Goal: Ask a question: Seek information or help from site administrators or community

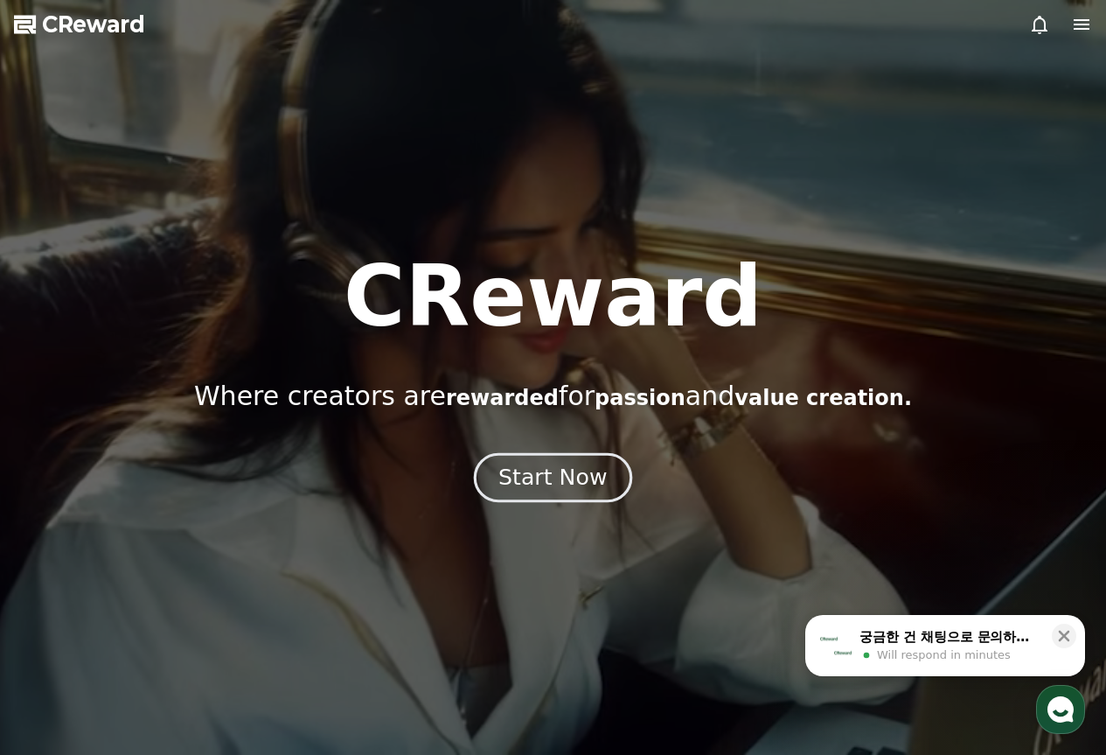
click at [591, 469] on div "Start Now" at bounding box center [552, 478] width 108 height 30
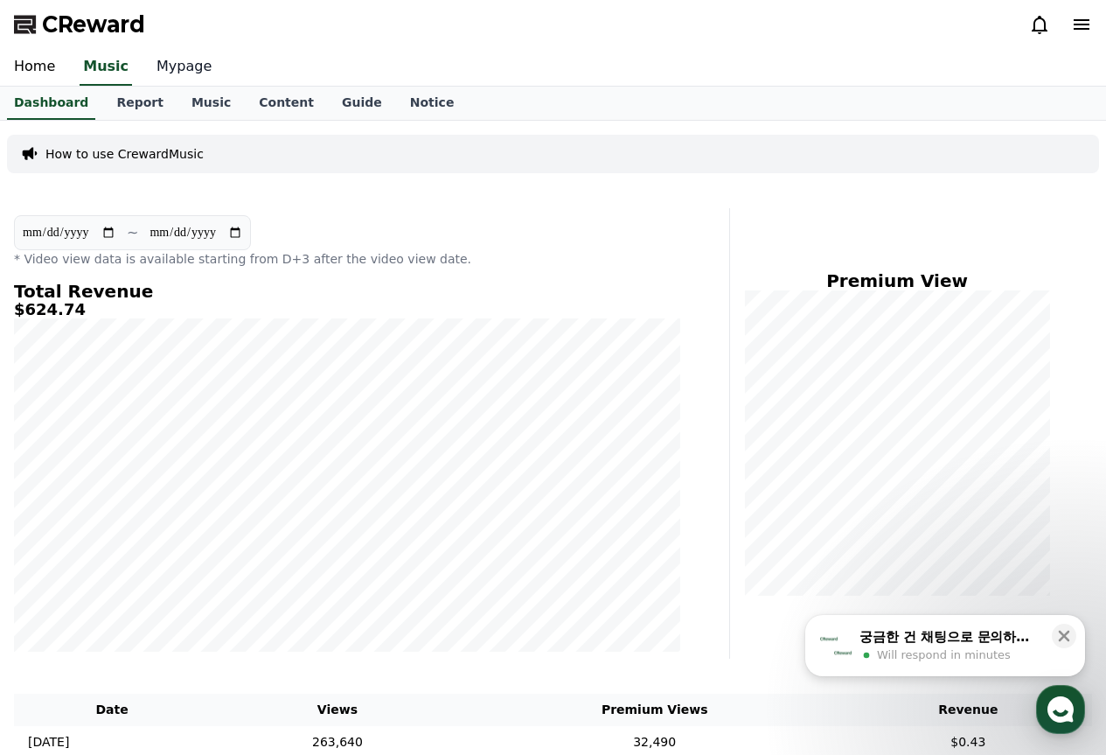
click at [158, 61] on link "Mypage" at bounding box center [184, 67] width 83 height 37
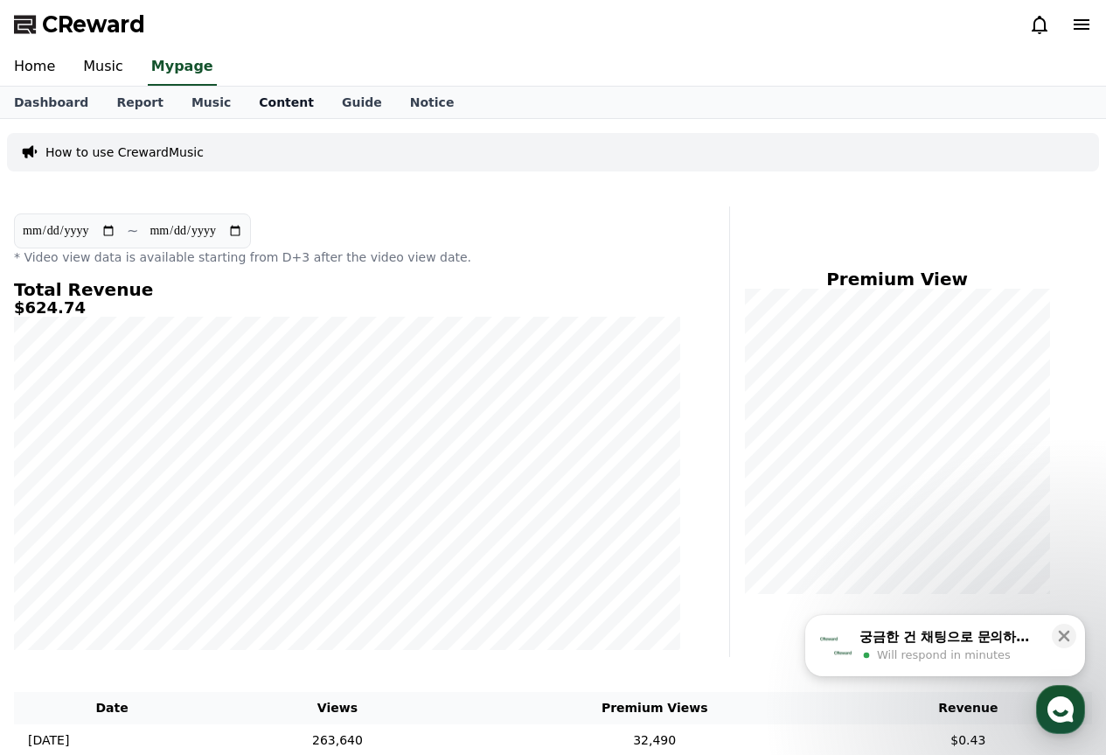
select select "**********"
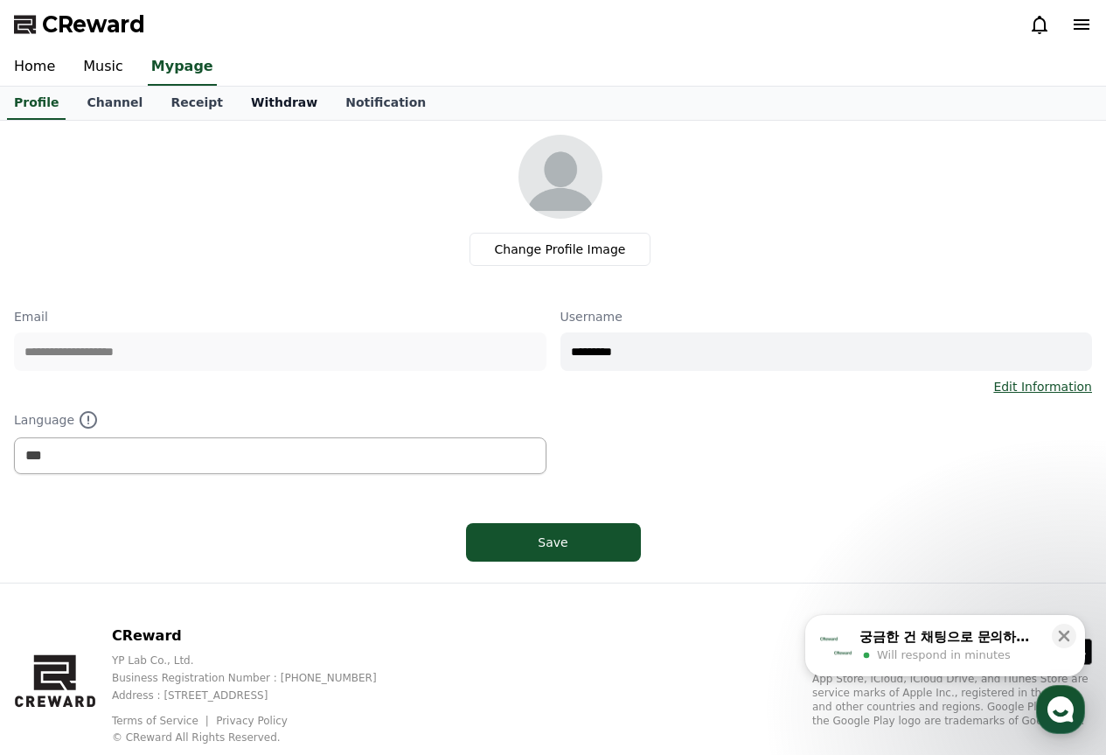
click at [272, 105] on link "Withdraw" at bounding box center [284, 103] width 94 height 33
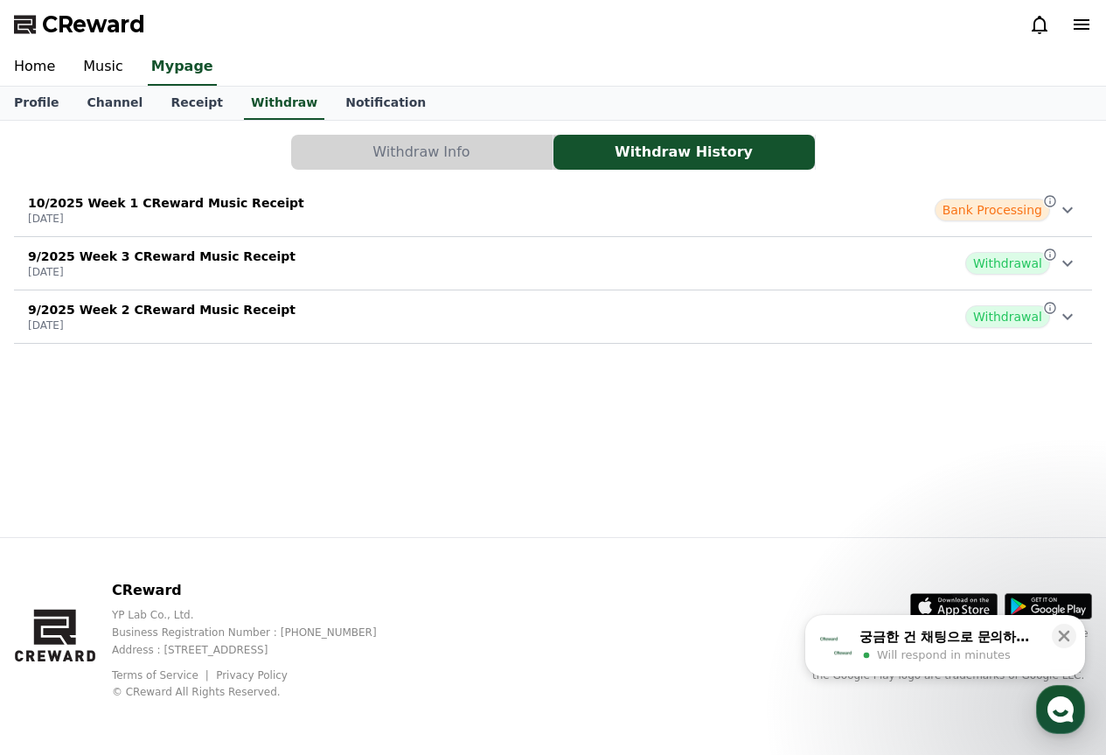
click at [548, 203] on div "10/2025 Week 1 CReward Music Receipt [DATE] Bank Processing" at bounding box center [553, 209] width 1078 height 45
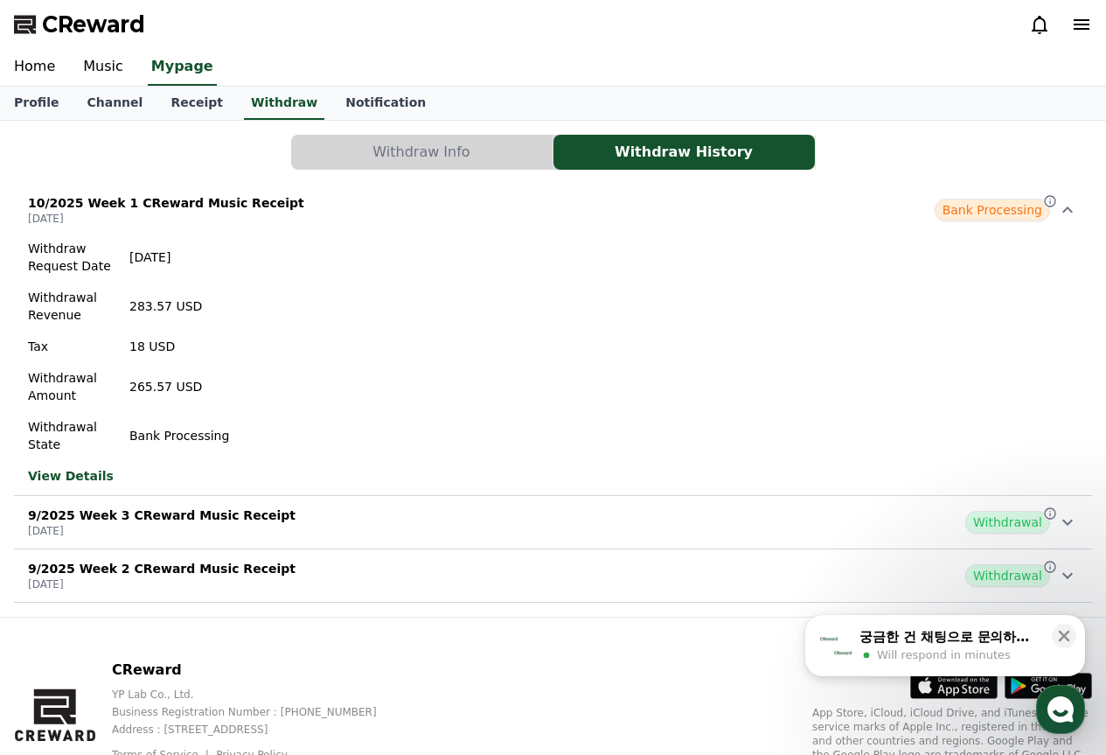
click at [1034, 211] on span "Bank Processing" at bounding box center [992, 209] width 115 height 23
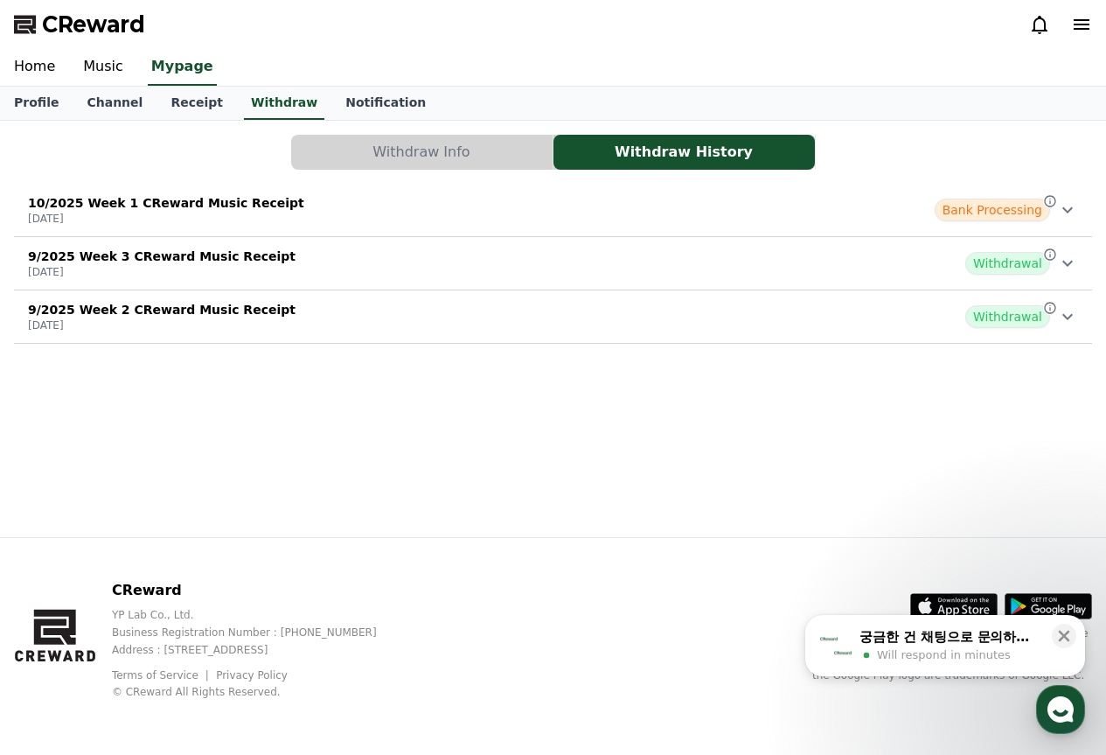
click at [1034, 211] on span "Bank Processing" at bounding box center [992, 209] width 115 height 23
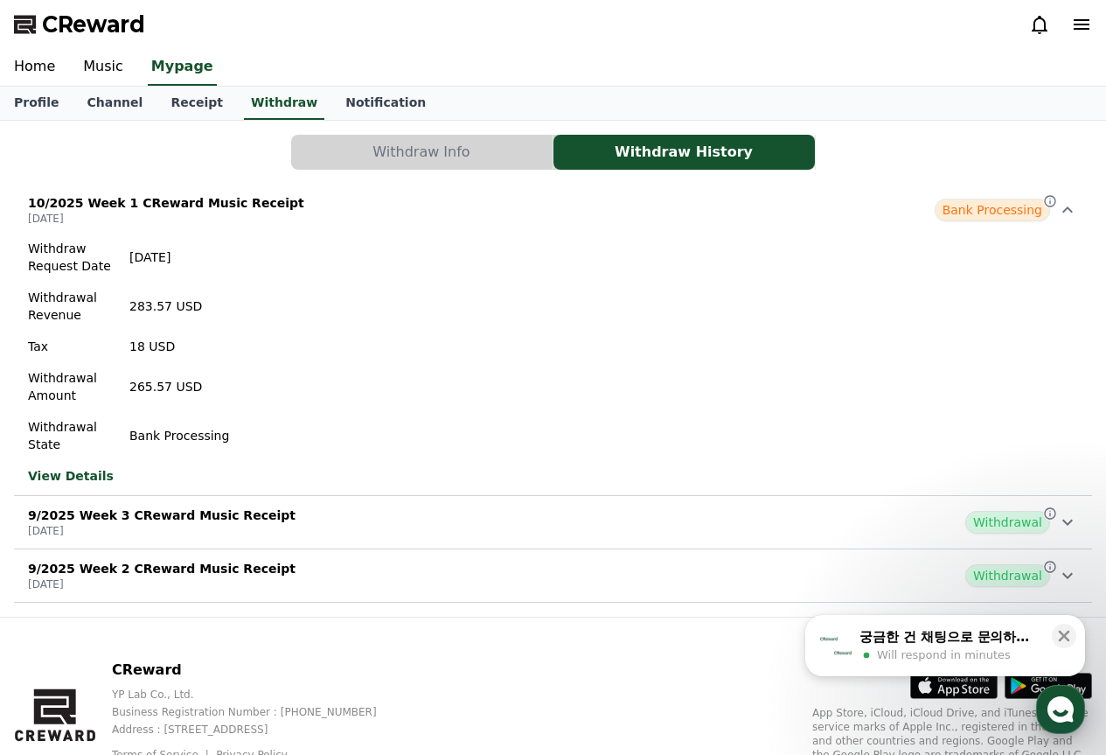
click at [1062, 705] on use "button" at bounding box center [1061, 709] width 26 height 26
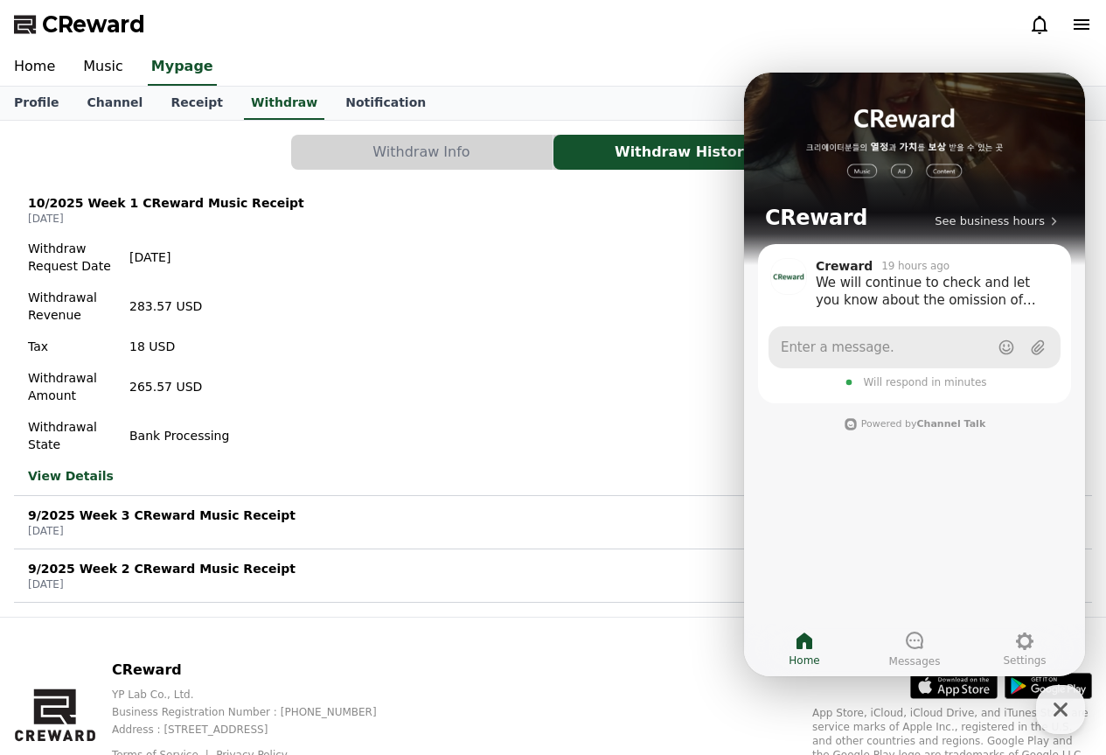
click at [883, 342] on link "Enter a message." at bounding box center [915, 347] width 292 height 42
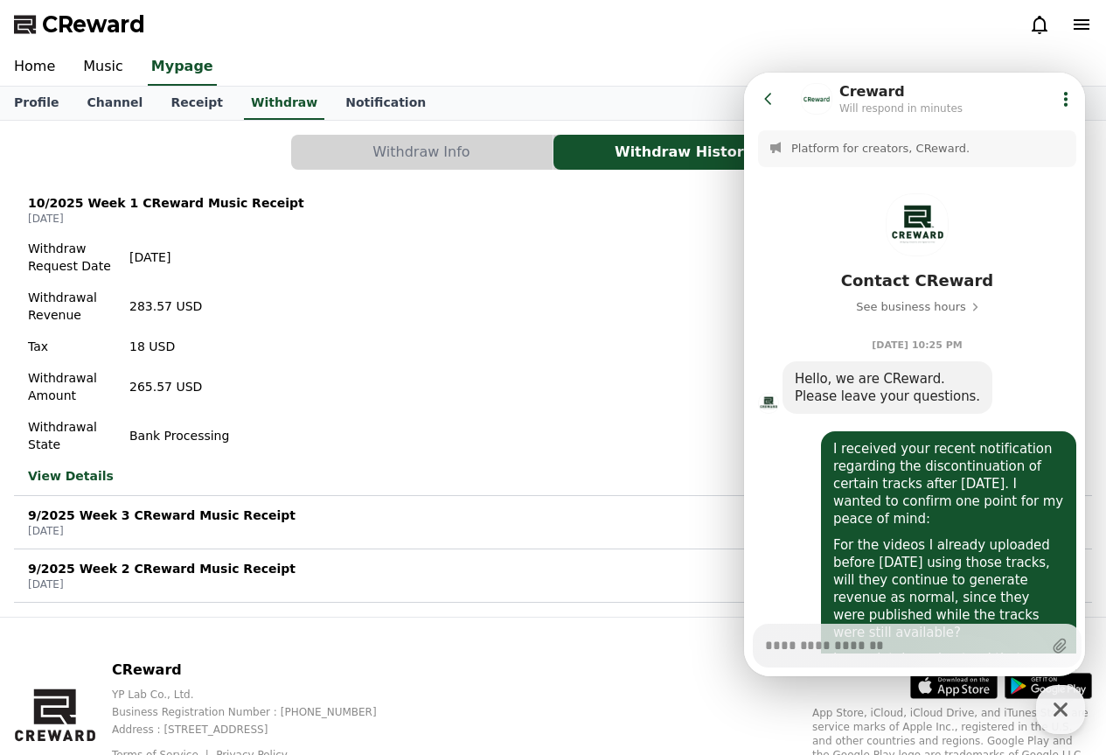
scroll to position [1116, 0]
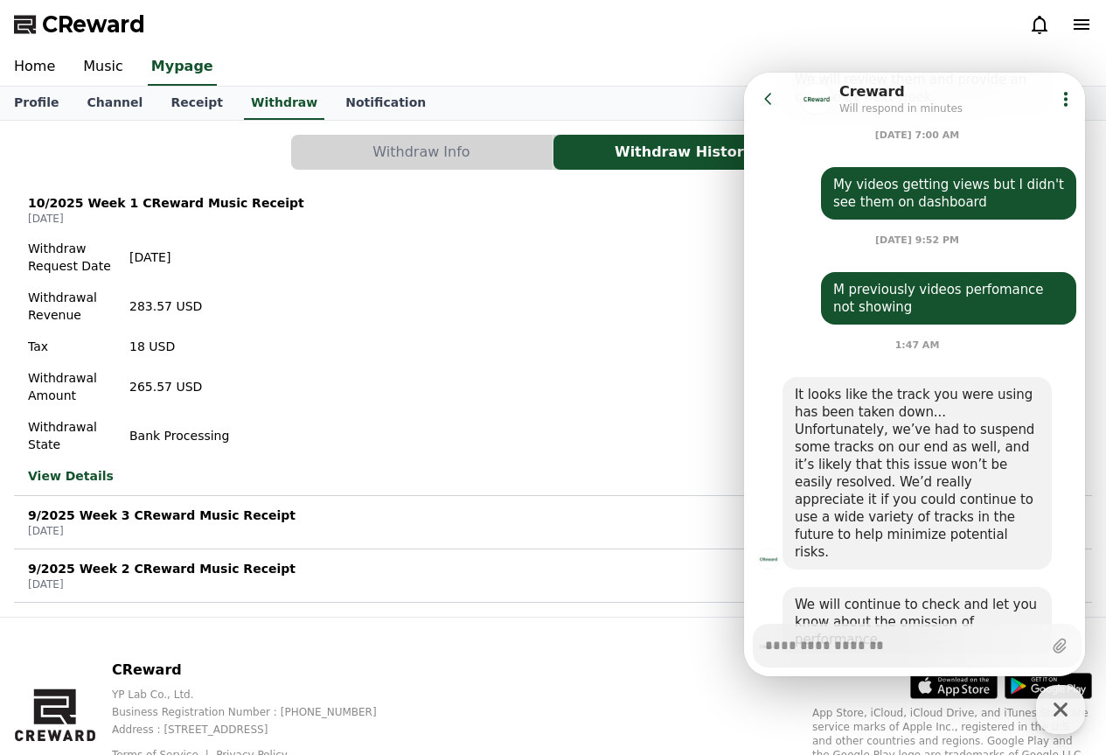
click at [768, 108] on button "Go to previous page" at bounding box center [776, 98] width 46 height 35
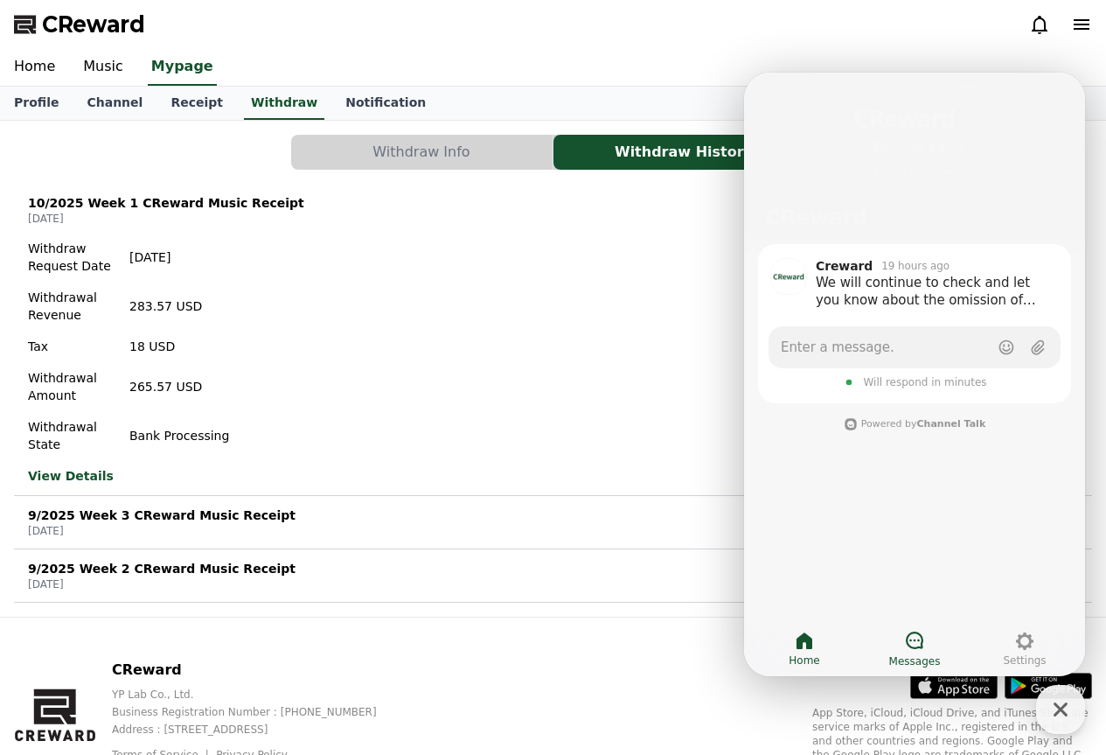
click at [916, 644] on icon at bounding box center [914, 640] width 21 height 21
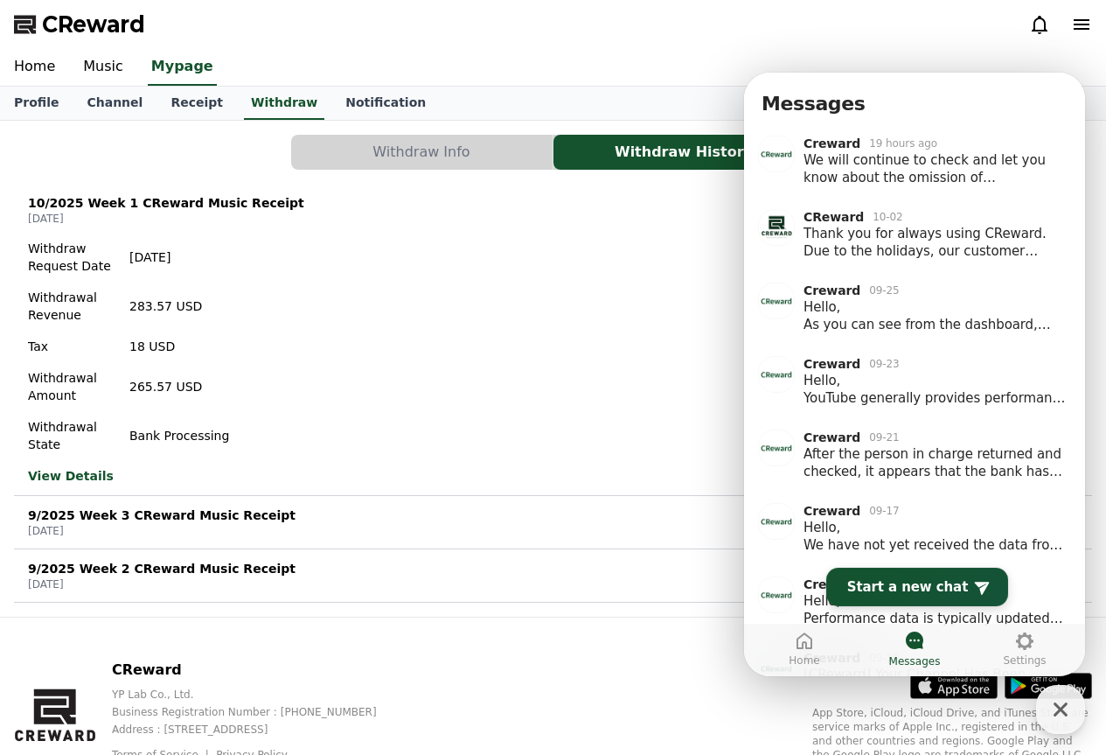
click at [895, 581] on span "Start a new chat" at bounding box center [907, 586] width 121 height 17
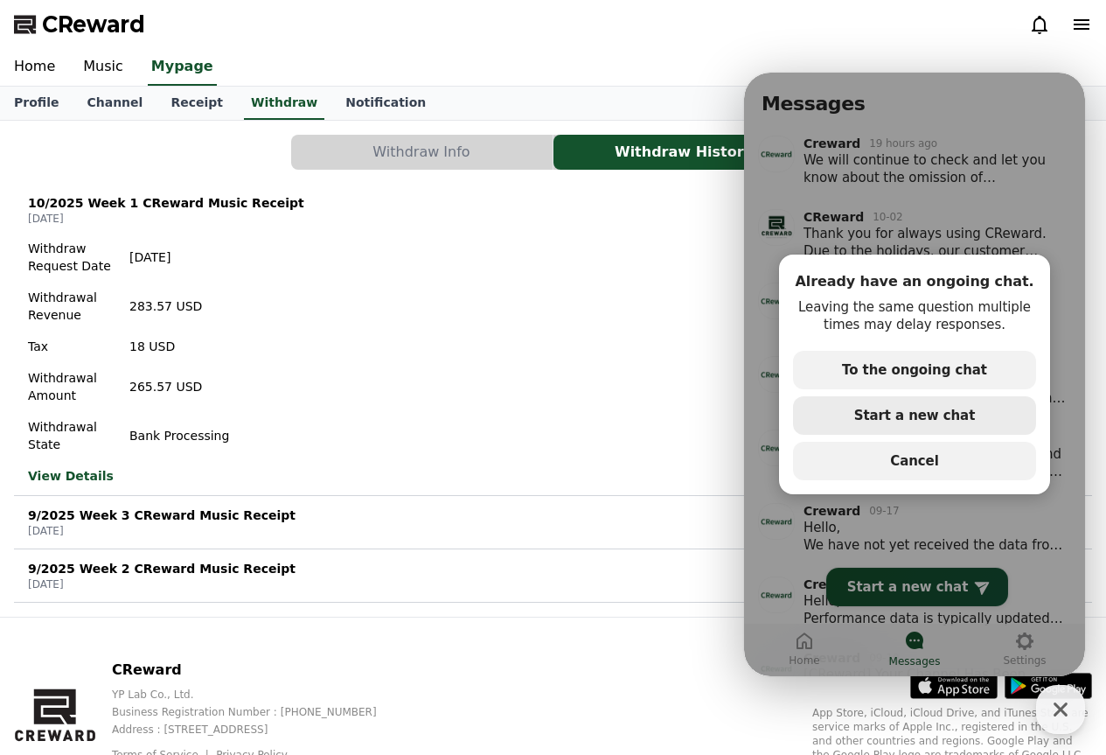
click at [926, 416] on span "Start a new chat" at bounding box center [914, 415] width 121 height 16
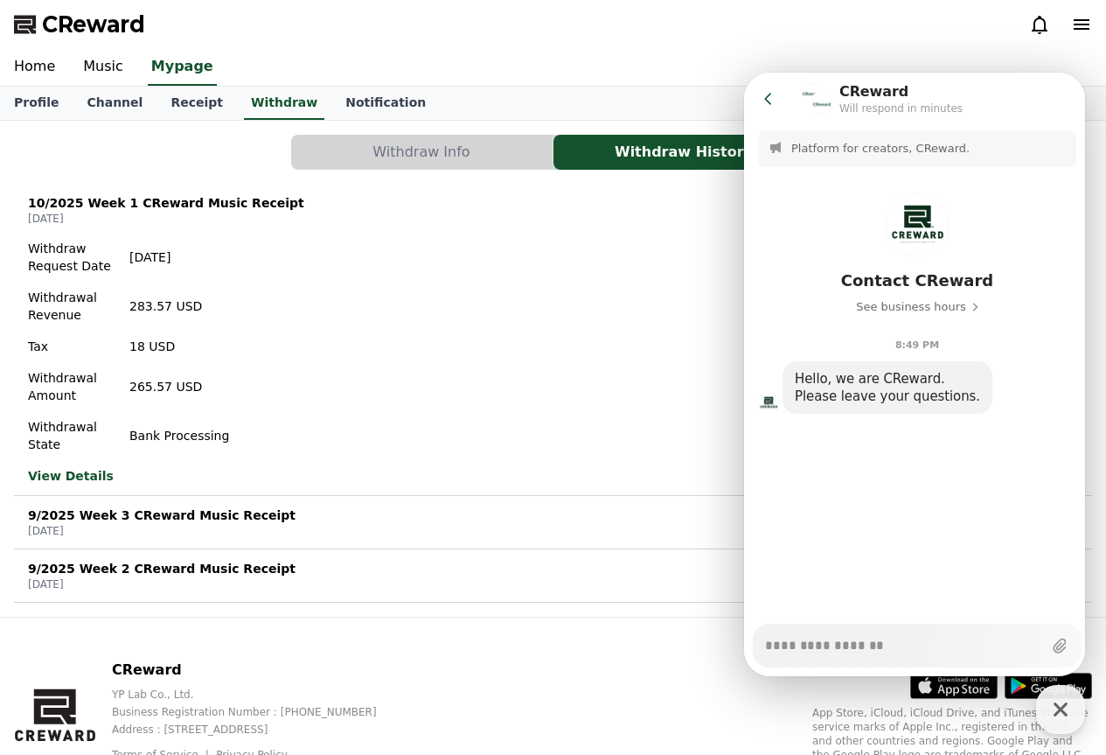
click at [818, 656] on div "Messenger Input Textarea" at bounding box center [903, 645] width 277 height 42
paste textarea "**********"
type textarea "*"
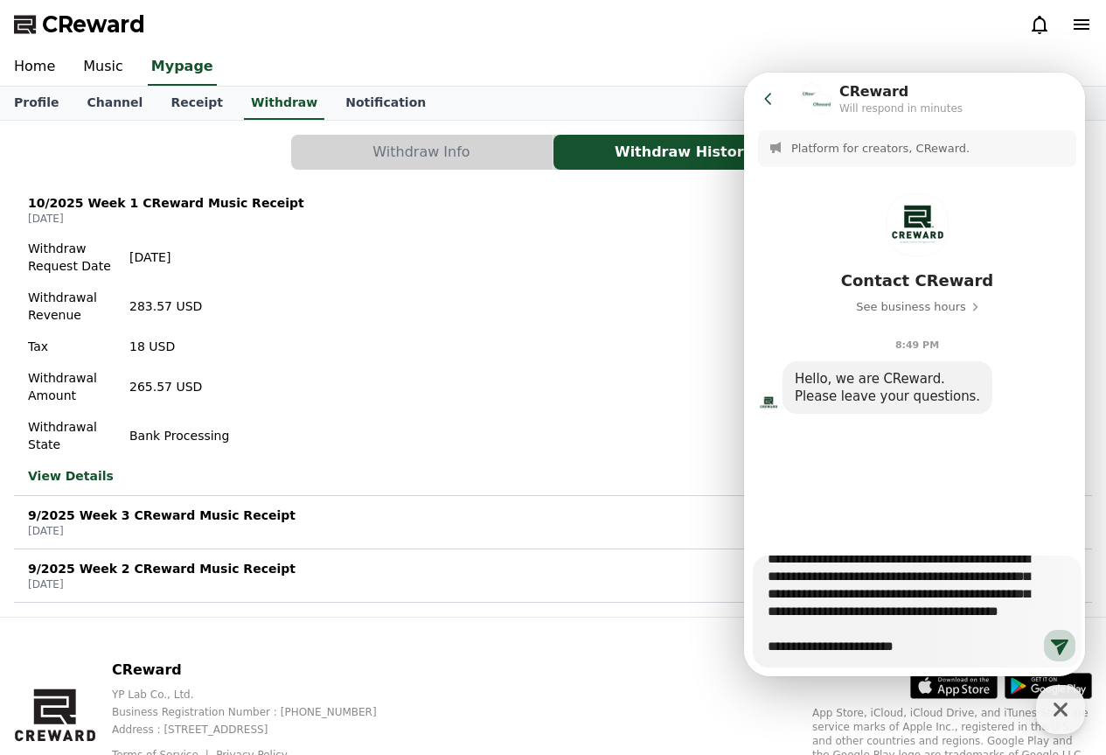
type textarea "**********"
click at [212, 196] on p "10/2025 Week 1 CReward Music Receipt" at bounding box center [166, 202] width 276 height 17
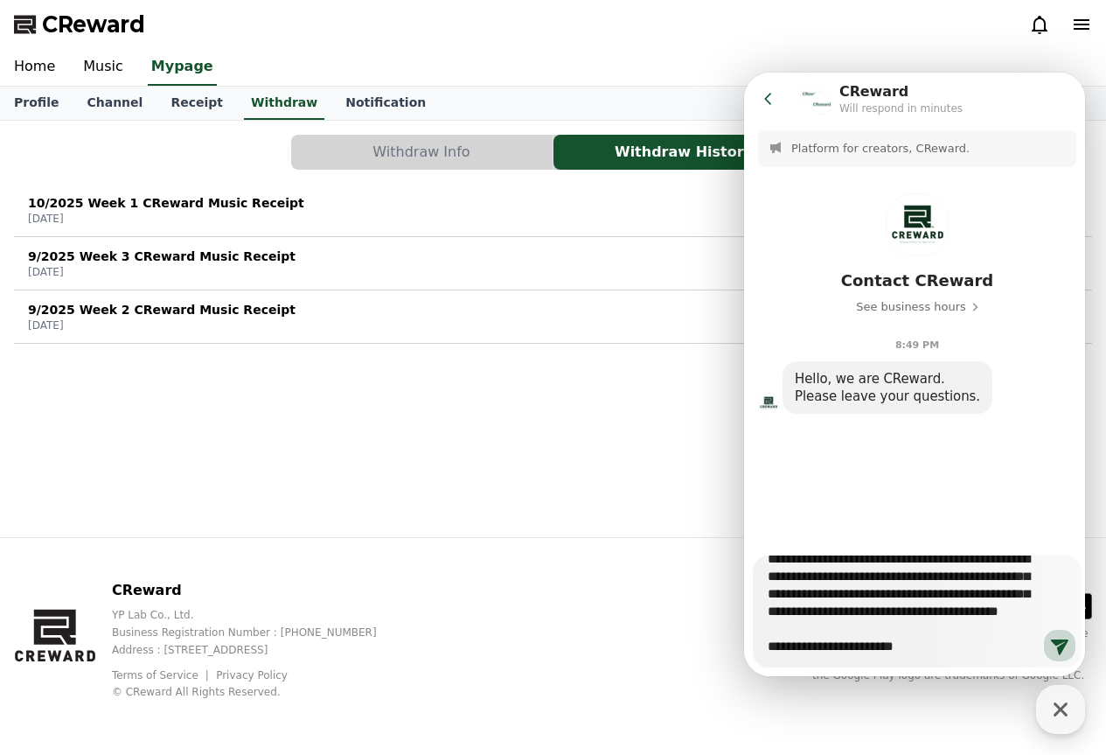
click at [405, 206] on div "10/2025 Week 1 CReward Music Receipt [DATE] Bank Processing" at bounding box center [553, 209] width 1078 height 45
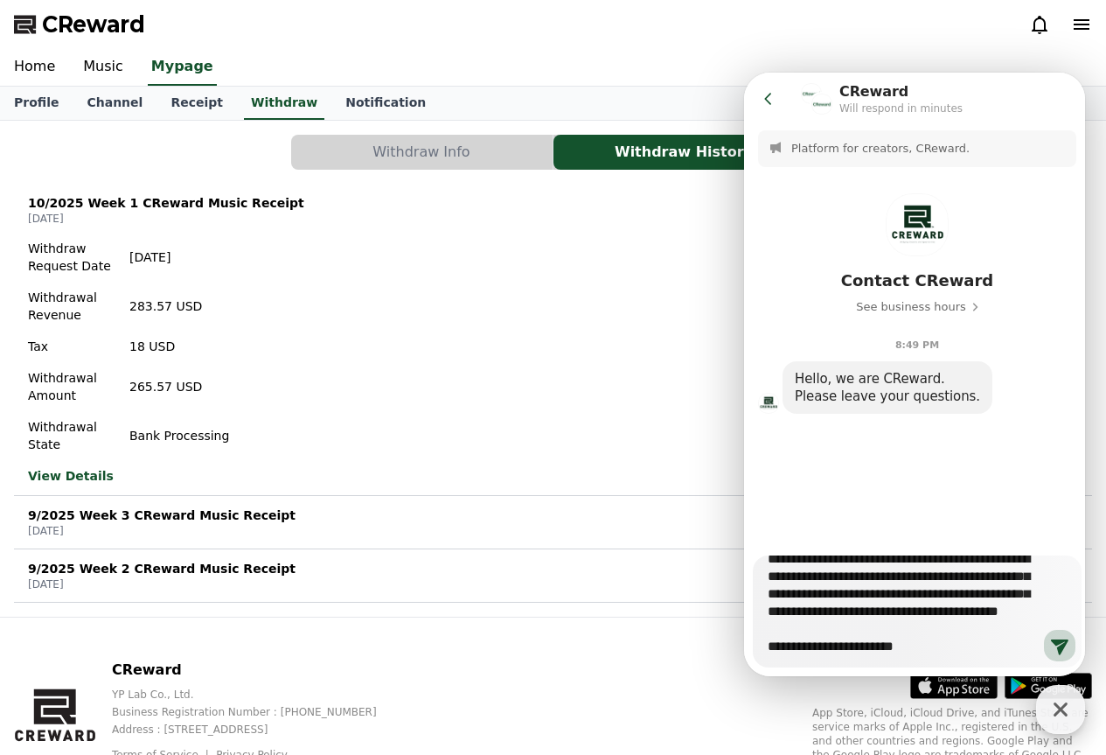
click at [1059, 706] on icon "button" at bounding box center [1060, 708] width 31 height 31
type textarea "*"
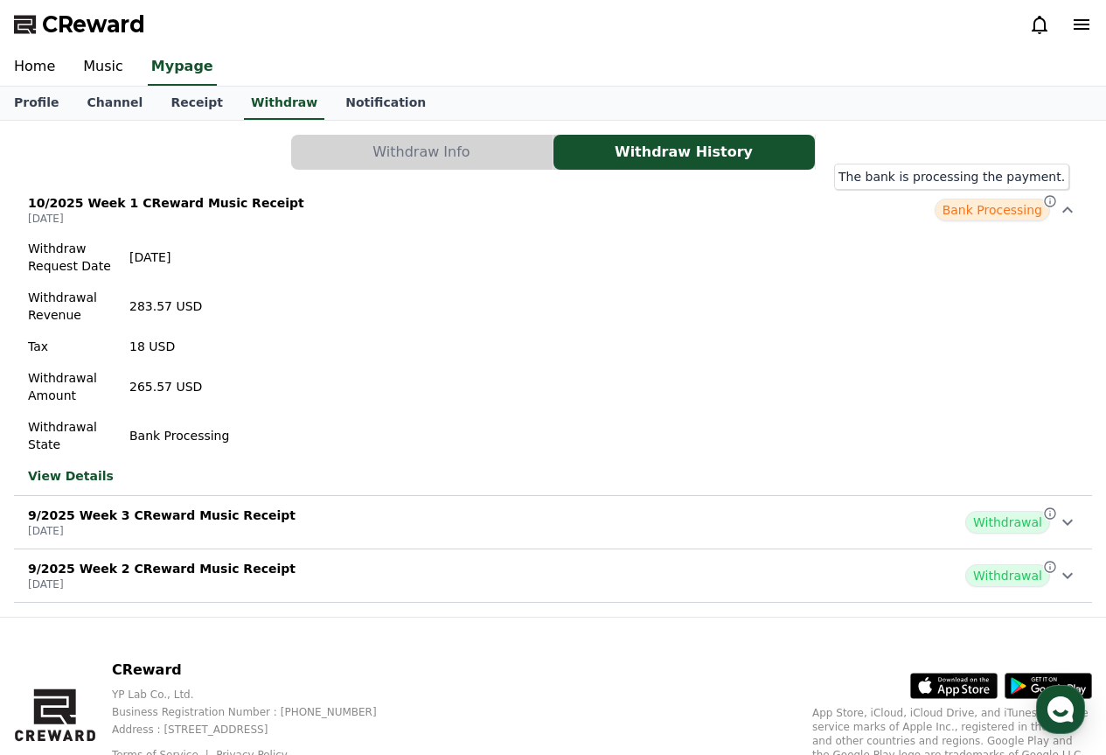
click at [1048, 198] on icon at bounding box center [1050, 201] width 14 height 14
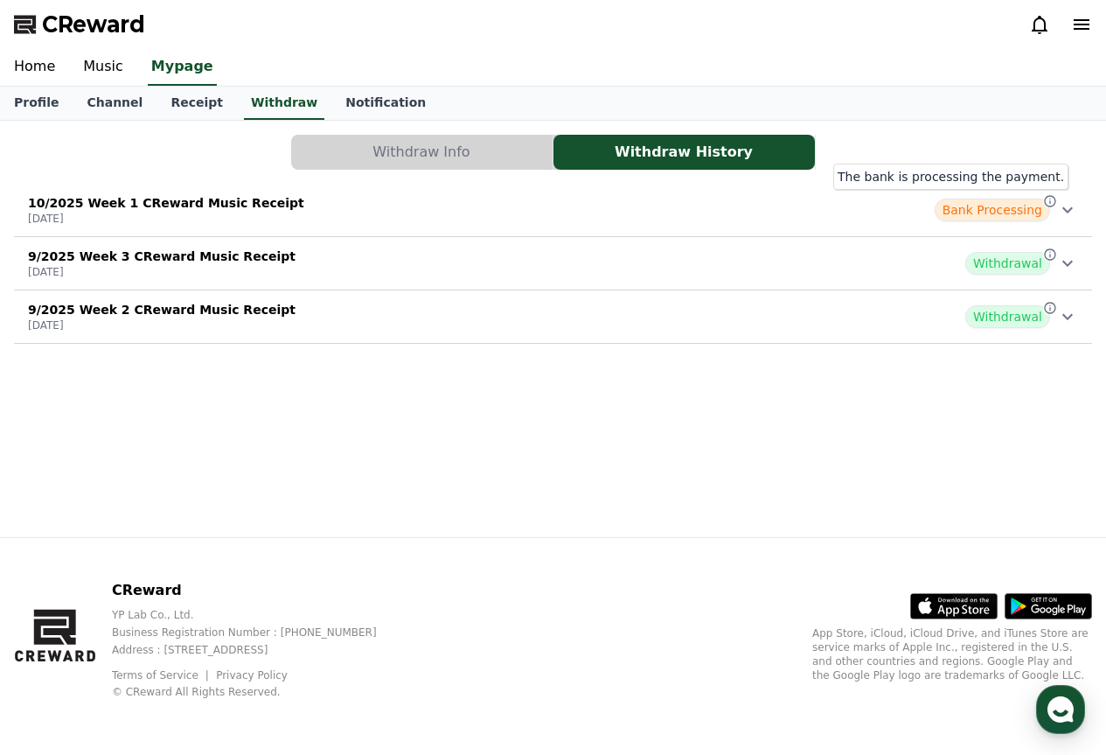
click at [1048, 198] on icon at bounding box center [1050, 201] width 14 height 14
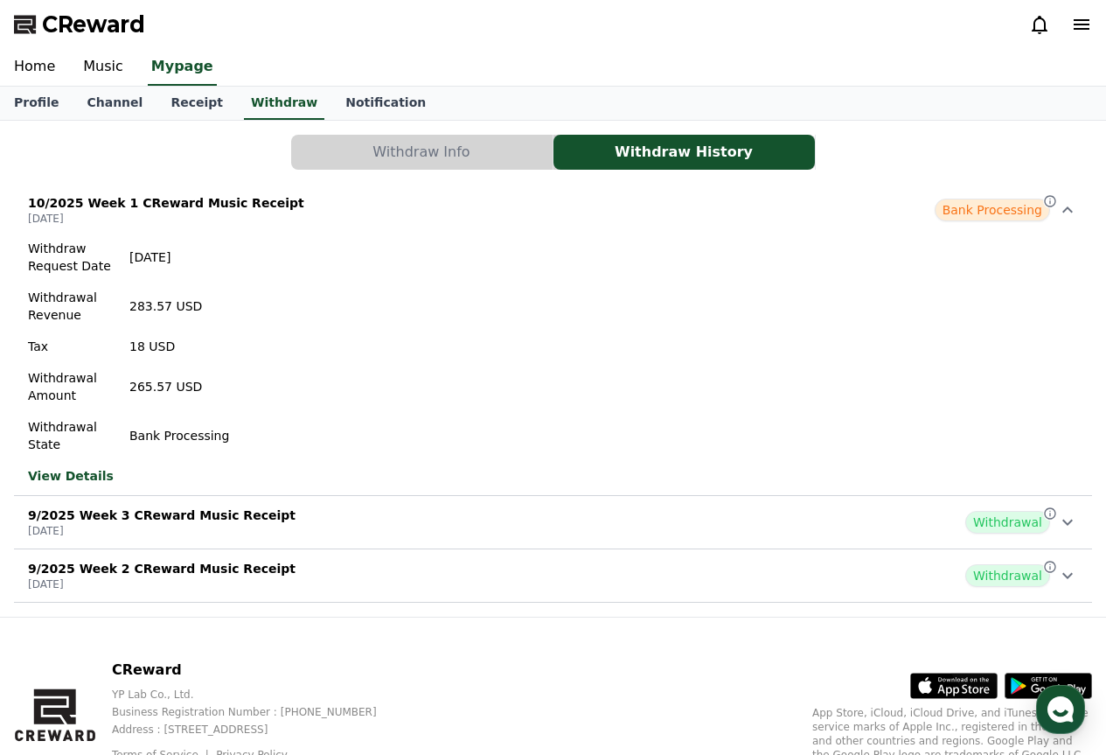
click at [90, 477] on link "View Details" at bounding box center [128, 475] width 201 height 17
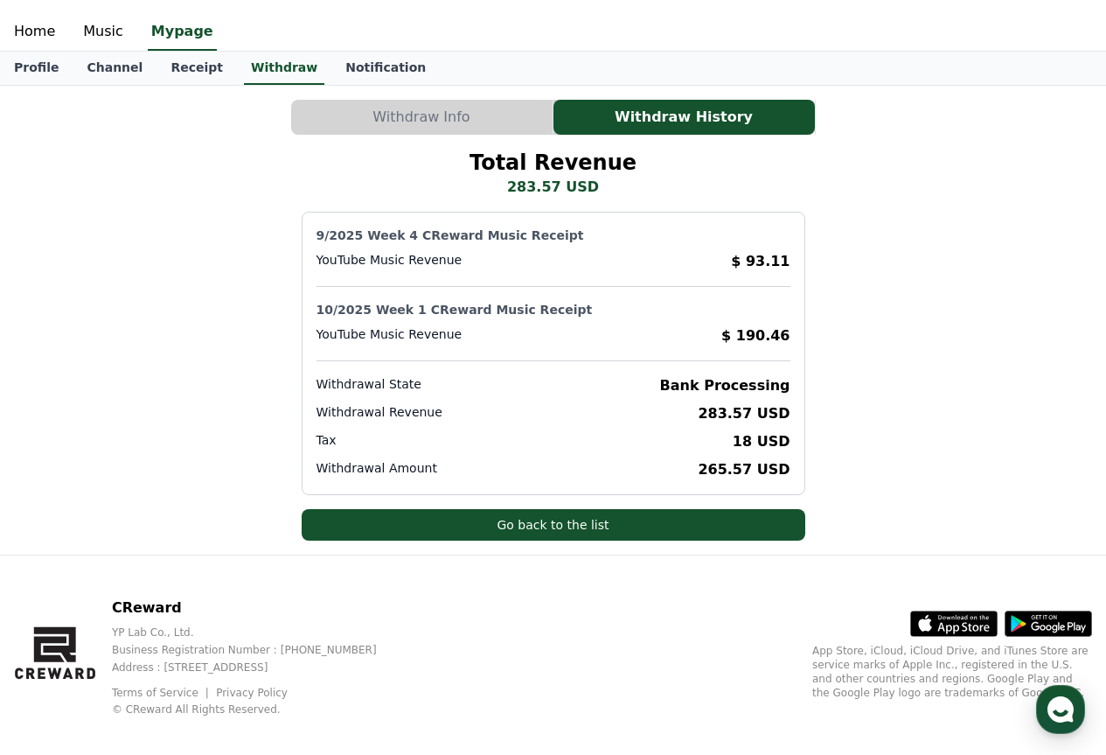
scroll to position [52, 0]
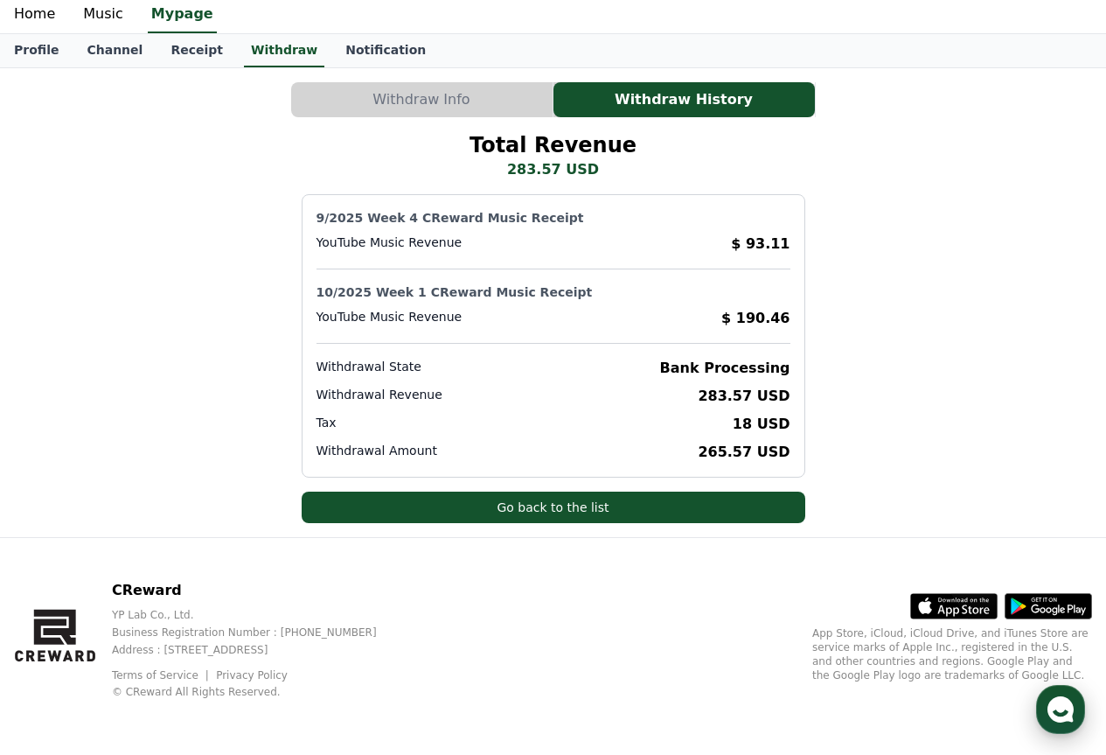
click at [1059, 716] on icon "button" at bounding box center [1060, 708] width 31 height 31
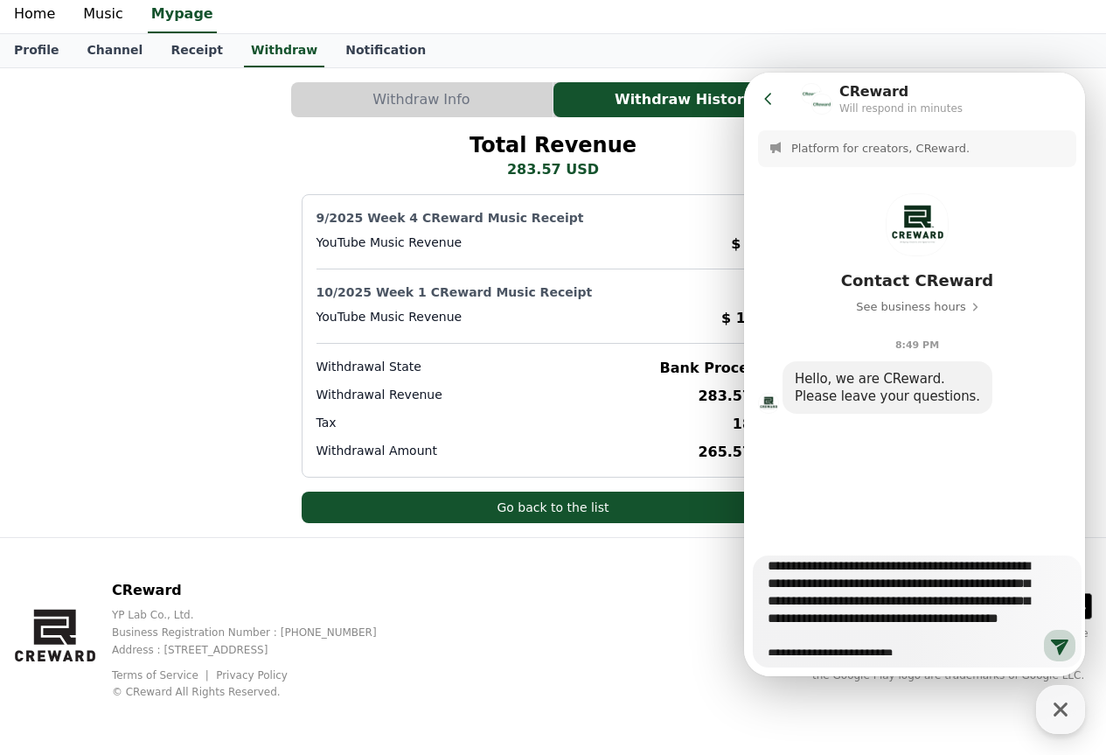
scroll to position [0, 0]
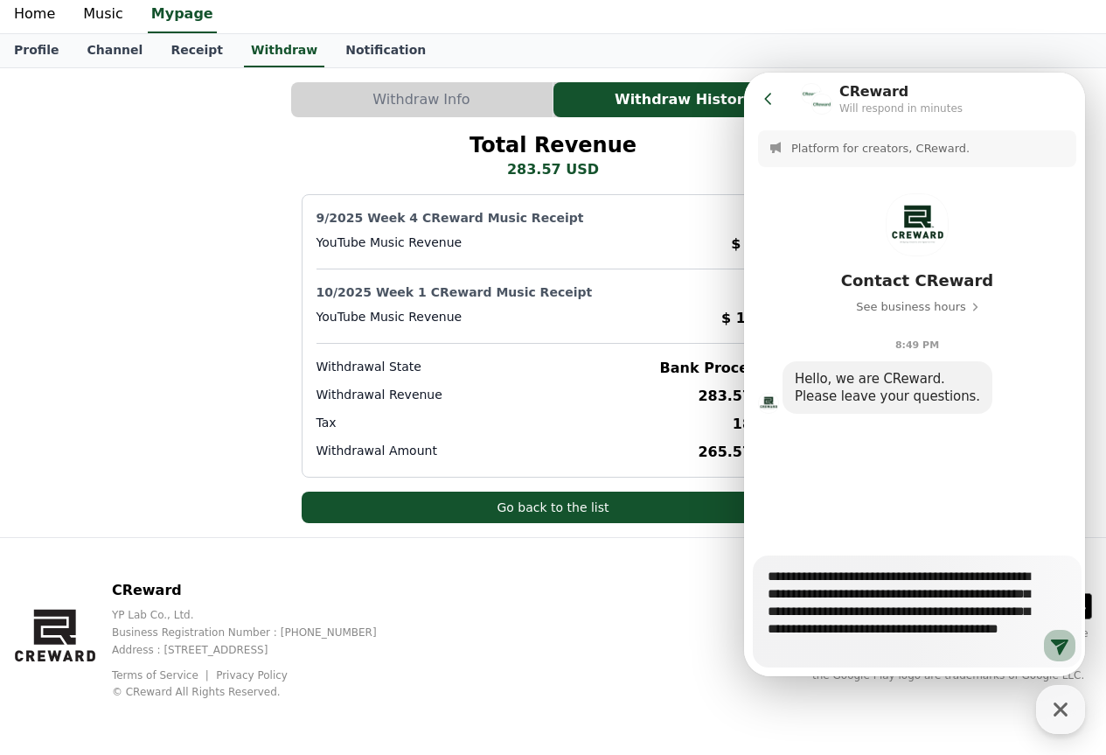
click at [1055, 645] on icon at bounding box center [1059, 645] width 21 height 21
type textarea "*"
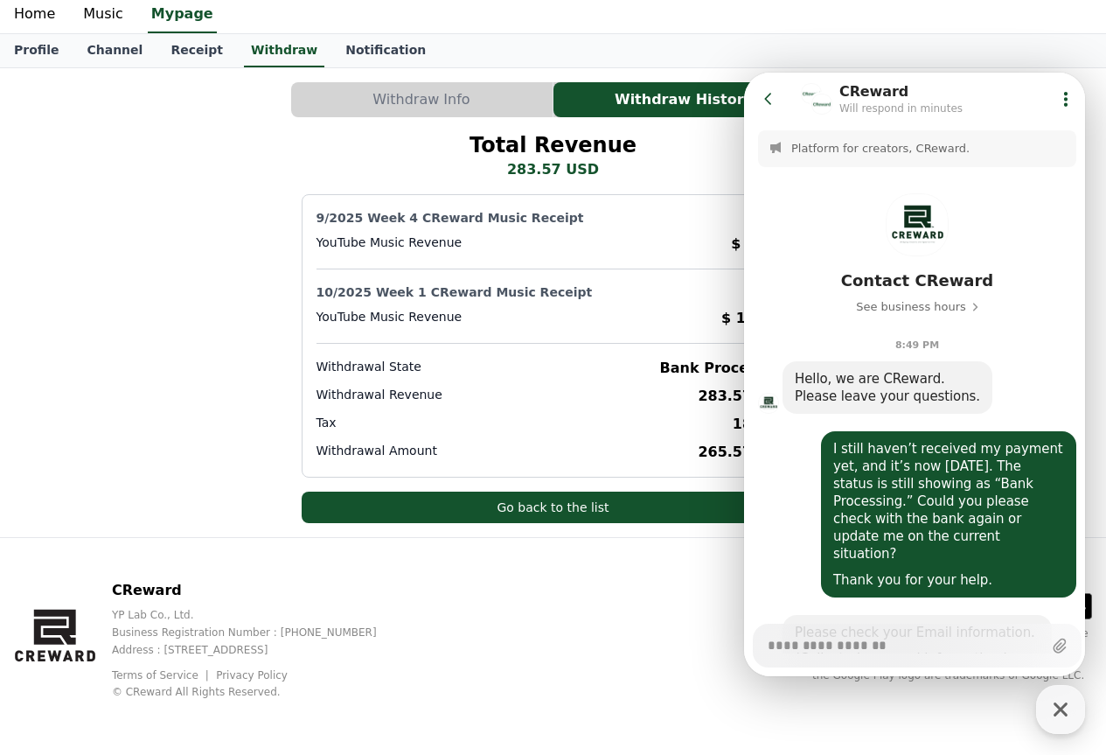
type textarea "*"
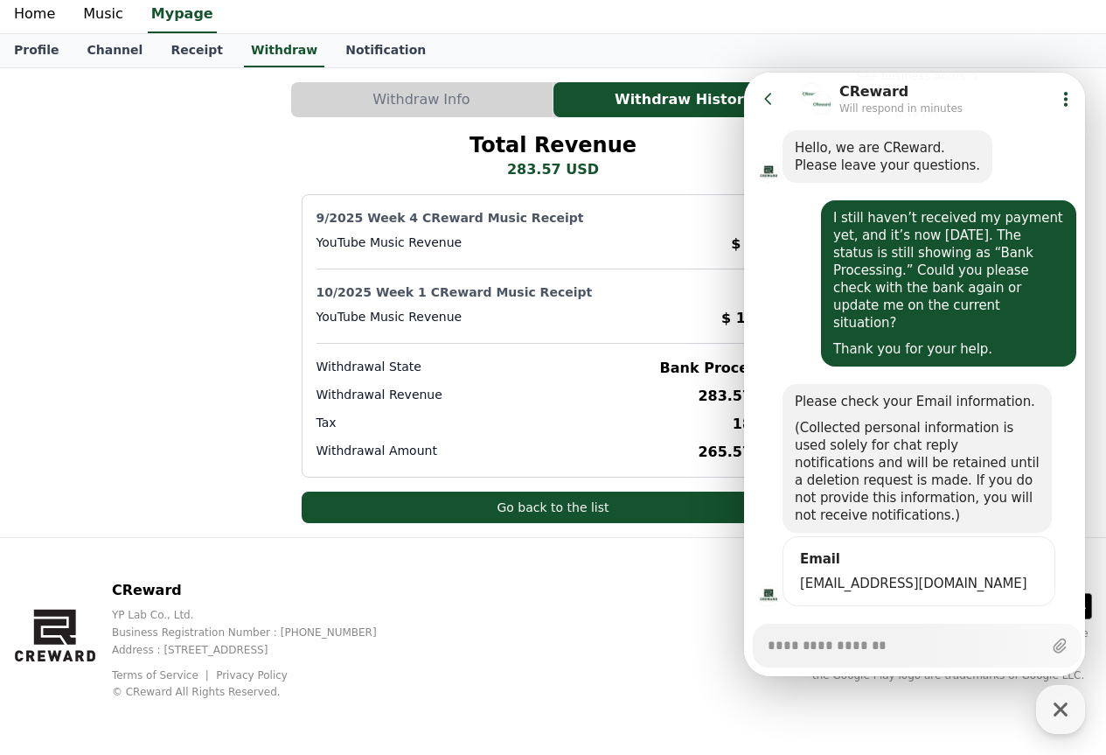
scroll to position [233, 0]
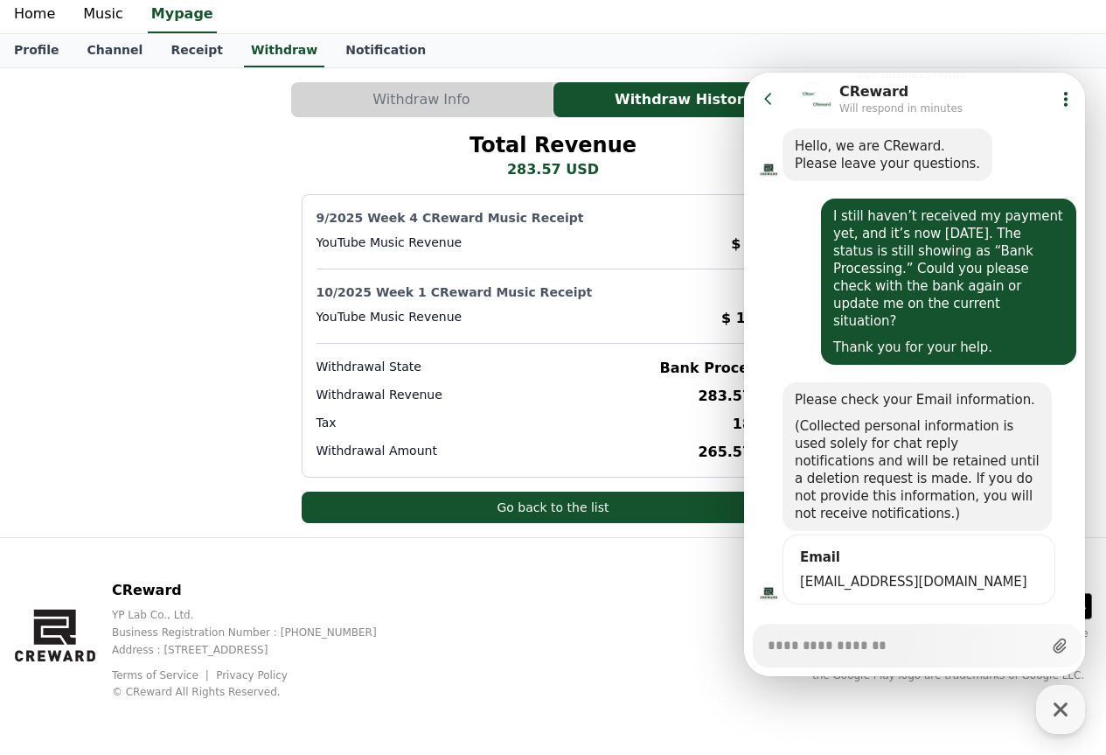
click at [1051, 653] on icon at bounding box center [1059, 645] width 17 height 17
click at [765, 646] on input "Upload file" at bounding box center [764, 645] width 1 height 1
type input "**********"
type textarea "*"
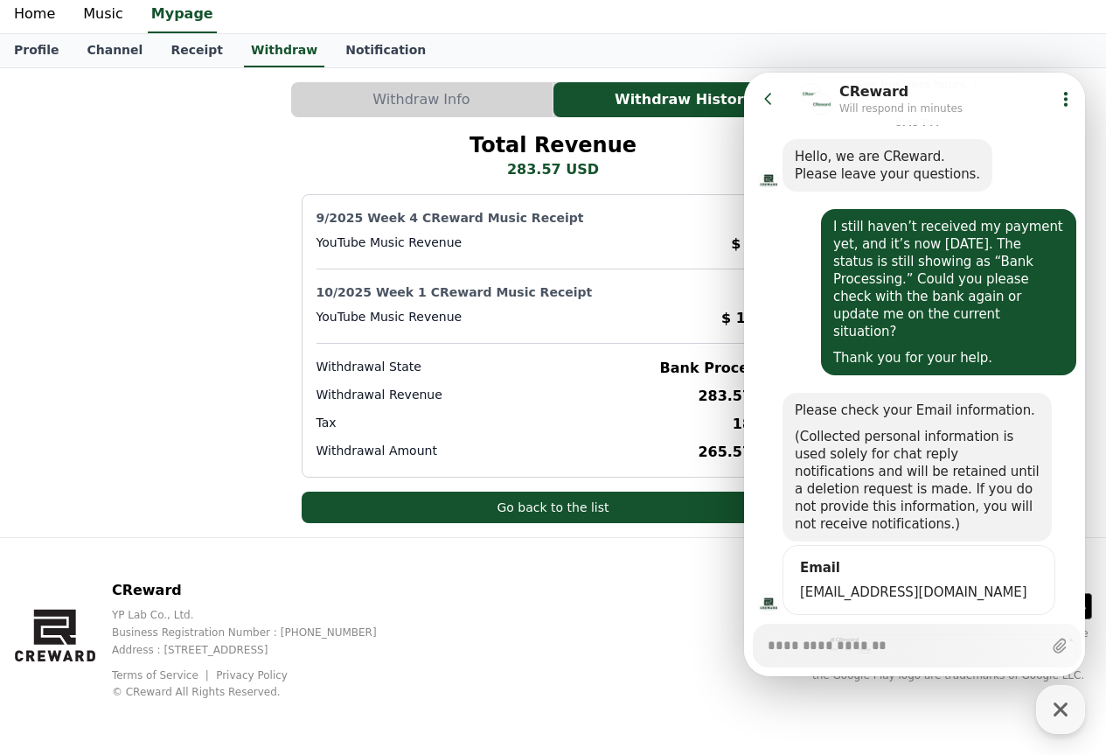
scroll to position [135, 0]
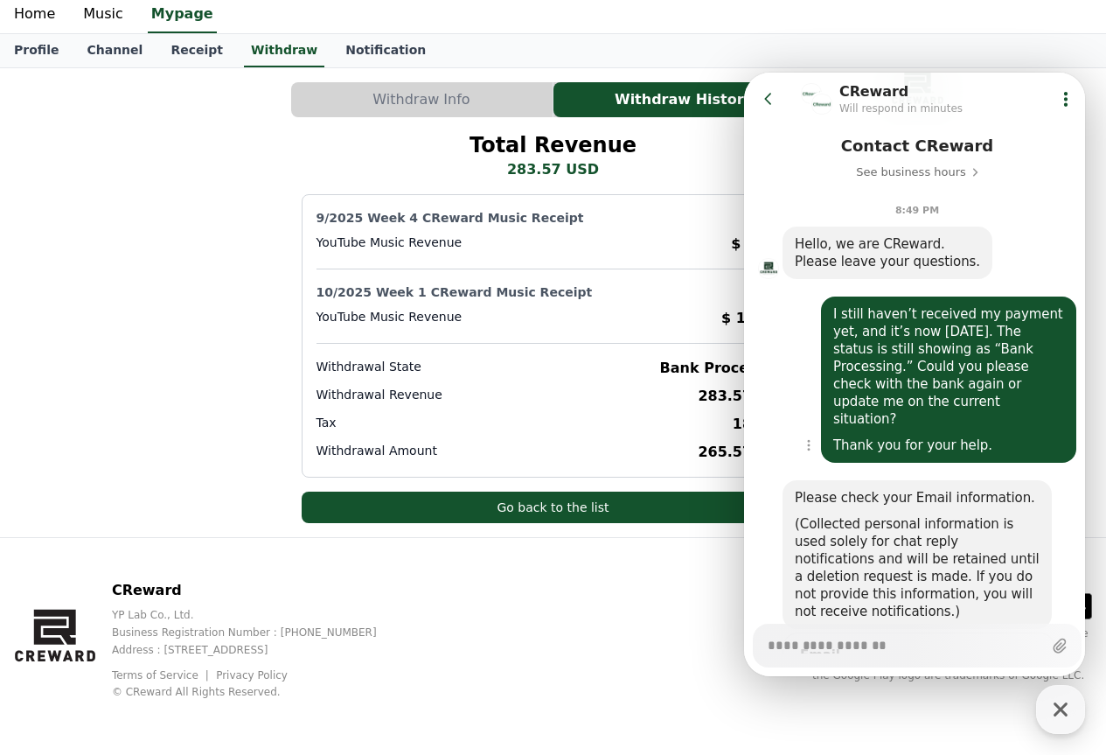
click at [983, 386] on div "I still haven’t received my payment yet, and it’s now Tuesday. The status is st…" at bounding box center [948, 366] width 231 height 122
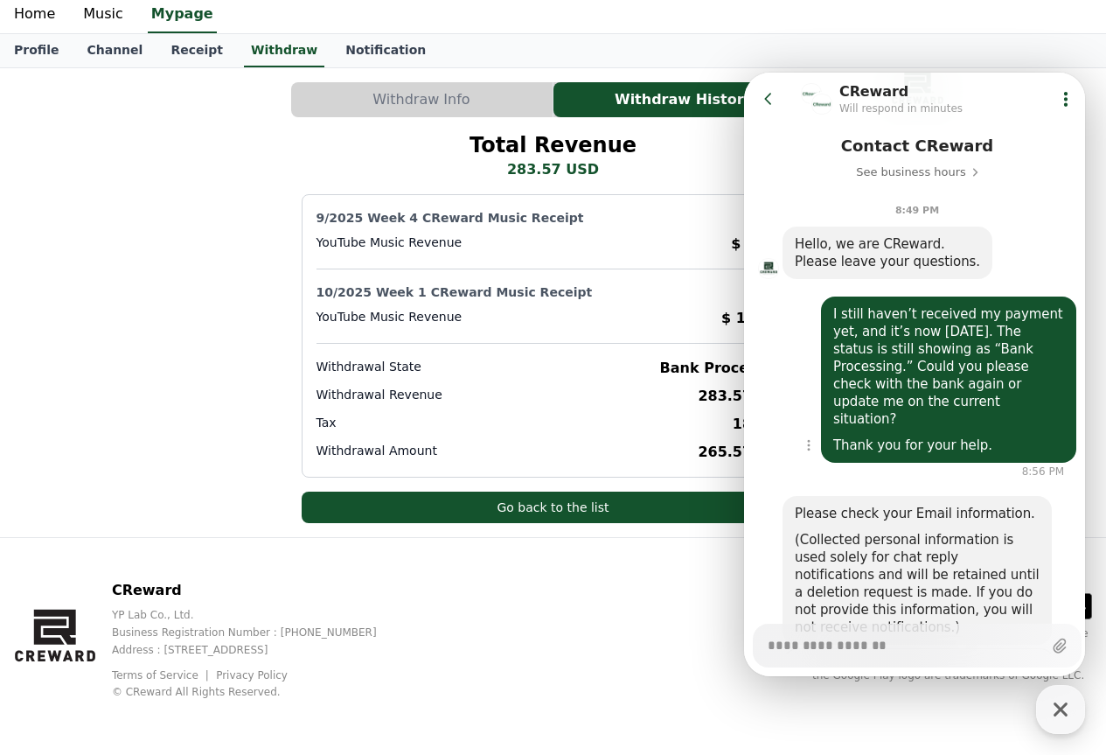
click at [987, 390] on div "I still haven’t received my payment yet, and it’s now Tuesday. The status is st…" at bounding box center [948, 366] width 231 height 122
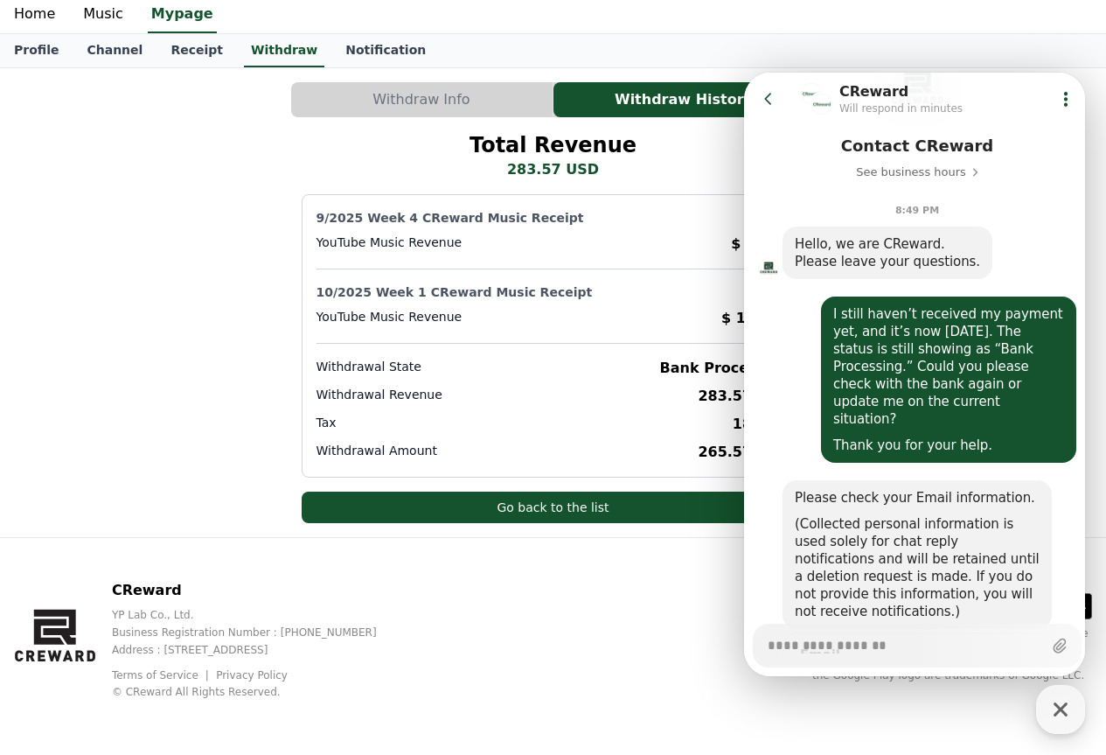
click at [782, 97] on button "Go to previous page" at bounding box center [776, 98] width 46 height 35
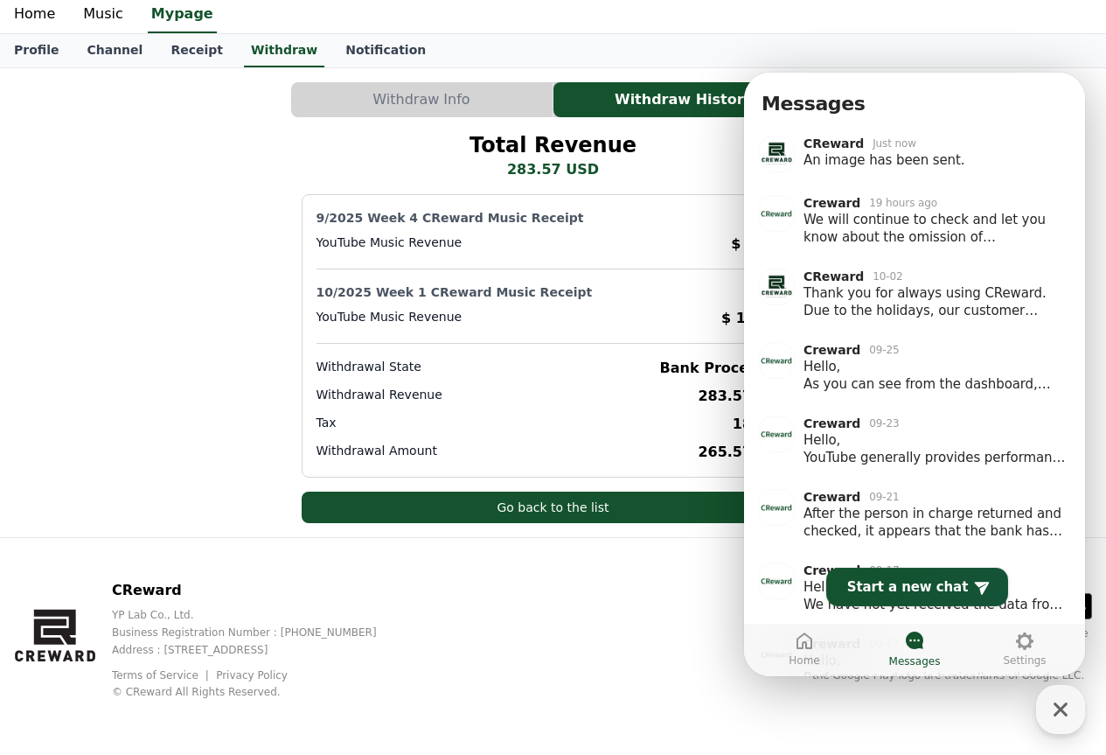
click at [588, 149] on h2 "Total Revenue" at bounding box center [553, 145] width 167 height 28
click at [1076, 700] on div "button" at bounding box center [1060, 709] width 49 height 49
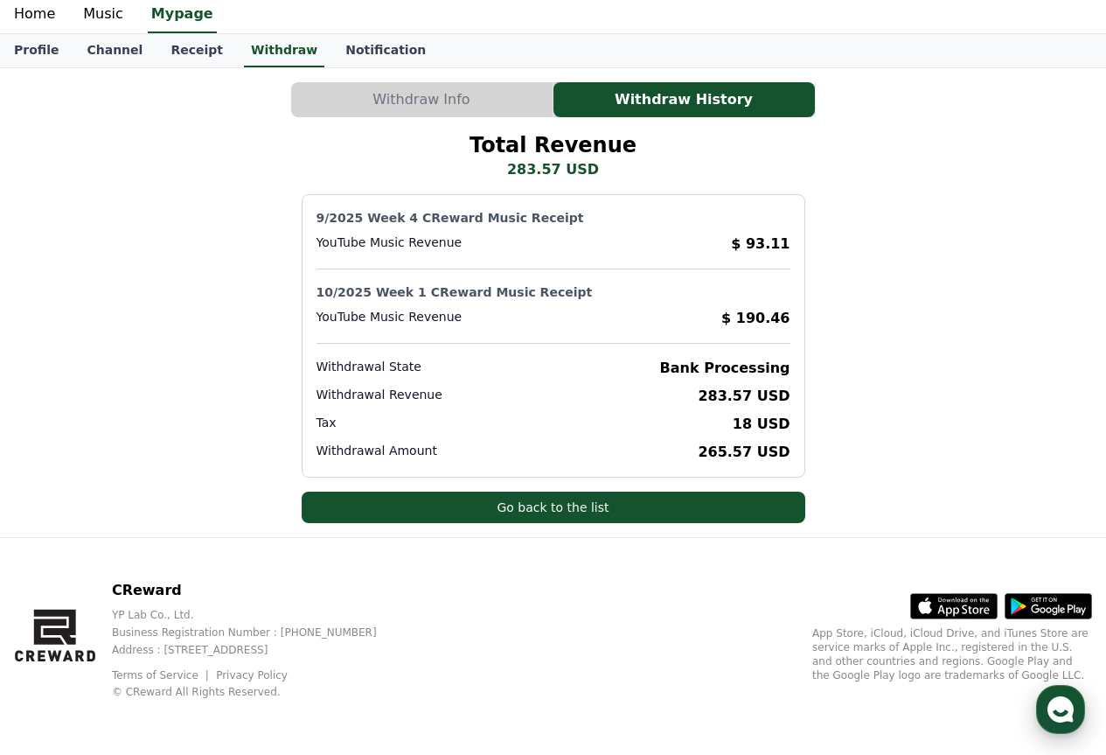
click at [1044, 700] on div "button" at bounding box center [1060, 709] width 49 height 49
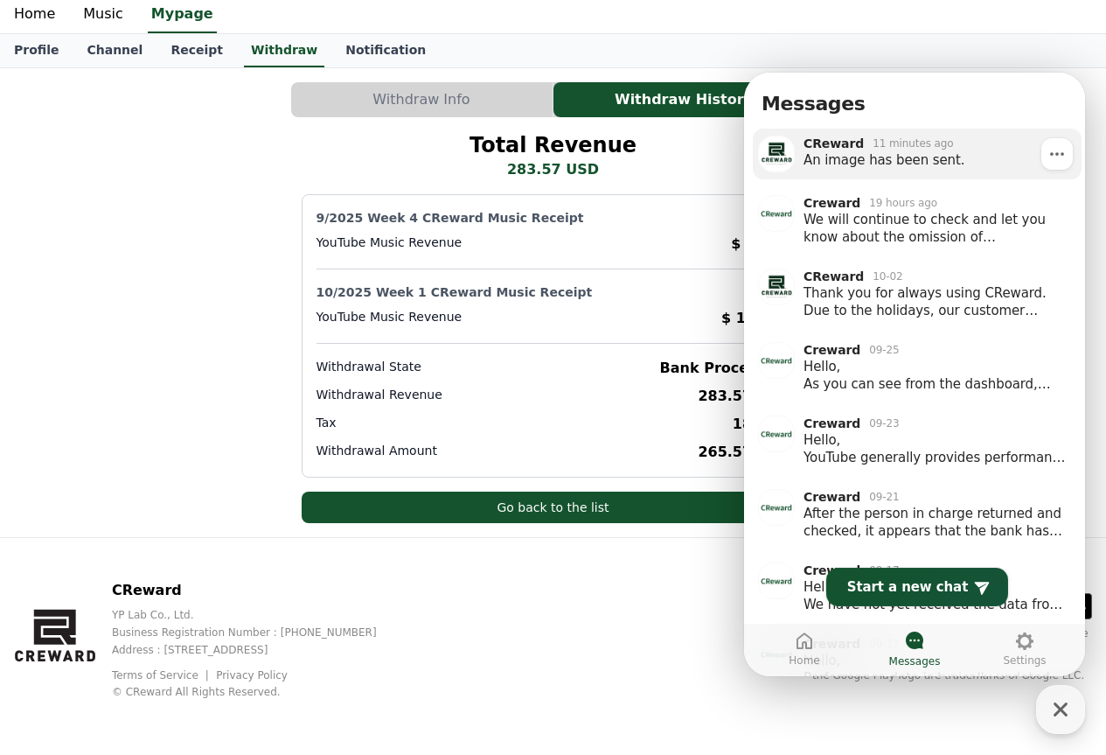
click at [905, 164] on div "An image has been sent." at bounding box center [937, 159] width 266 height 17
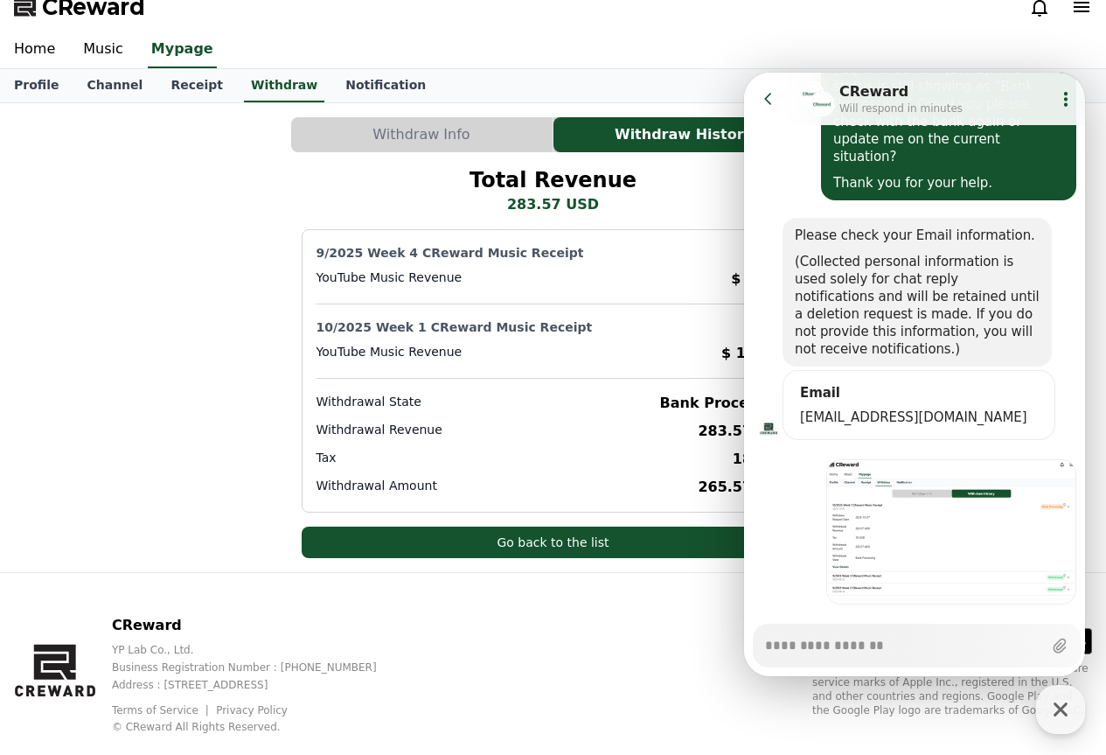
scroll to position [0, 0]
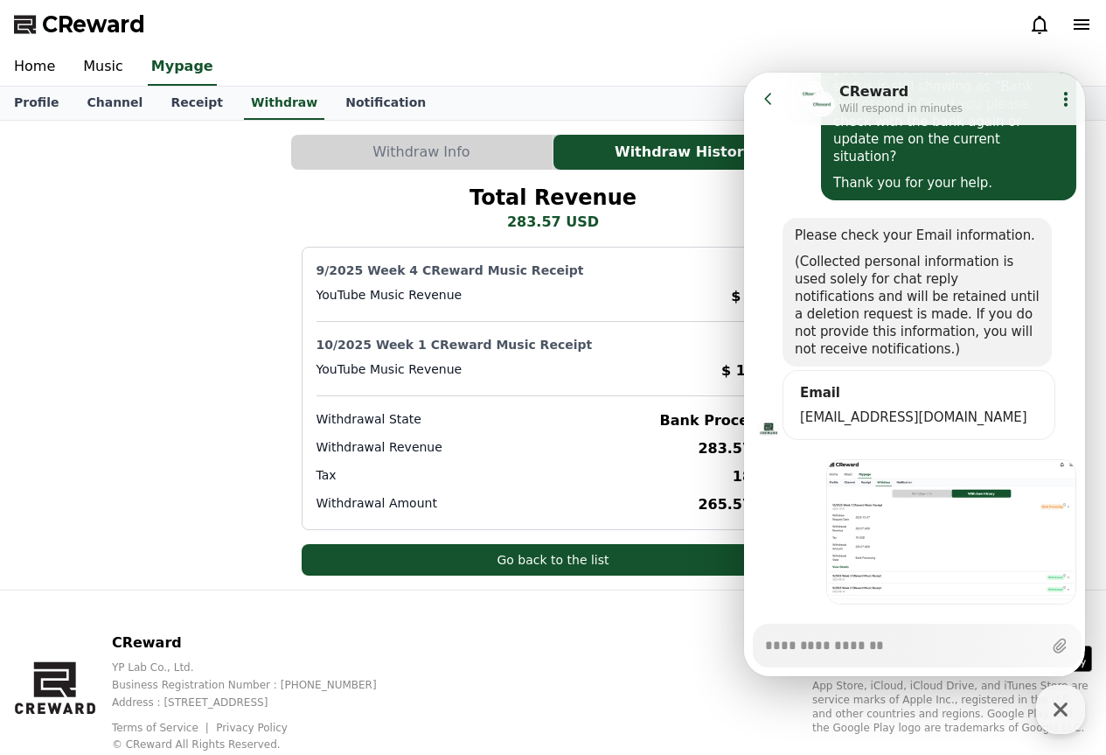
type textarea "*"
click at [508, 219] on p "283.57 USD" at bounding box center [553, 222] width 167 height 21
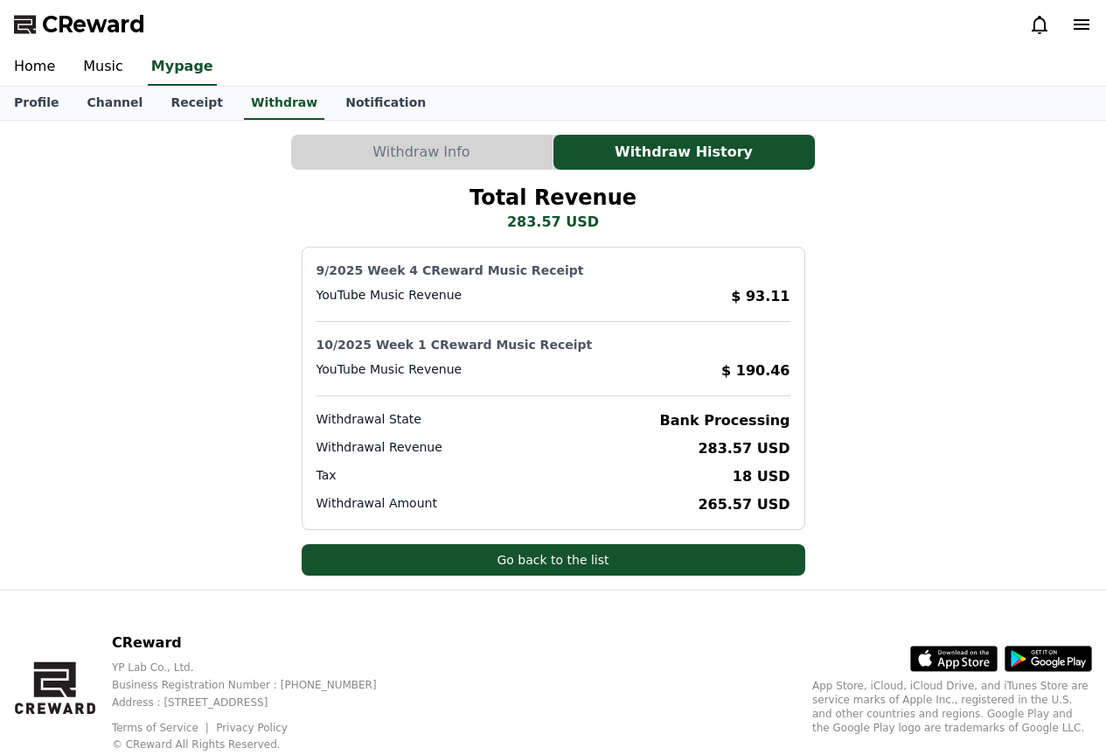
click at [433, 150] on button "Withdraw Info" at bounding box center [421, 152] width 261 height 35
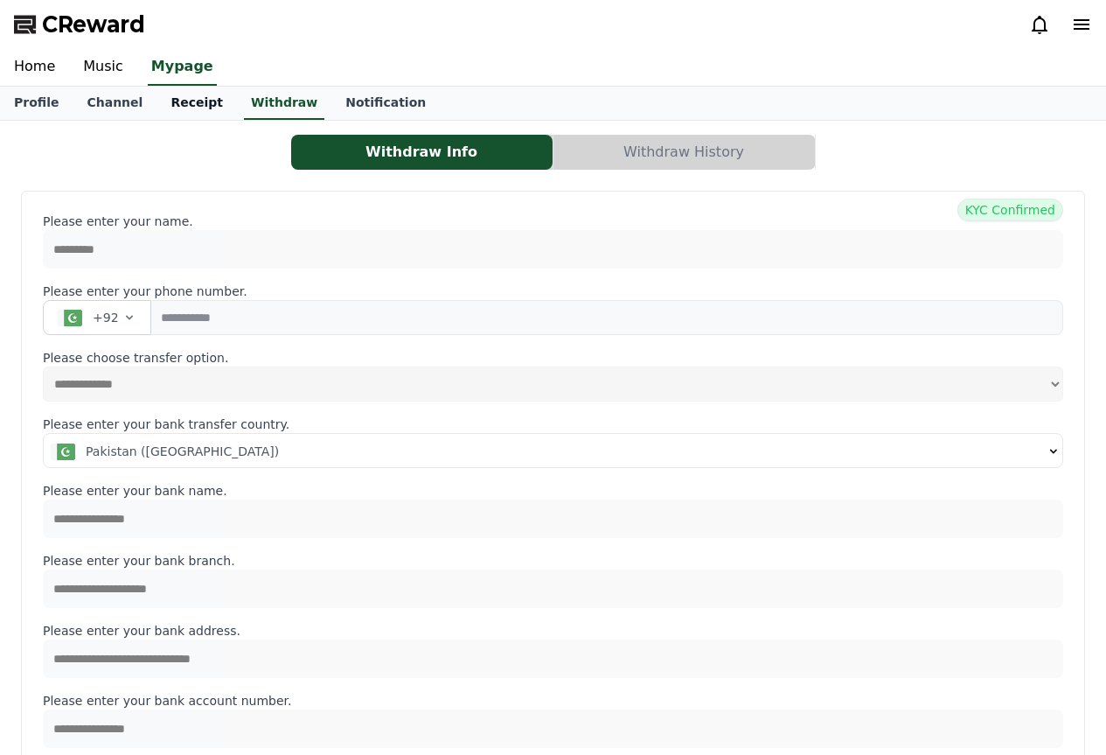
click at [193, 107] on link "Receipt" at bounding box center [197, 103] width 80 height 33
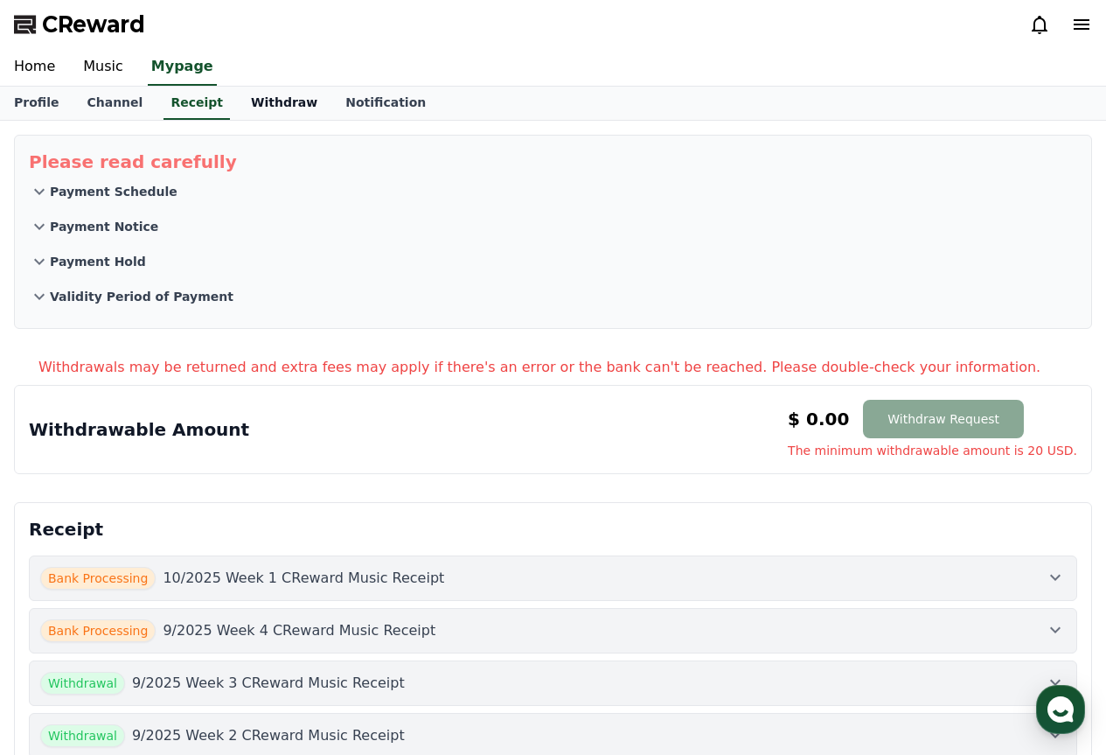
click at [249, 98] on link "Withdraw" at bounding box center [284, 103] width 94 height 33
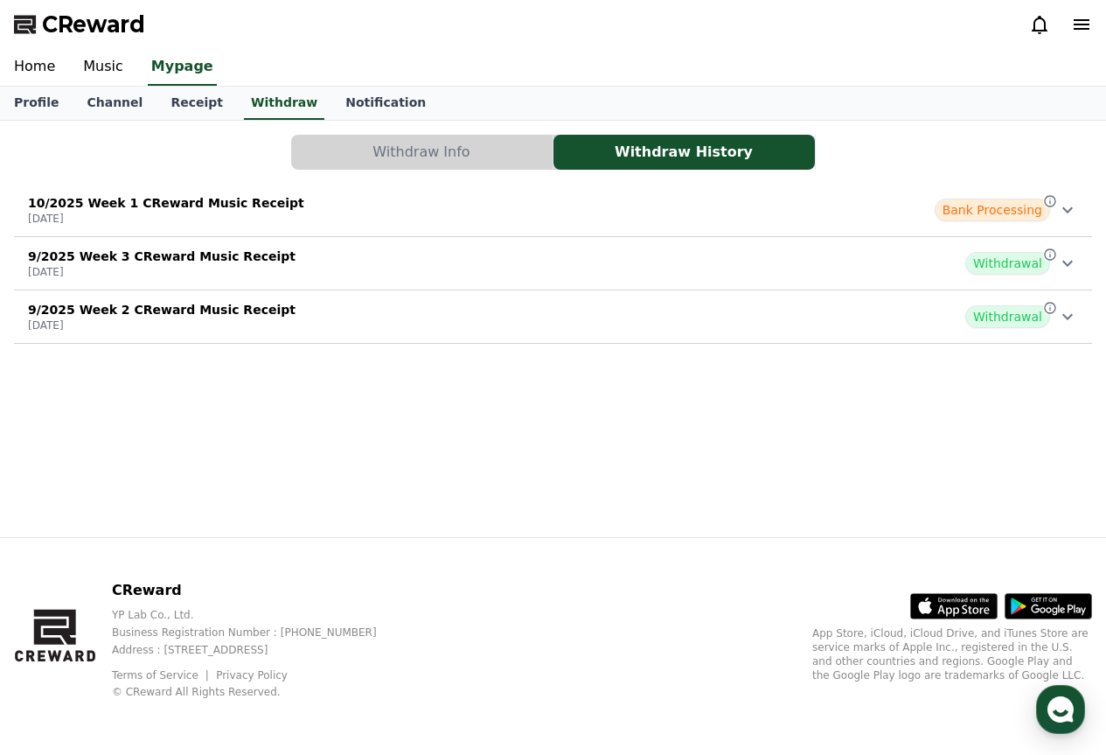
click at [761, 198] on div "10/2025 Week 1 CReward Music Receipt [DATE] Bank Processing" at bounding box center [553, 209] width 1078 height 45
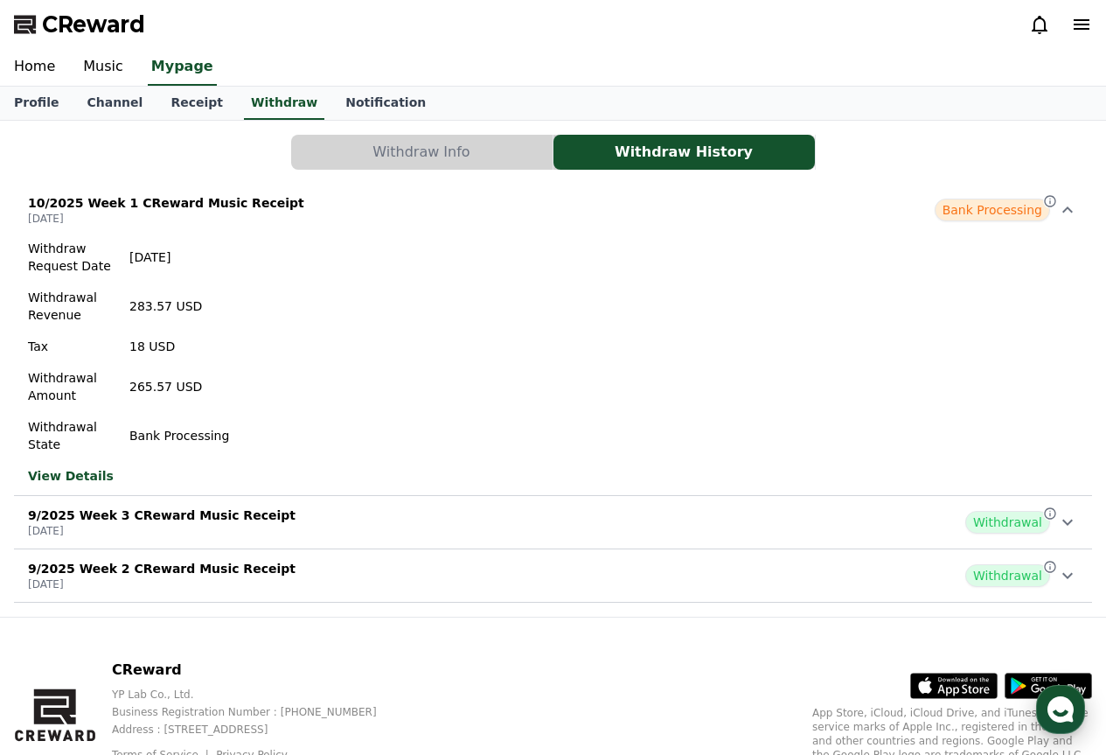
click at [1062, 691] on div "button" at bounding box center [1060, 709] width 49 height 49
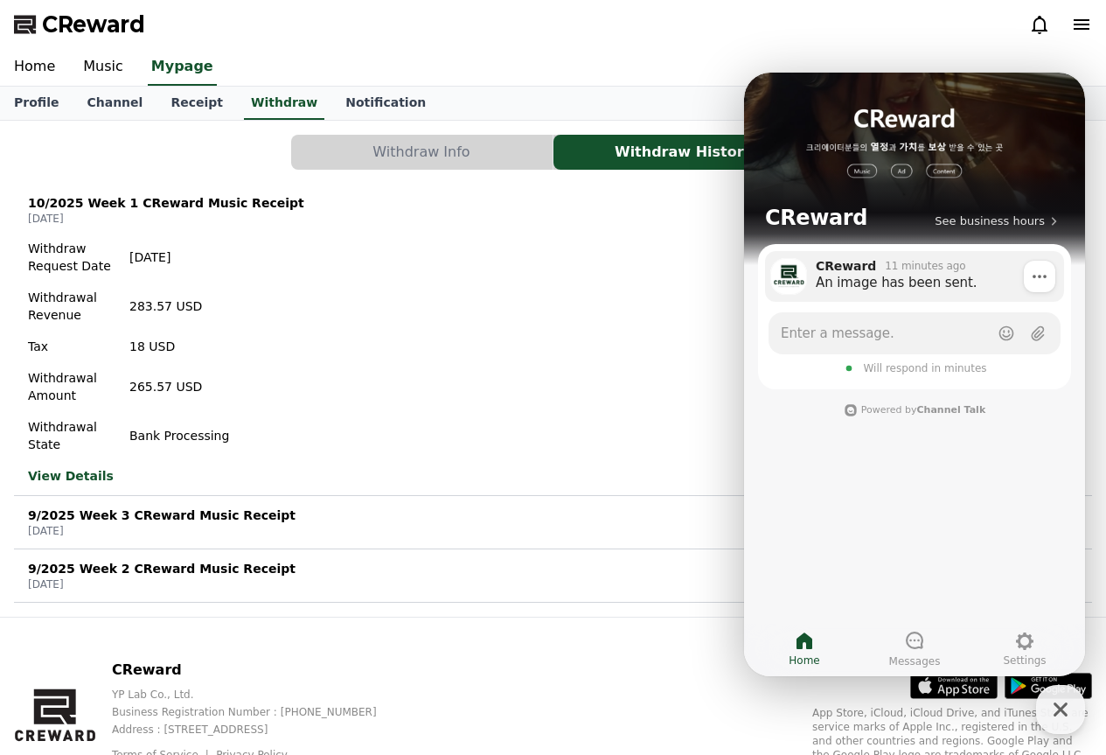
click at [916, 278] on div "An image has been sent." at bounding box center [934, 282] width 236 height 17
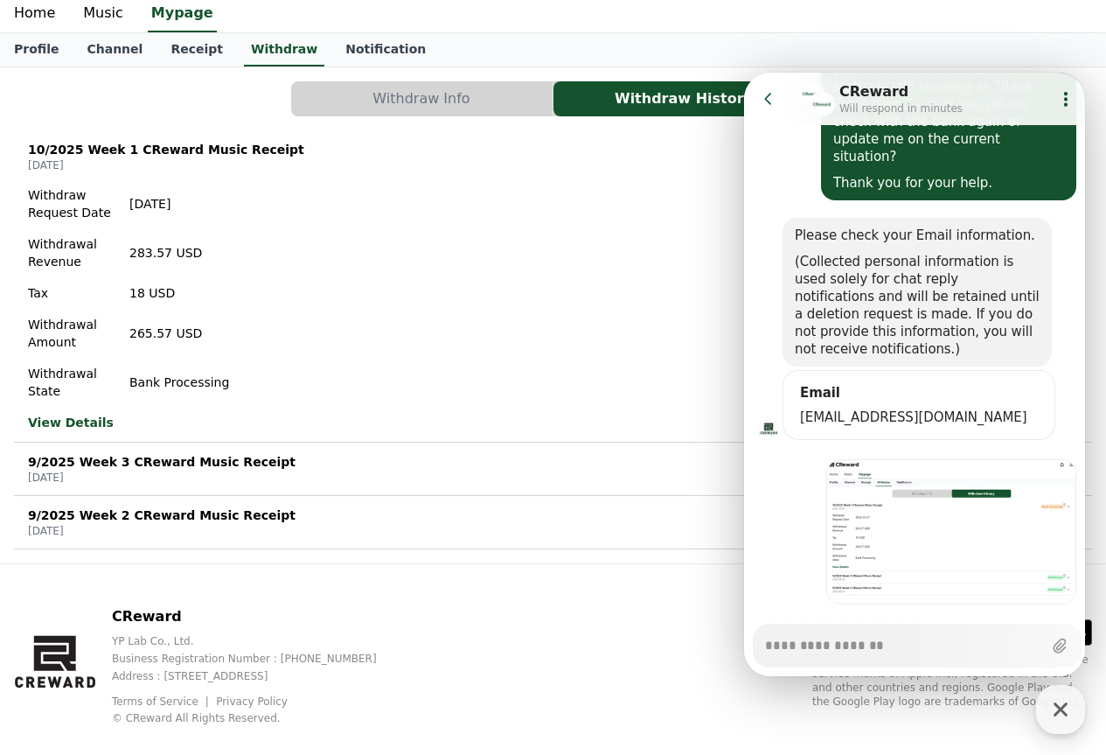
scroll to position [80, 0]
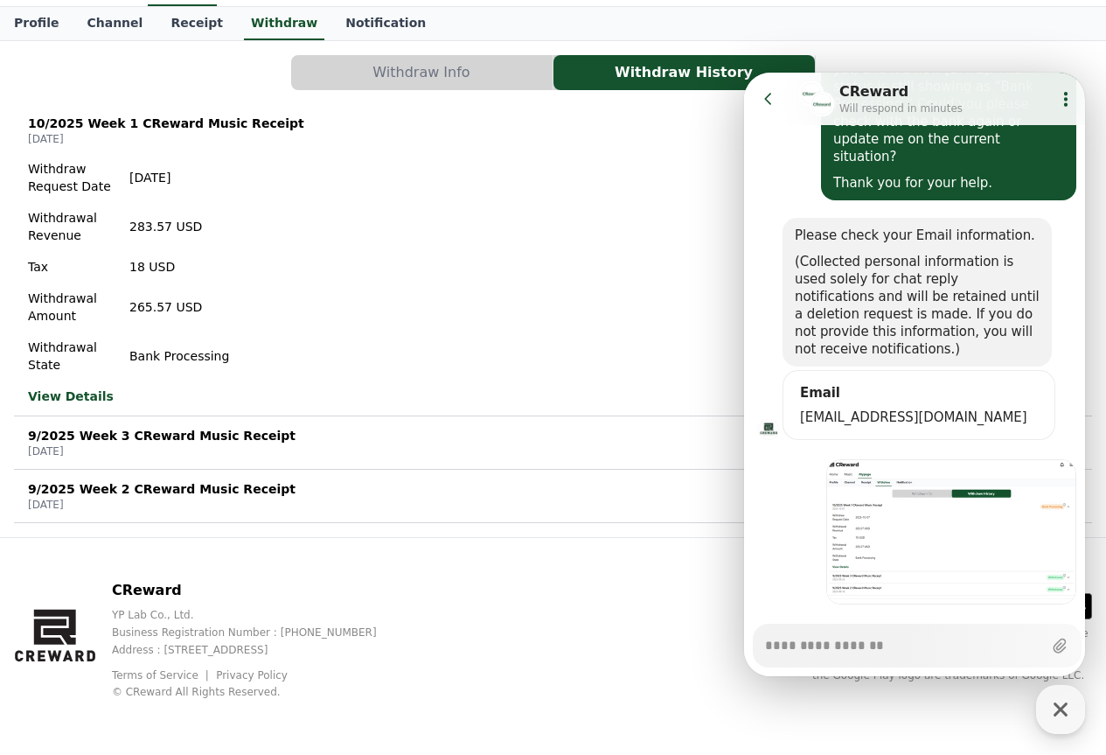
type textarea "*"
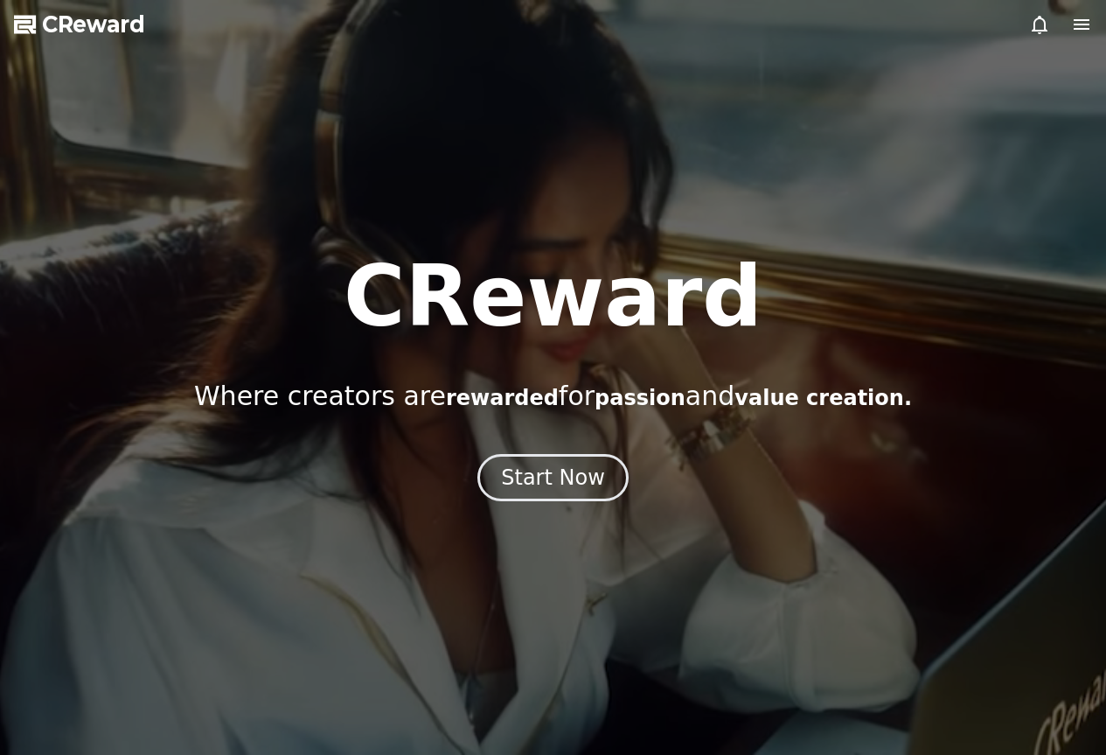
click at [566, 478] on div "Start Now" at bounding box center [553, 477] width 104 height 28
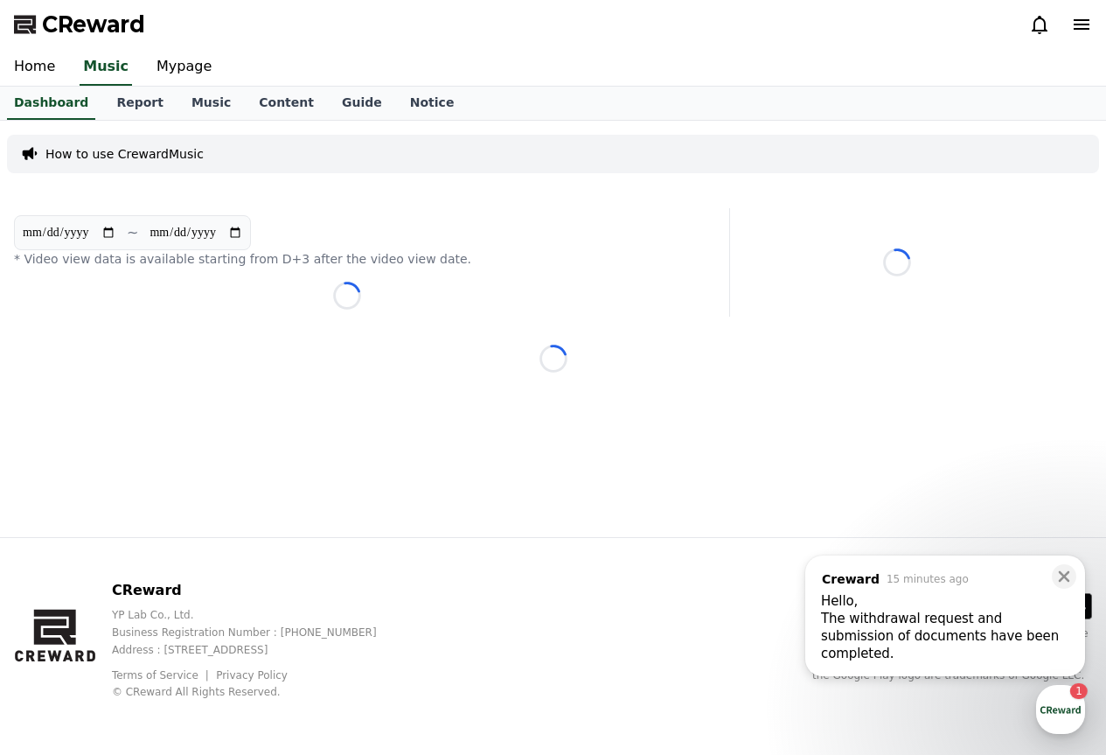
click at [884, 636] on div "The withdrawal request and submission of documents have been completed." at bounding box center [945, 635] width 248 height 52
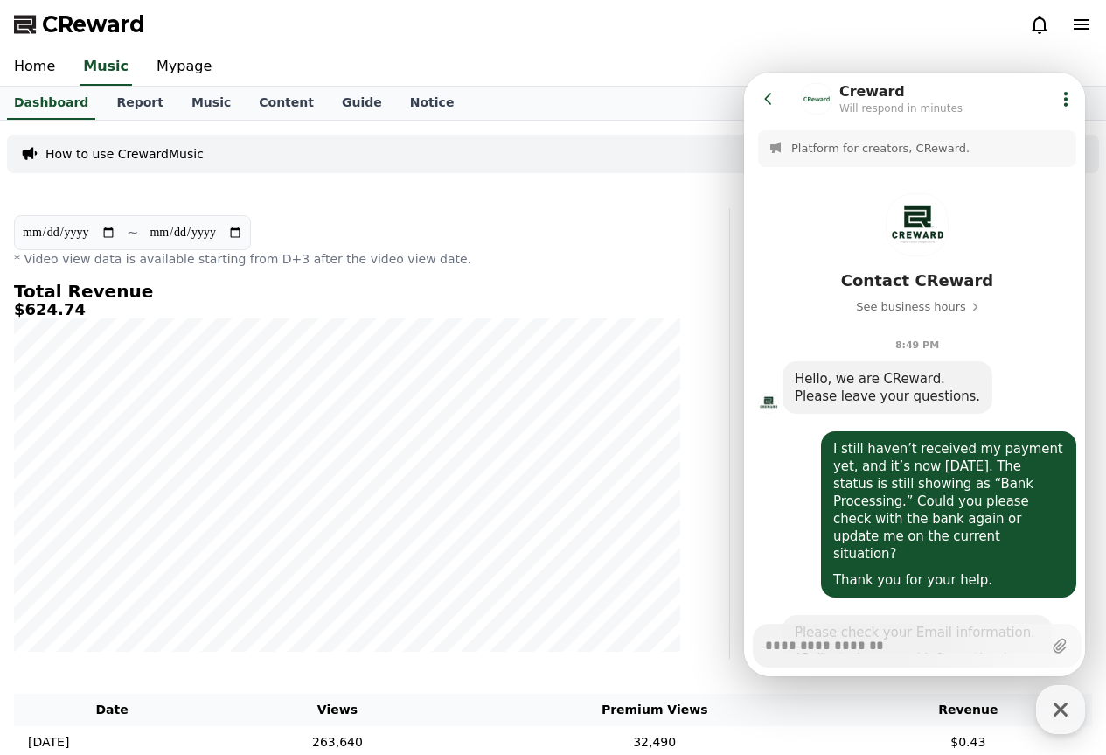
scroll to position [554, 0]
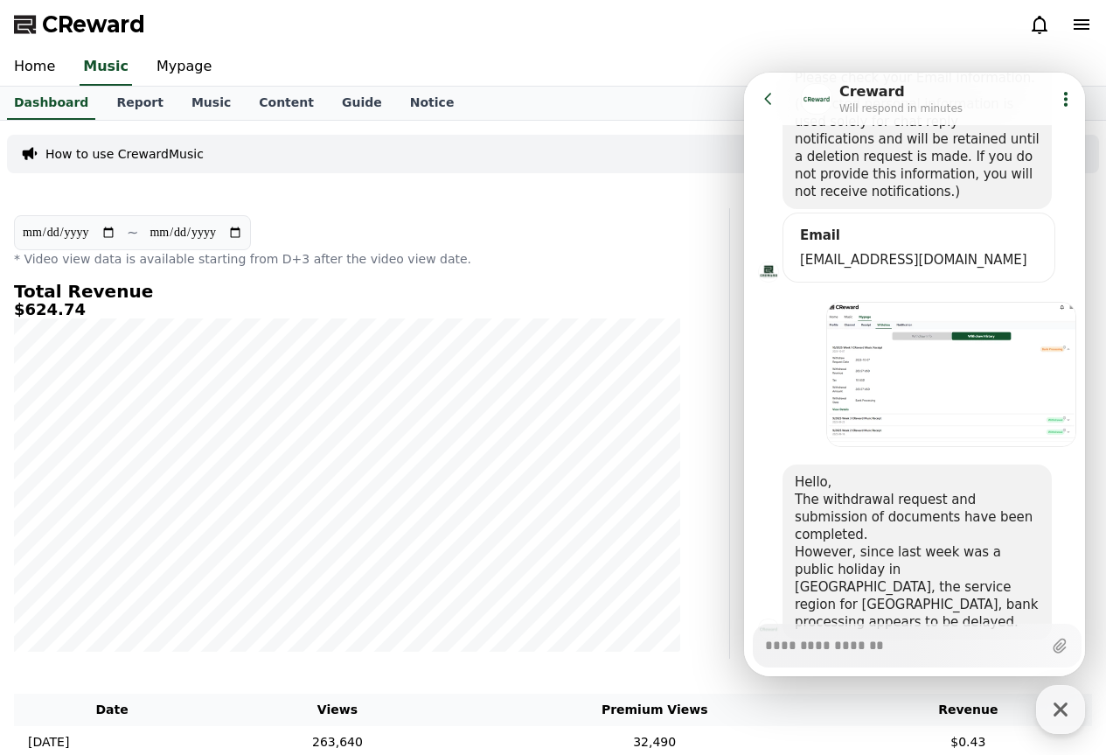
type textarea "*"
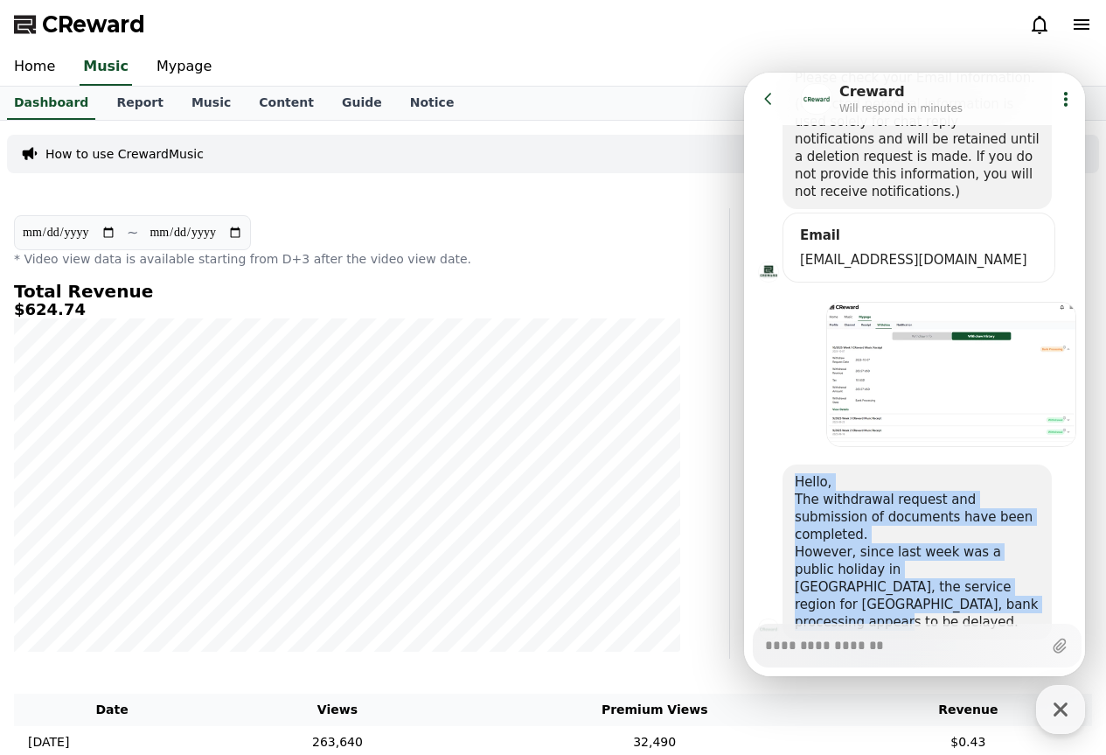
drag, startPoint x: 864, startPoint y: 556, endPoint x: 791, endPoint y: 442, distance: 134.9
click at [791, 464] on div "Hello, The withdrawal request and submission of documents have been completed. …" at bounding box center [917, 551] width 269 height 175
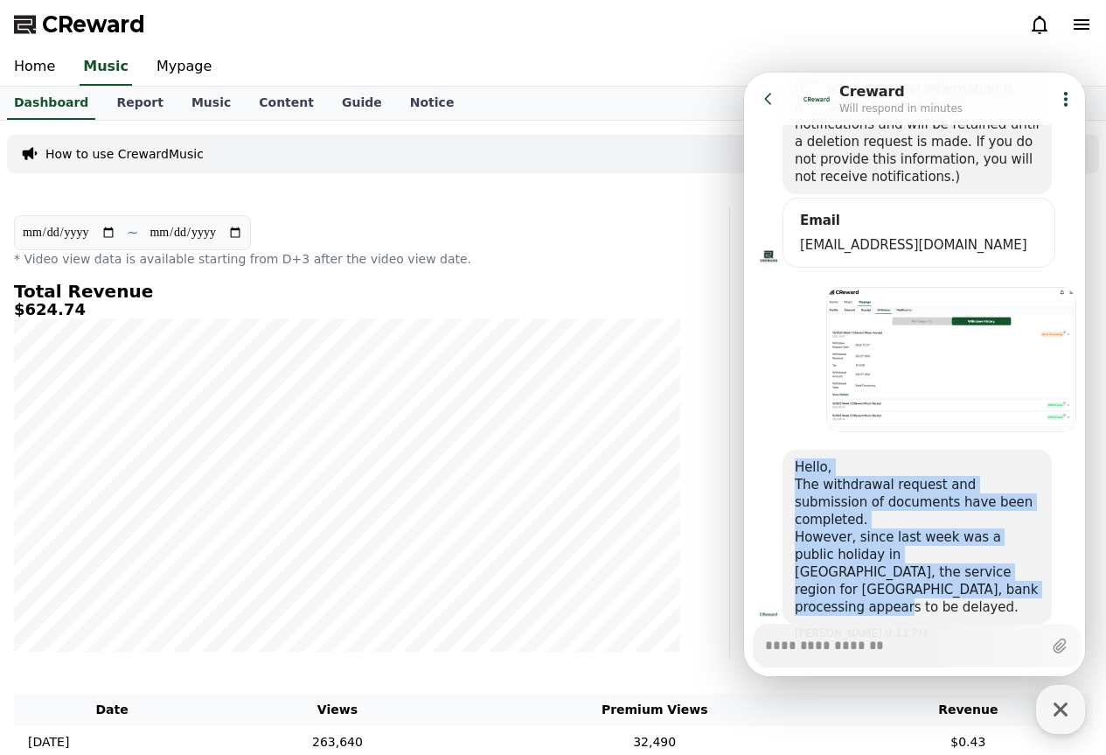
scroll to position [570, 0]
copy div "Hello, The withdrawal request and submission of documents have been completed. …"
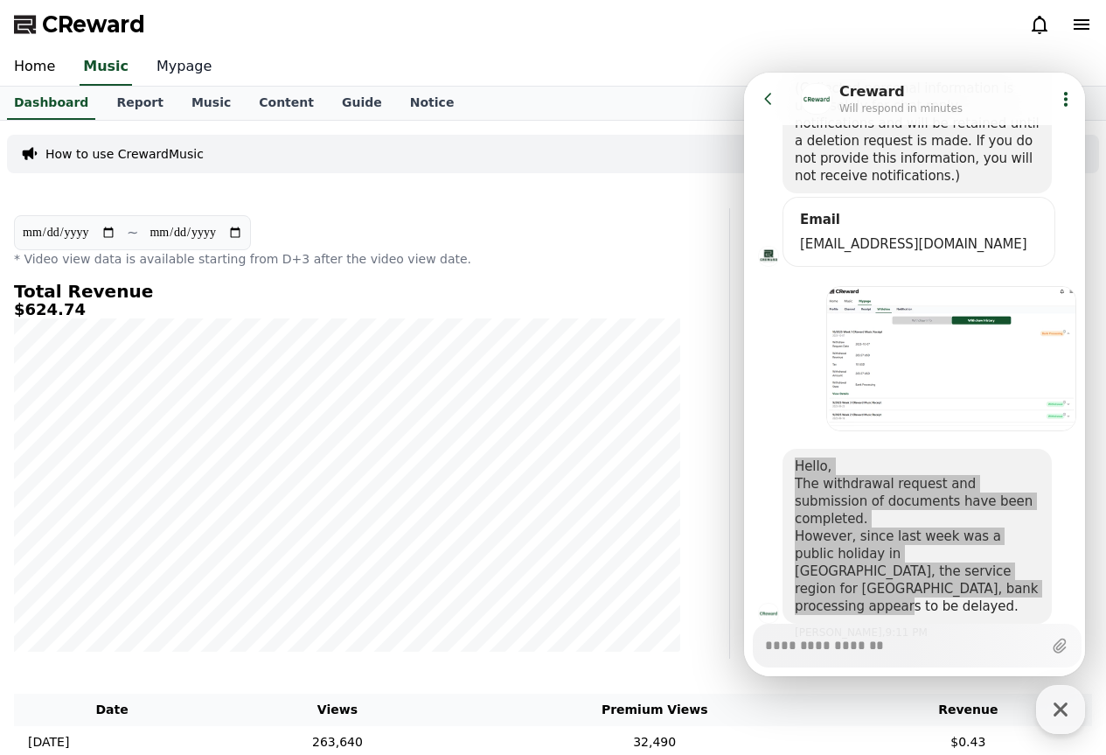
click at [190, 67] on link "Mypage" at bounding box center [184, 67] width 83 height 37
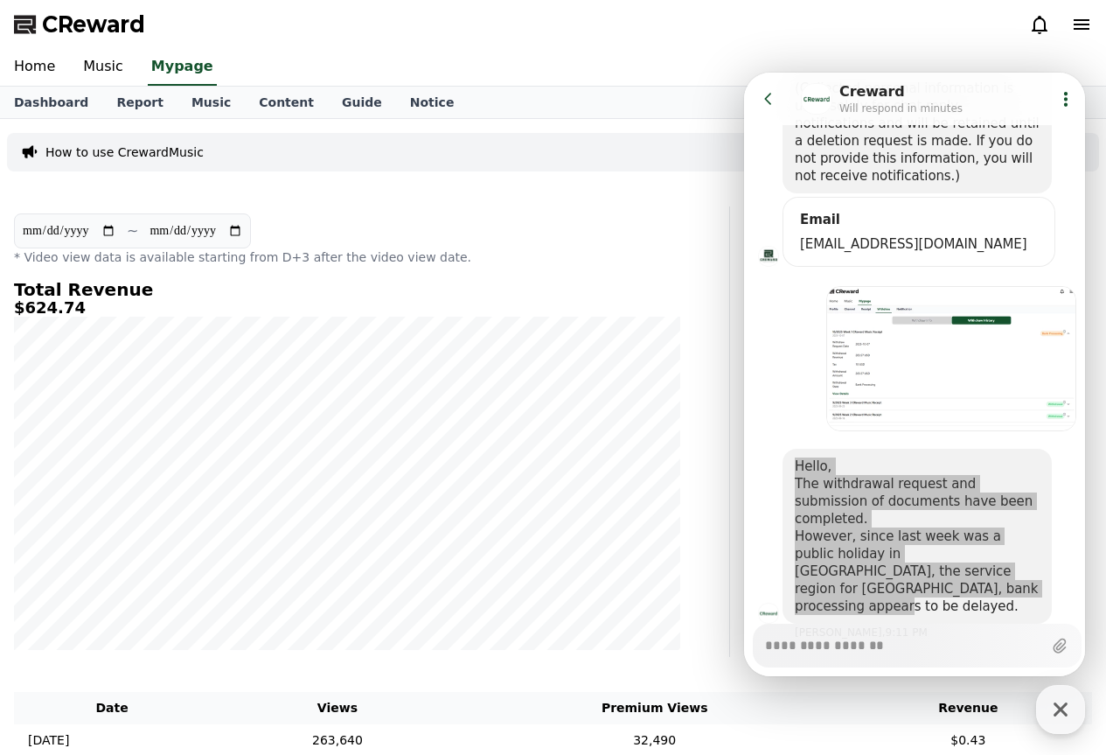
select select "**********"
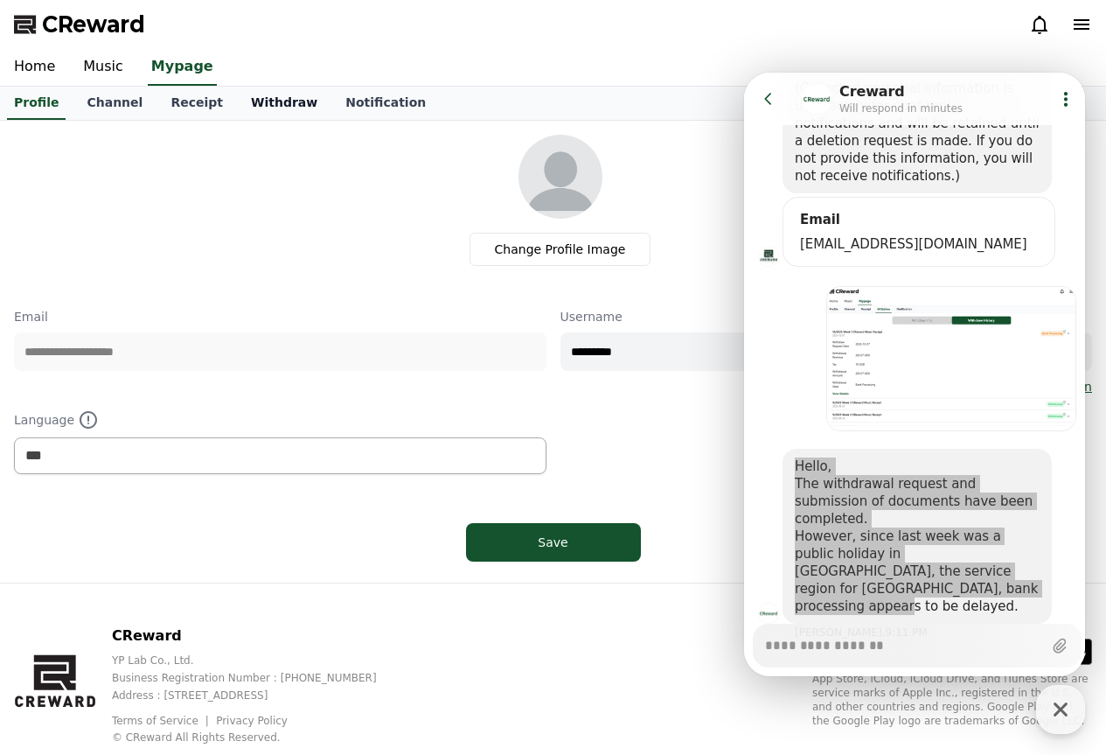
click at [270, 102] on link "Withdraw" at bounding box center [284, 103] width 94 height 33
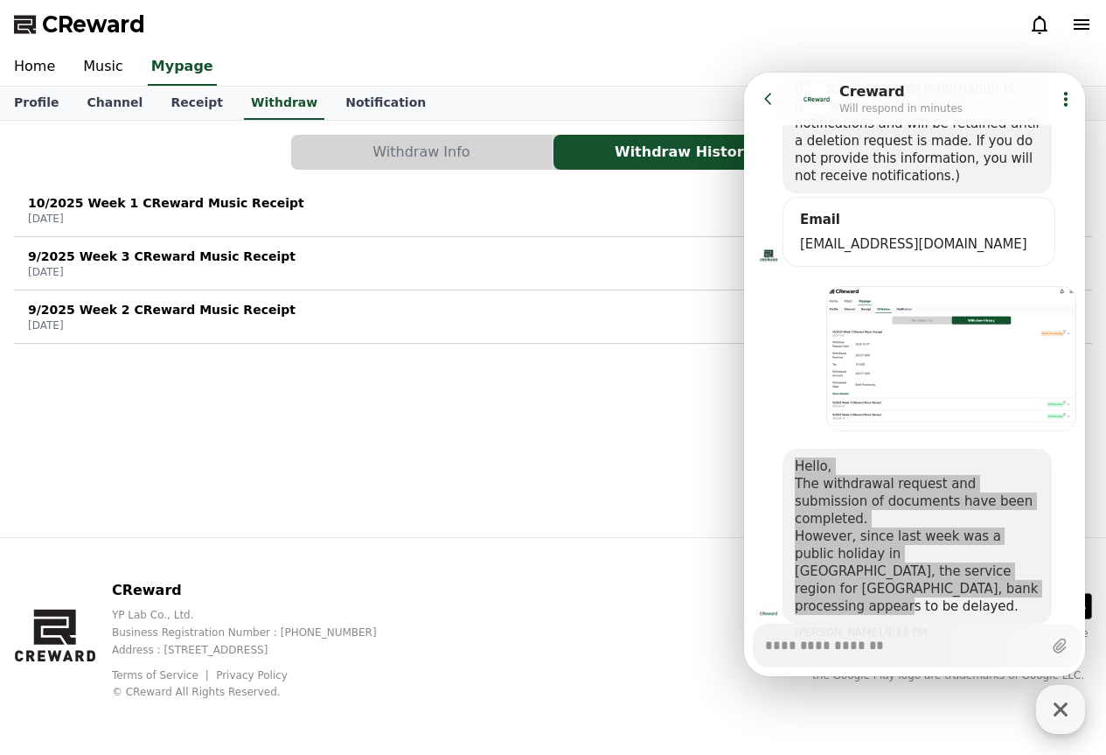
click at [1068, 710] on icon "button" at bounding box center [1060, 708] width 31 height 31
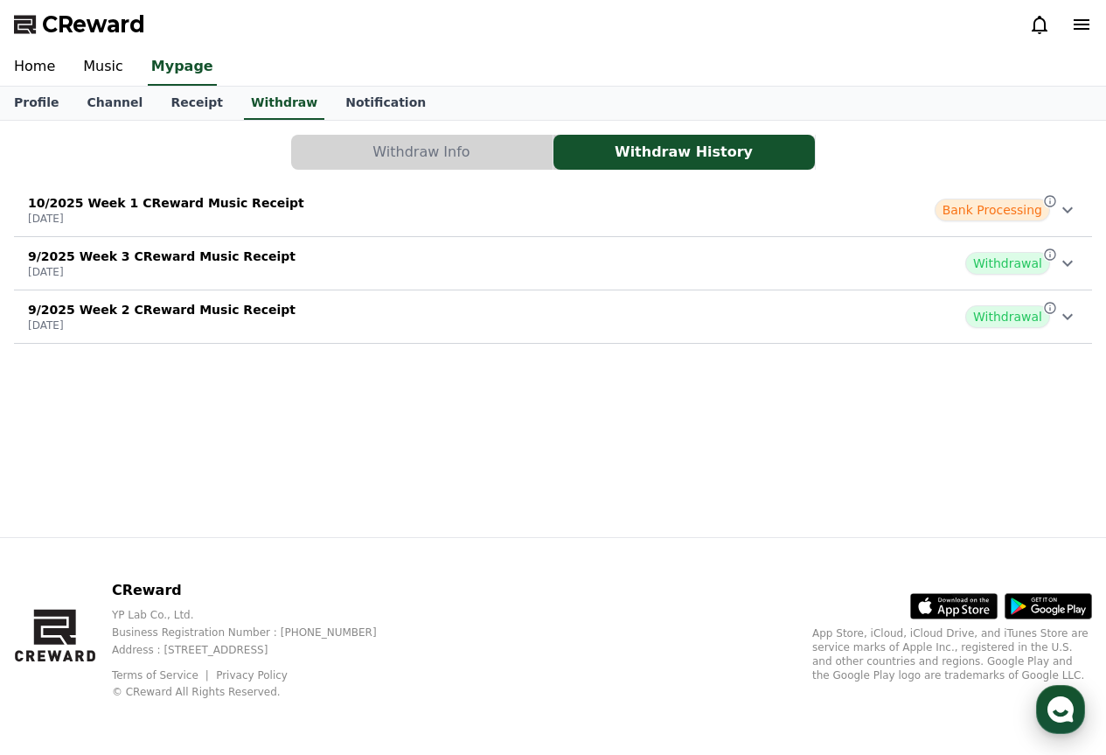
click at [1048, 714] on icon "button" at bounding box center [1060, 708] width 31 height 31
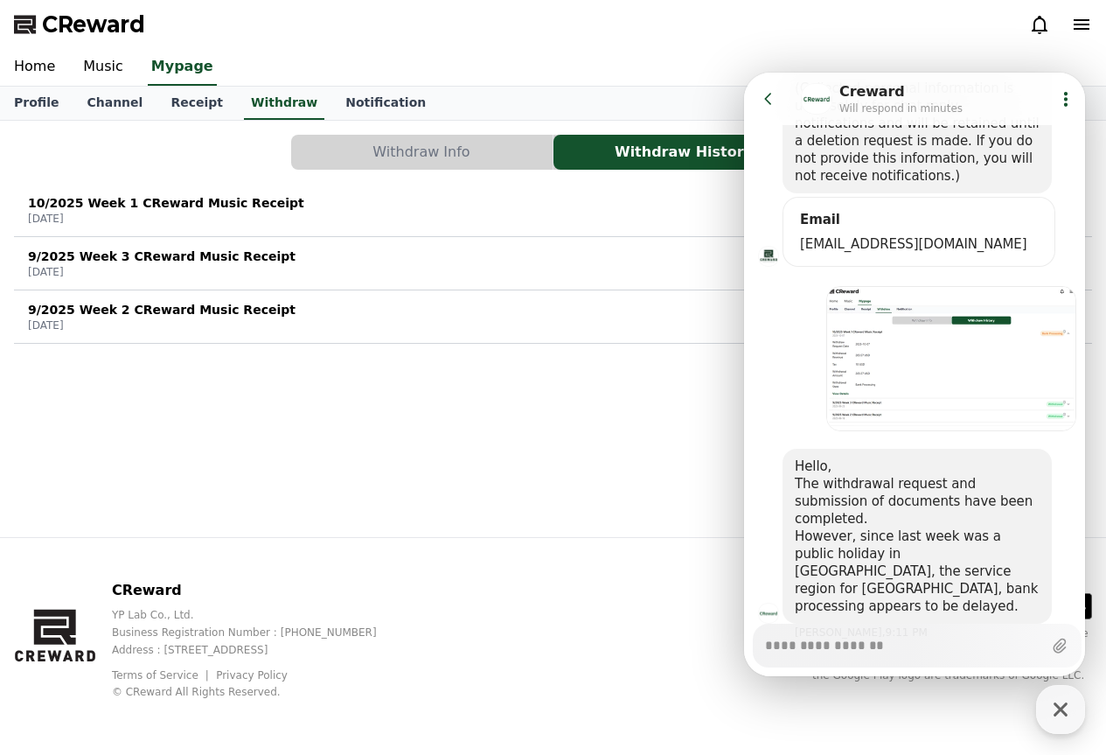
click at [894, 652] on textarea "Messenger Input Textarea" at bounding box center [903, 639] width 277 height 30
paste textarea "**********"
type textarea "*"
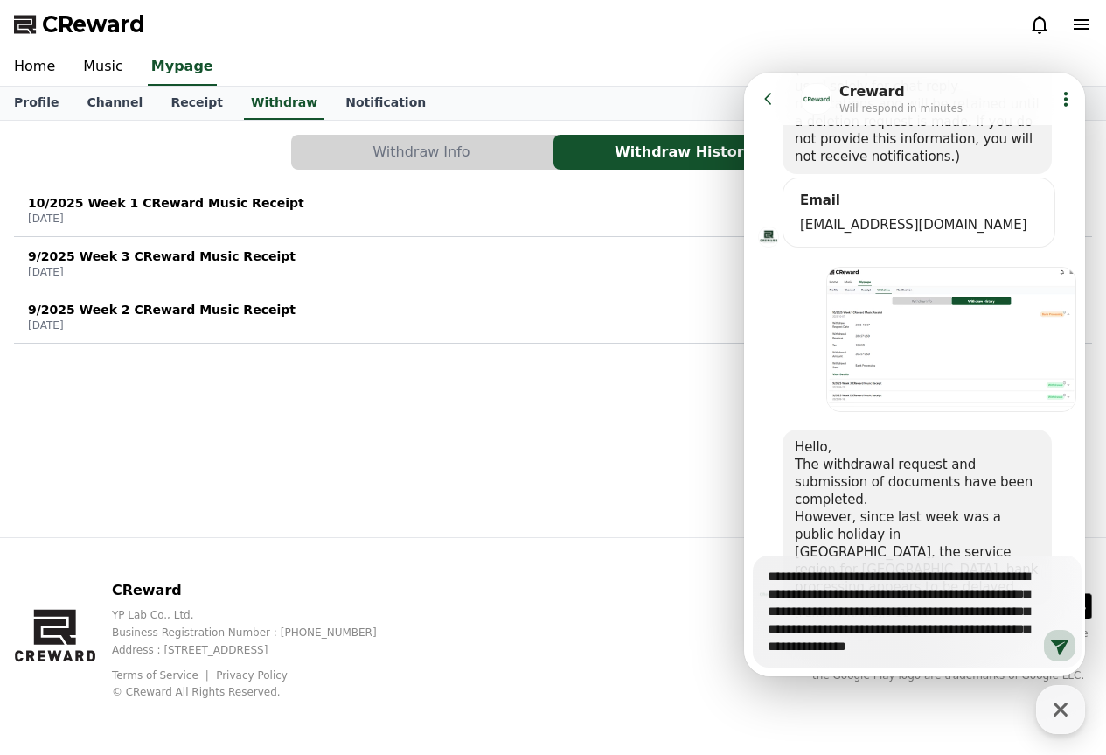
scroll to position [638, 0]
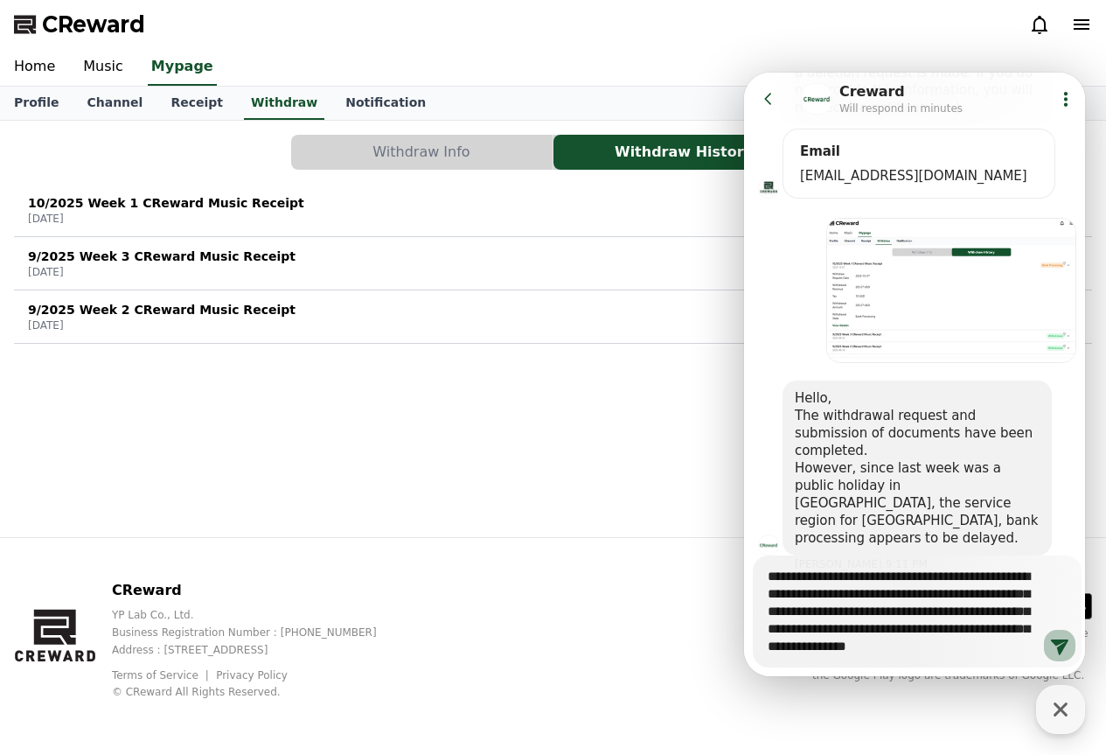
type textarea "**********"
click at [1062, 652] on icon at bounding box center [1059, 645] width 21 height 21
type textarea "*"
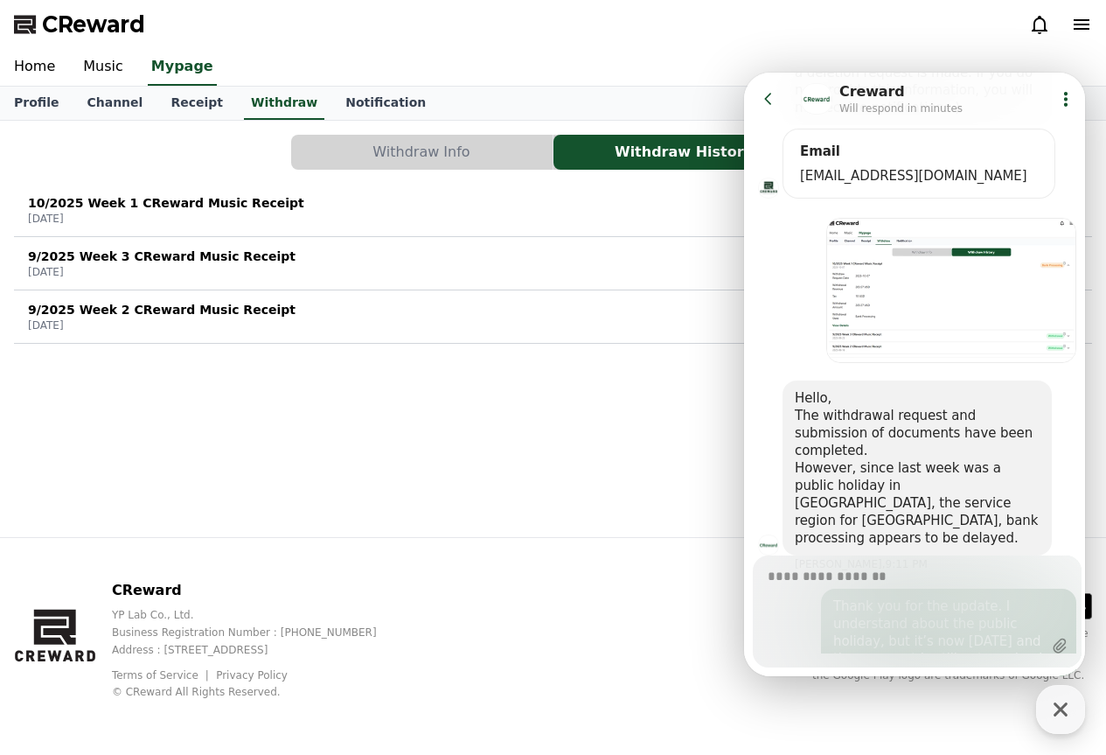
scroll to position [710, 0]
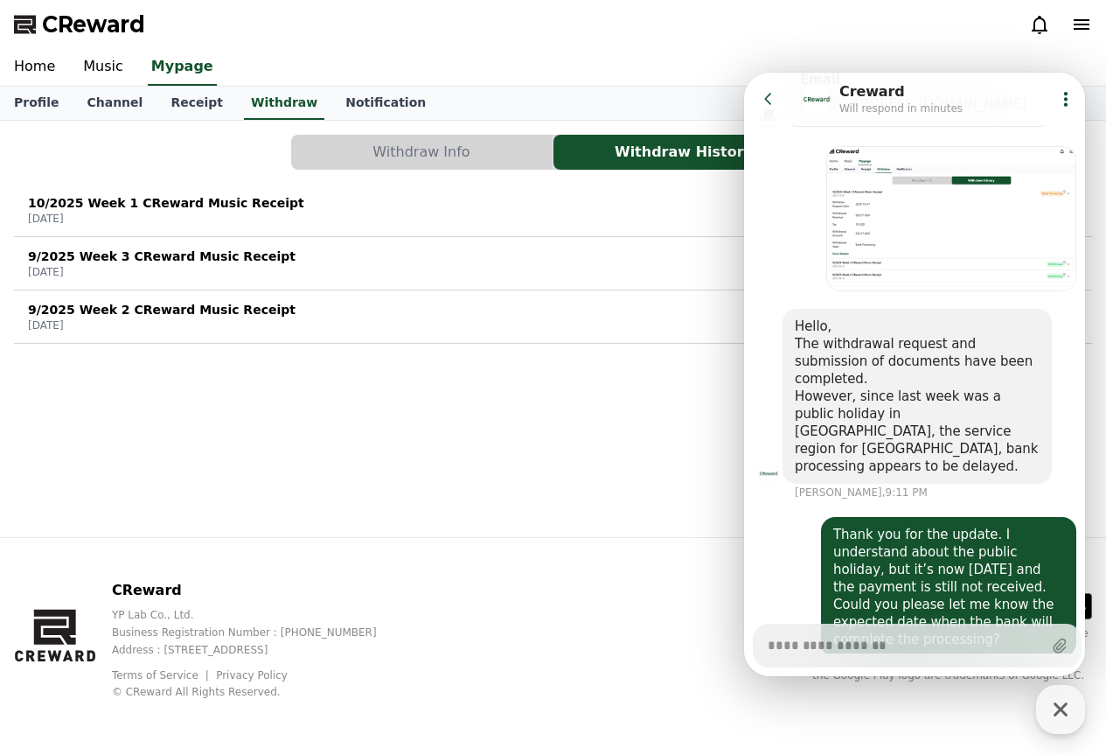
type textarea "*"
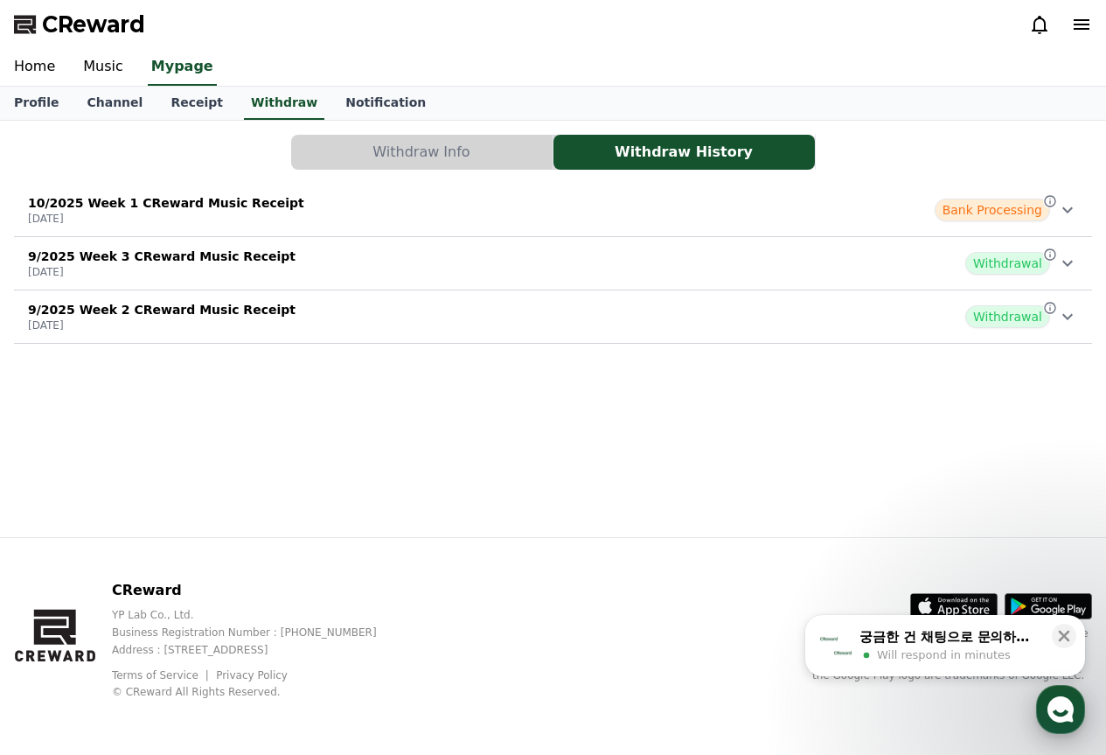
click at [1044, 699] on div "button" at bounding box center [1060, 709] width 49 height 49
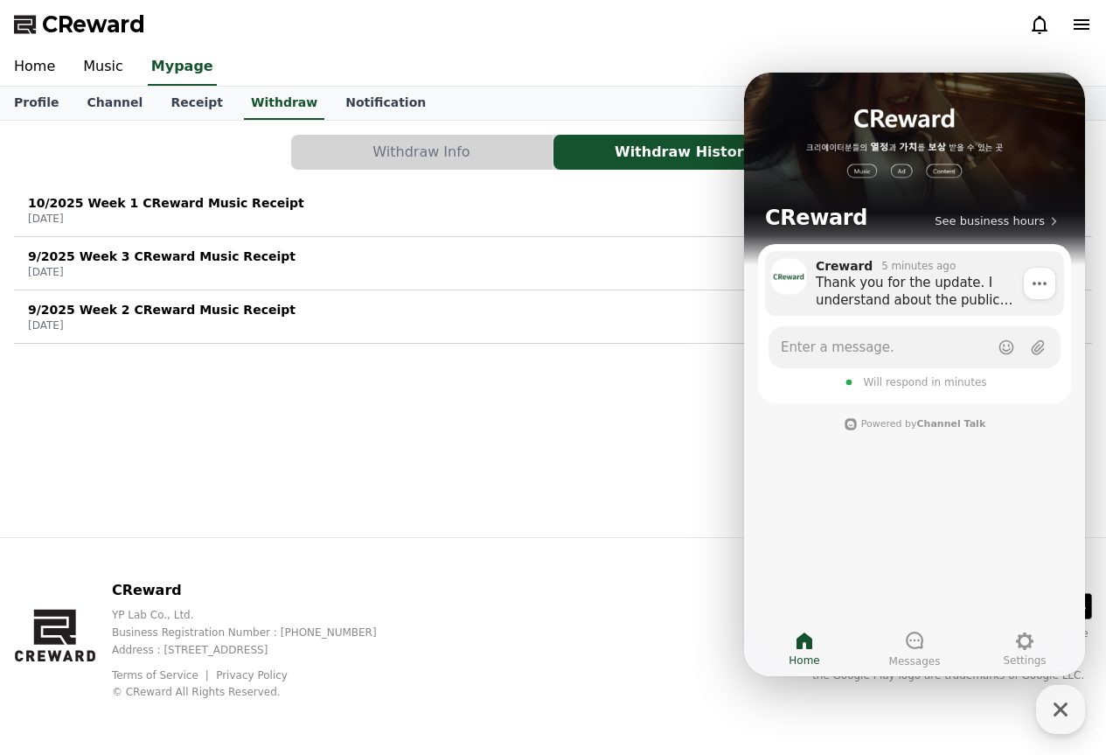
click at [905, 307] on div "Thank you for the update. I understand about the public holiday, but it’s now […" at bounding box center [934, 291] width 236 height 35
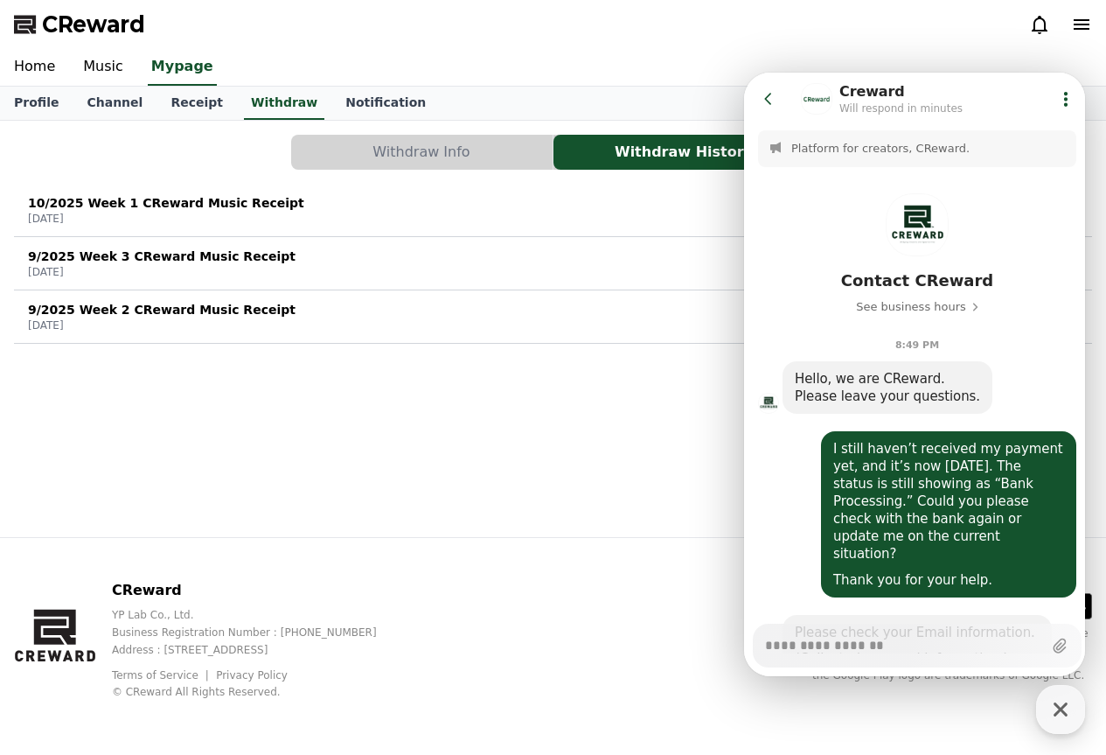
scroll to position [694, 0]
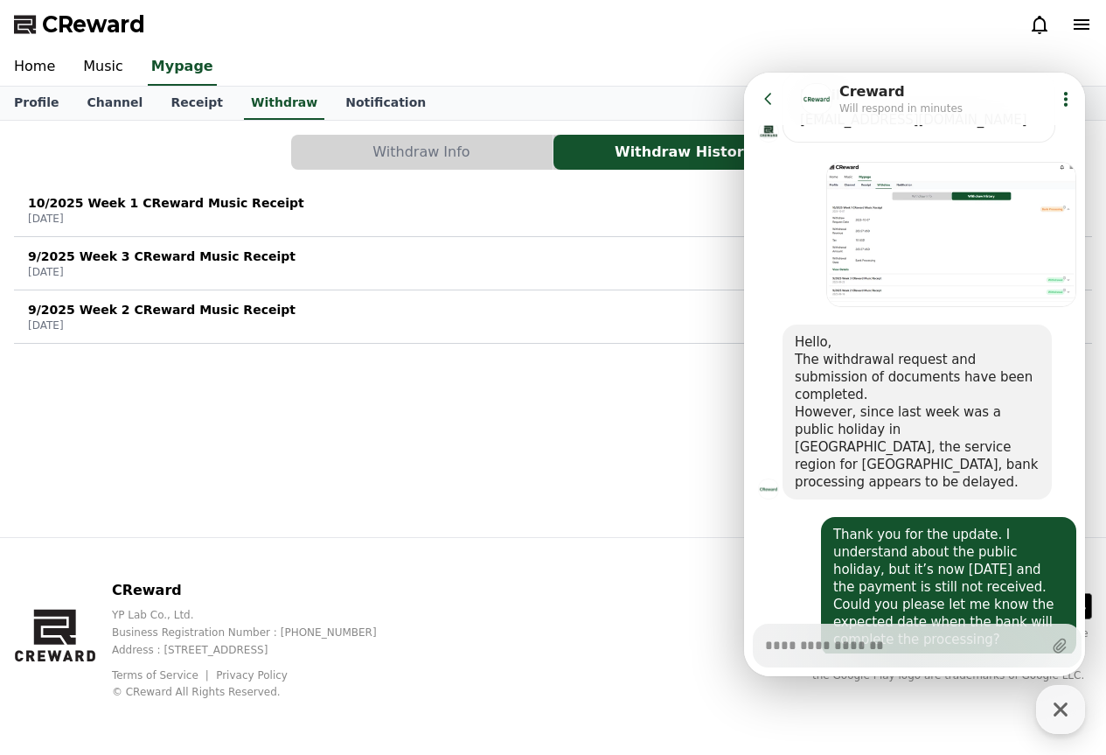
type textarea "*"
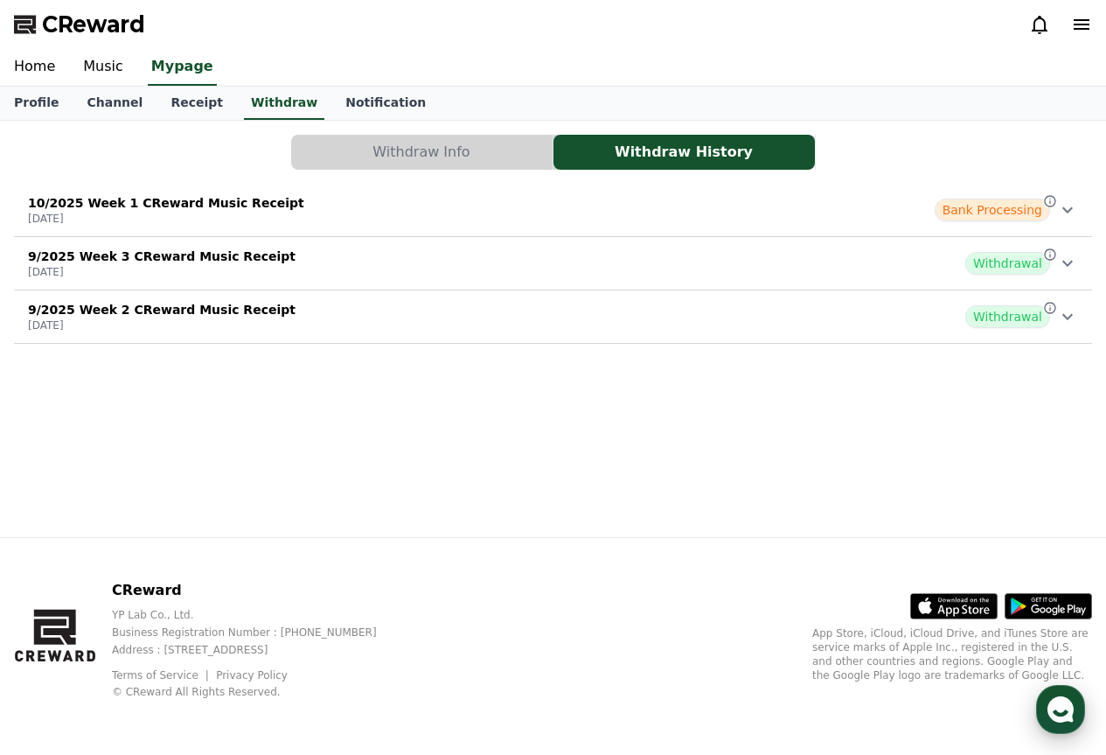
click at [1068, 705] on use "button" at bounding box center [1061, 709] width 26 height 26
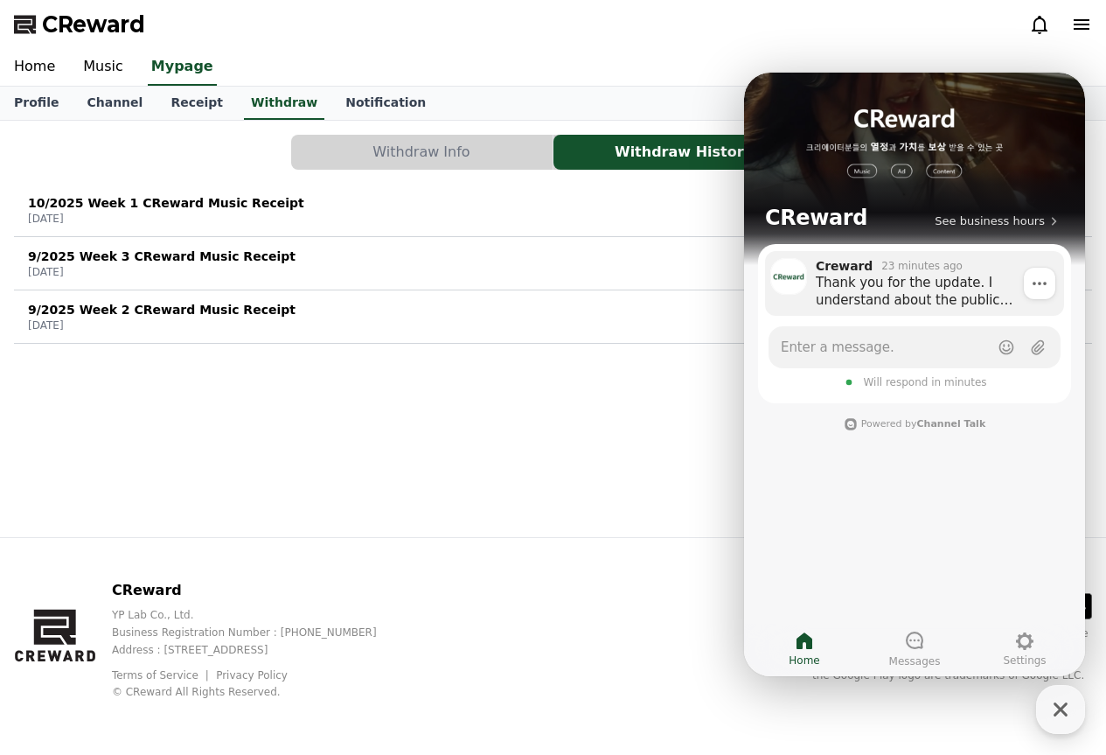
click at [916, 280] on div "Thank you for the update. I understand about the public holiday, but it’s now […" at bounding box center [934, 291] width 236 height 35
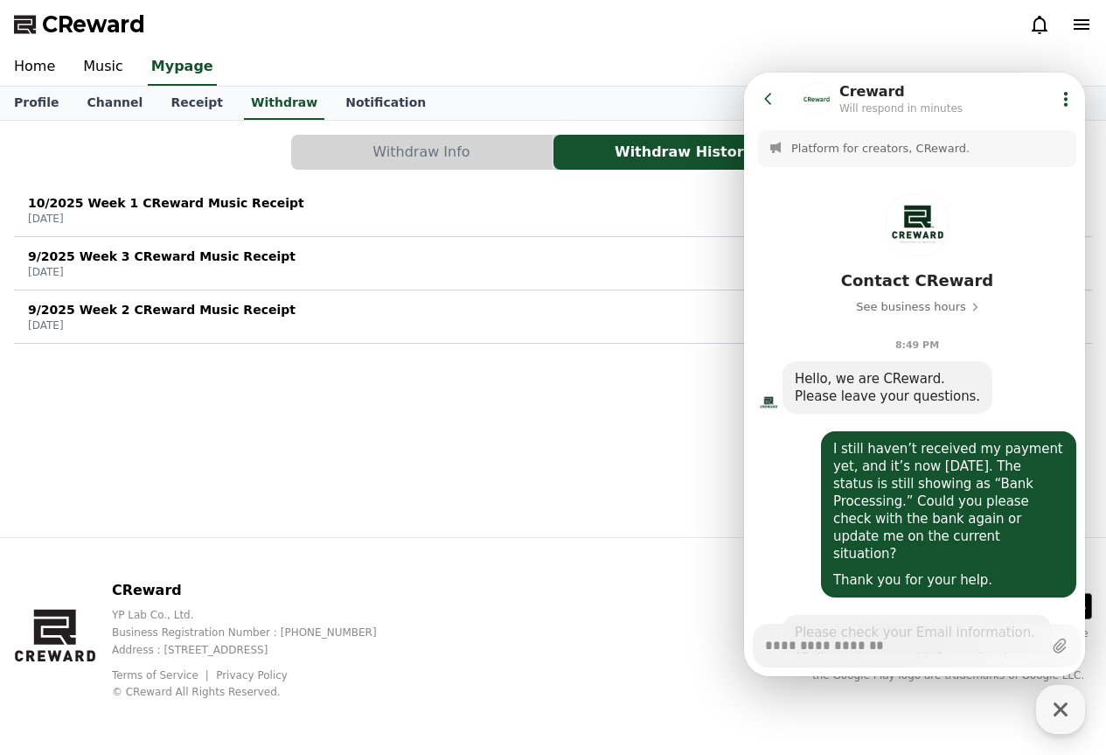
scroll to position [694, 0]
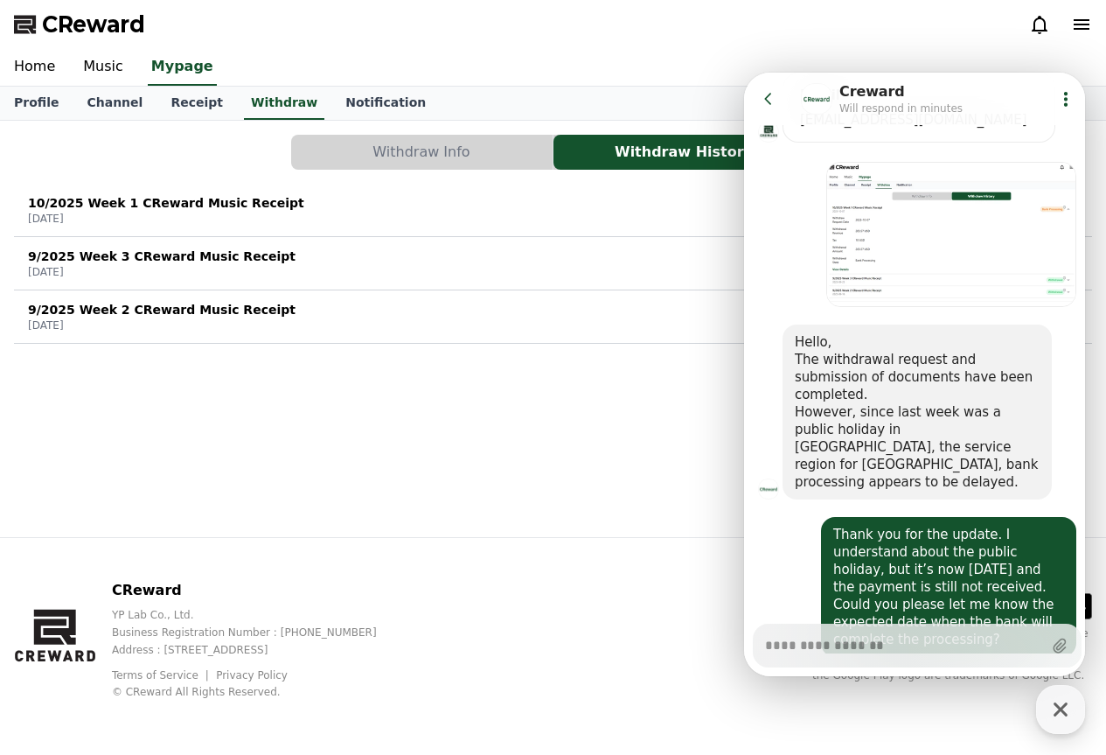
click at [528, 209] on div "10/2025 Week 1 CReward Music Receipt [DATE] Bank Processing" at bounding box center [553, 209] width 1078 height 45
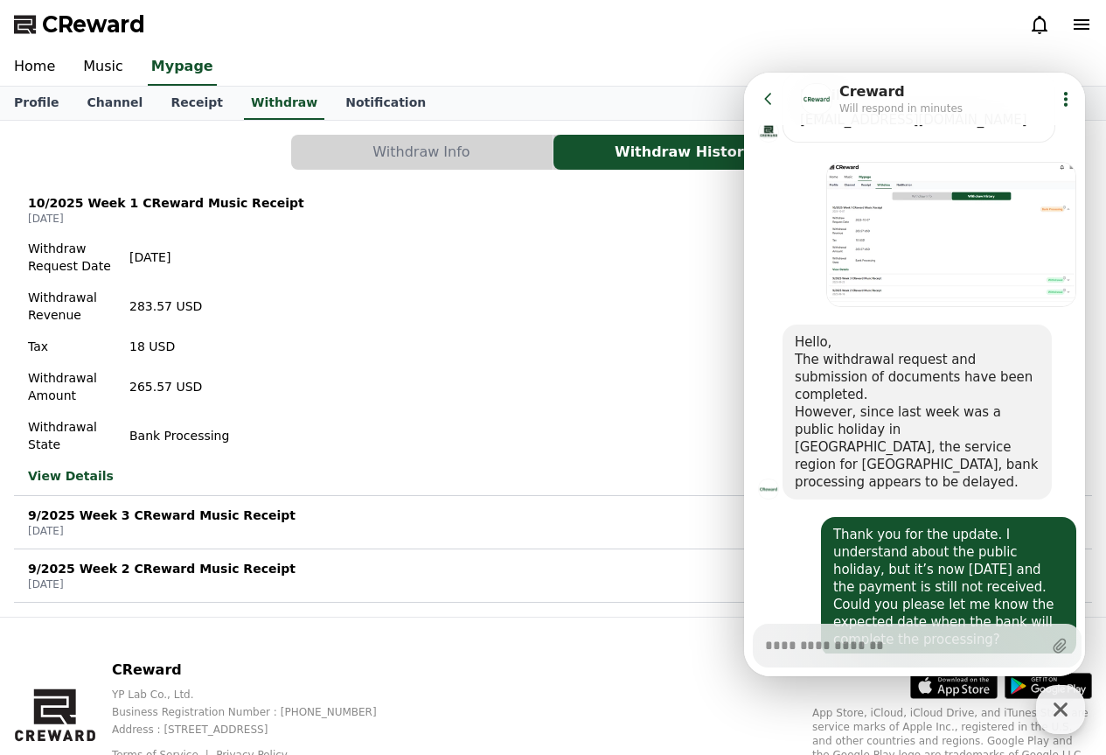
click at [1069, 714] on icon "button" at bounding box center [1060, 708] width 31 height 31
type textarea "*"
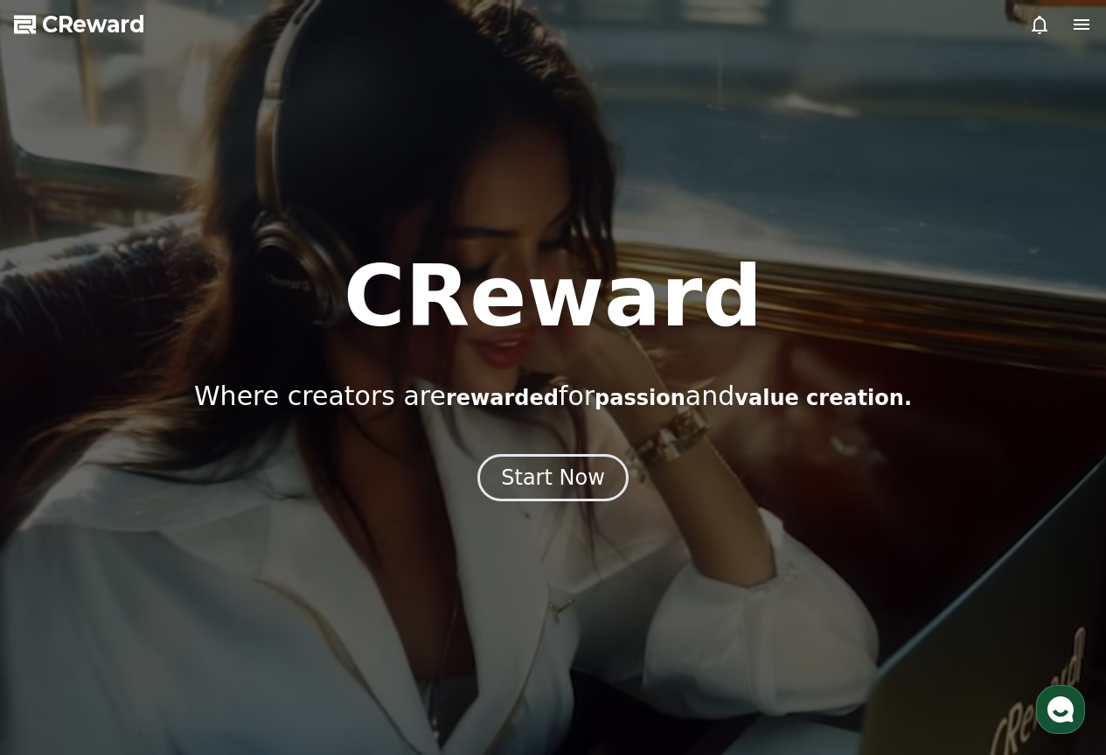
click at [1052, 698] on icon "button" at bounding box center [1060, 708] width 31 height 31
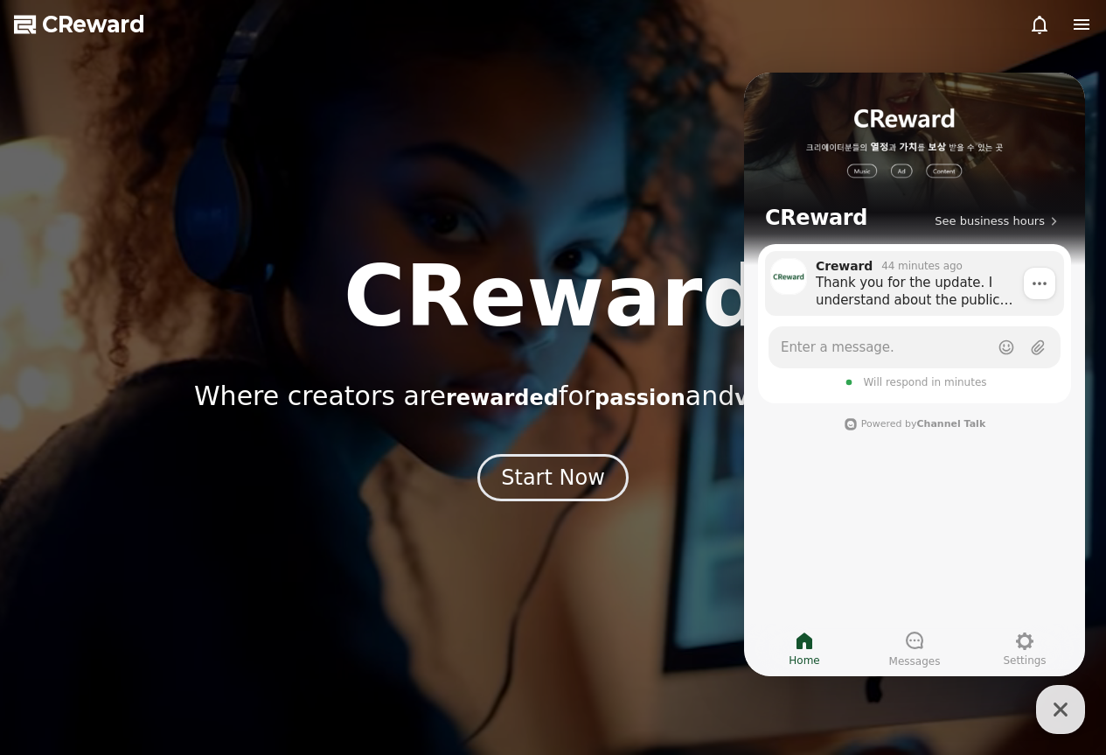
click at [927, 292] on div "Thank you for the update. I understand about the public holiday, but it’s now […" at bounding box center [934, 291] width 236 height 35
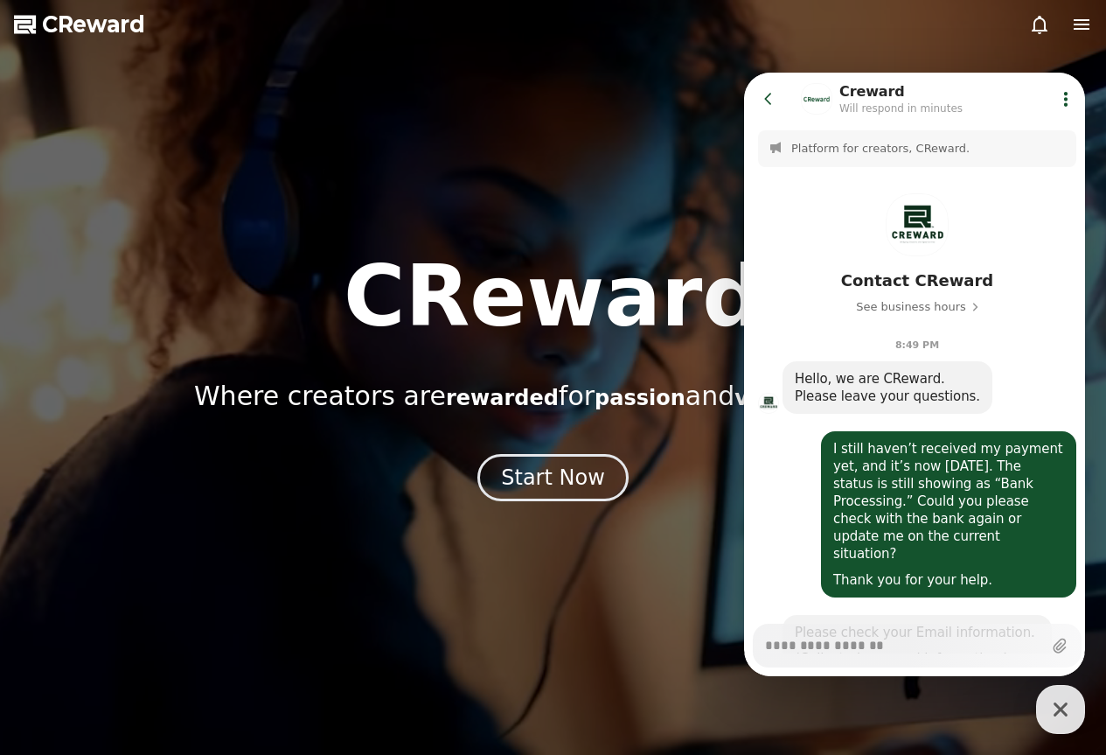
scroll to position [694, 0]
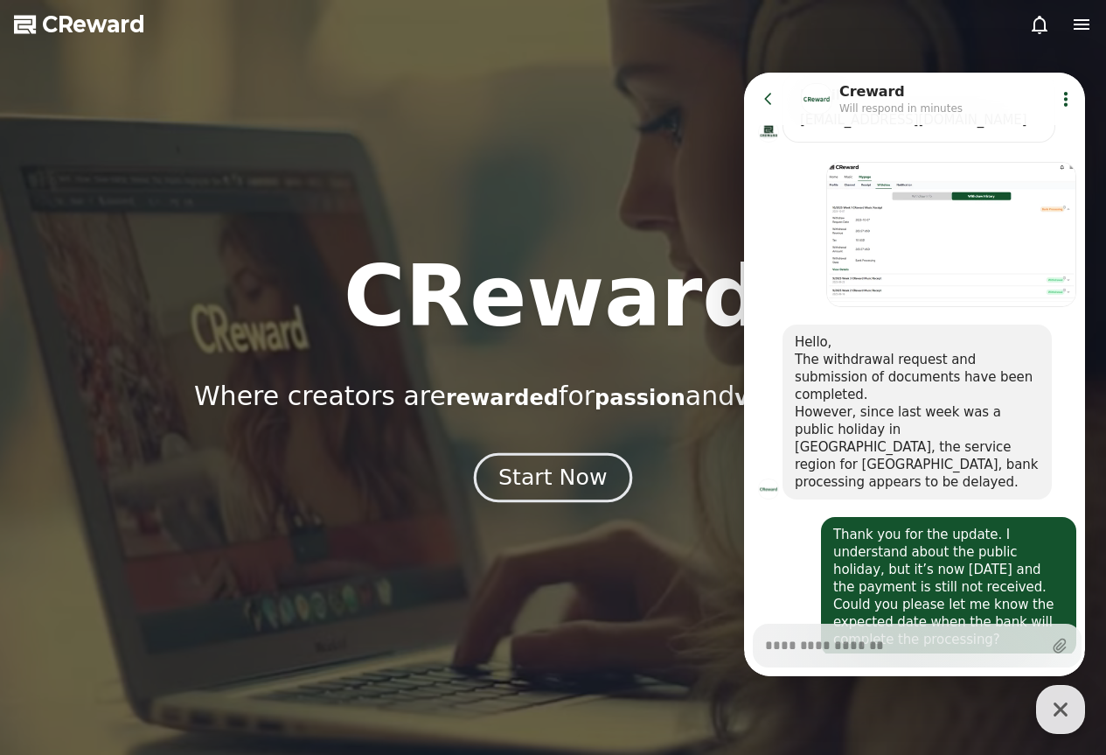
type textarea "*"
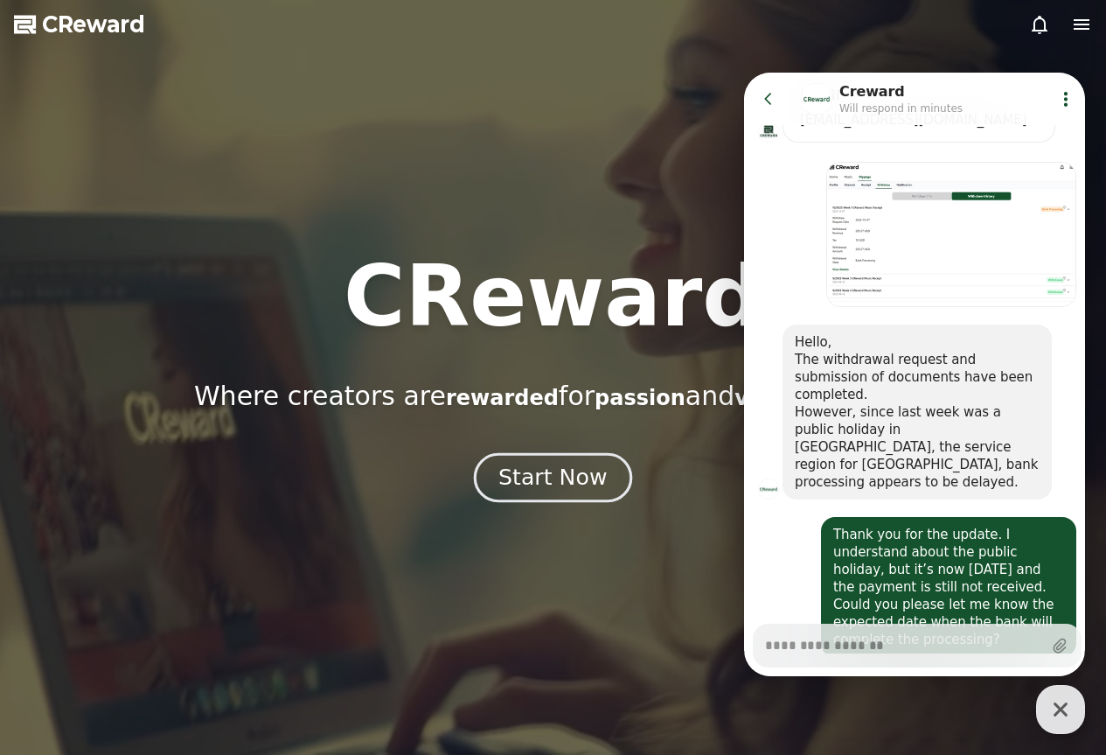
click at [567, 471] on div "Start Now" at bounding box center [552, 478] width 108 height 30
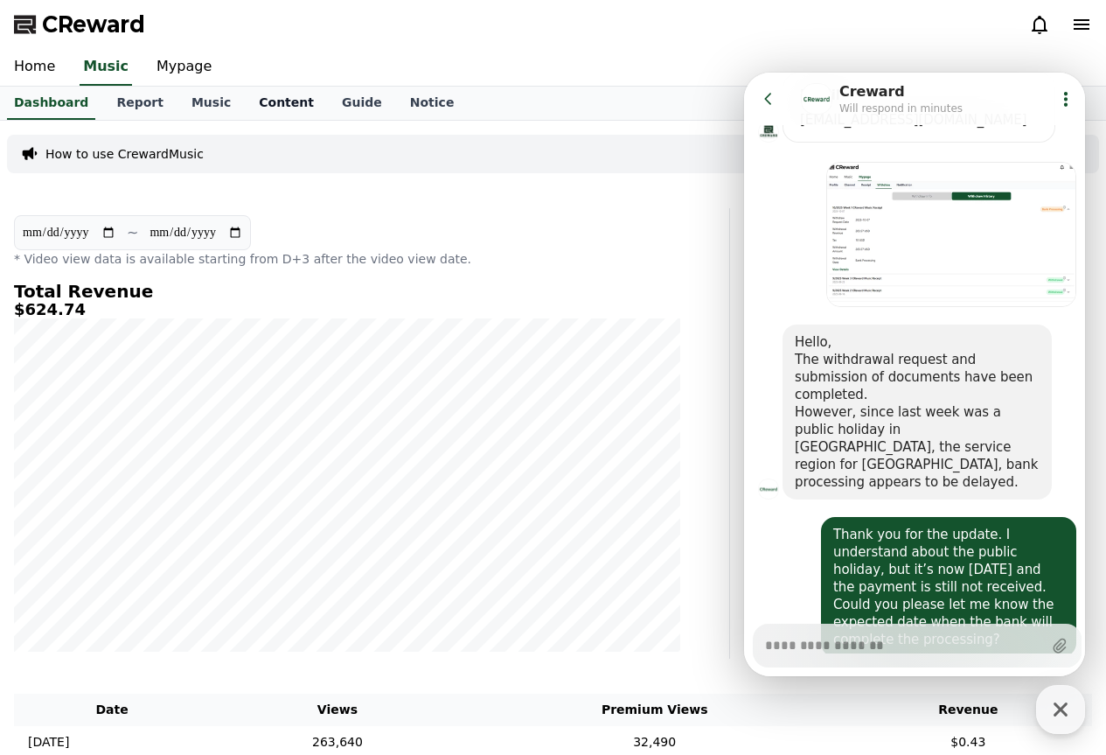
click at [245, 96] on link "Content" at bounding box center [286, 103] width 83 height 33
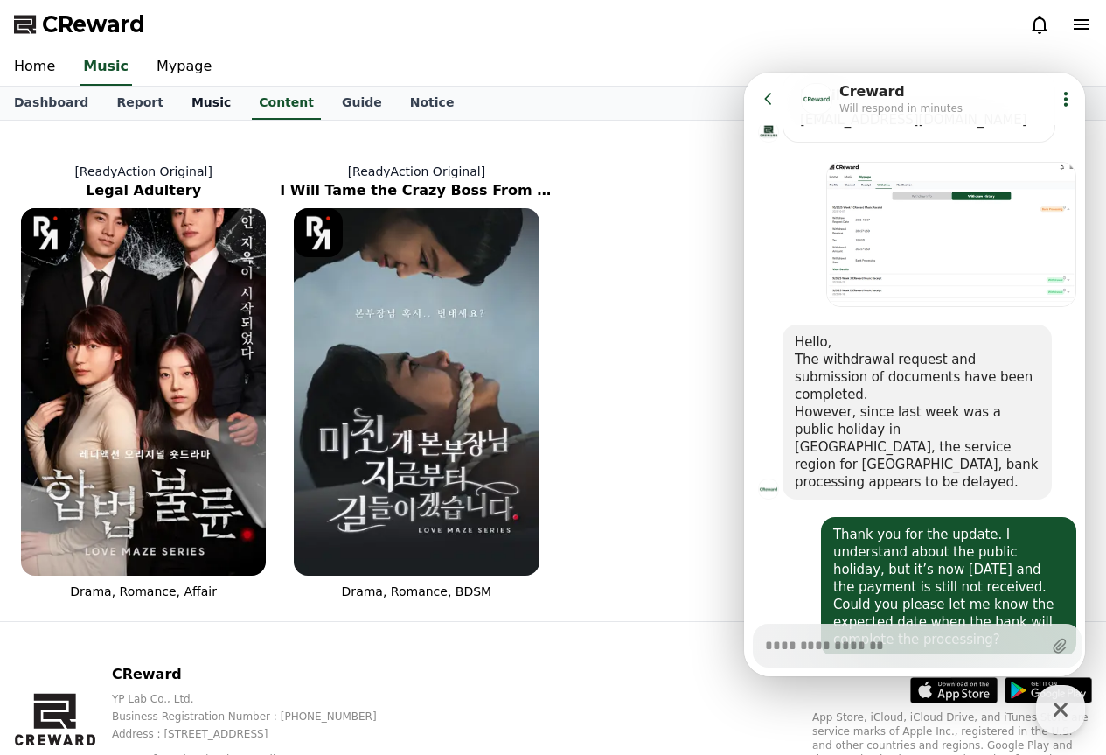
click at [195, 96] on link "Music" at bounding box center [211, 103] width 67 height 33
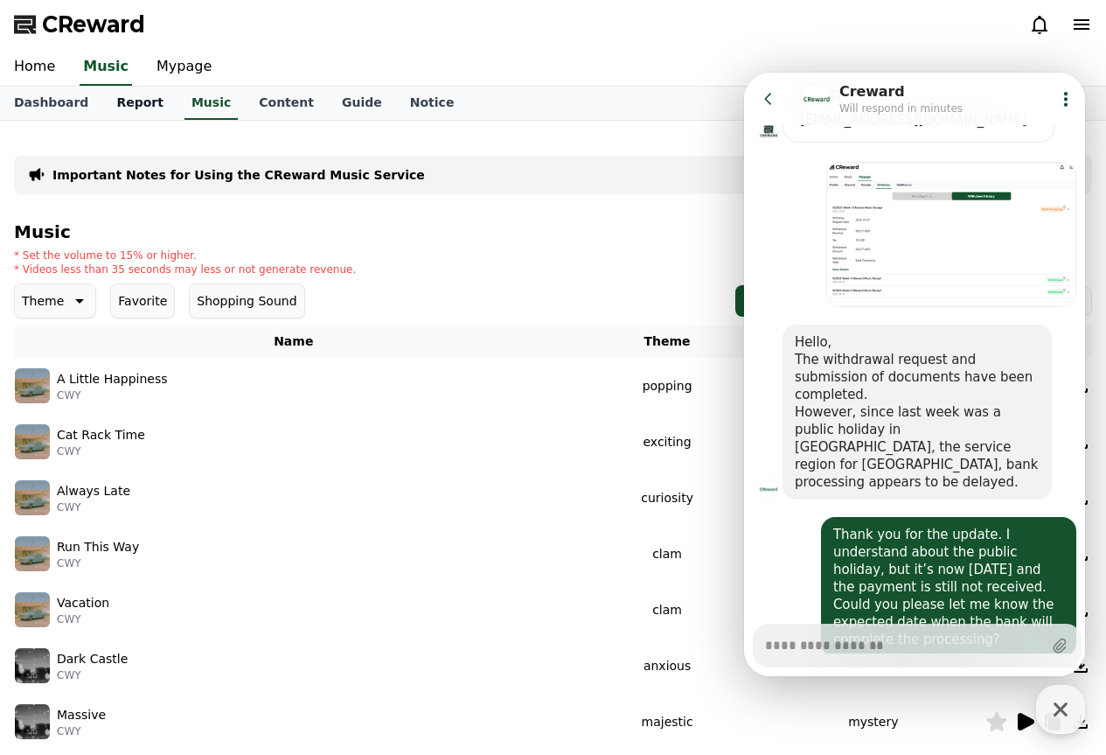
click at [131, 106] on link "Report" at bounding box center [139, 103] width 75 height 33
click at [164, 59] on link "Mypage" at bounding box center [184, 67] width 83 height 37
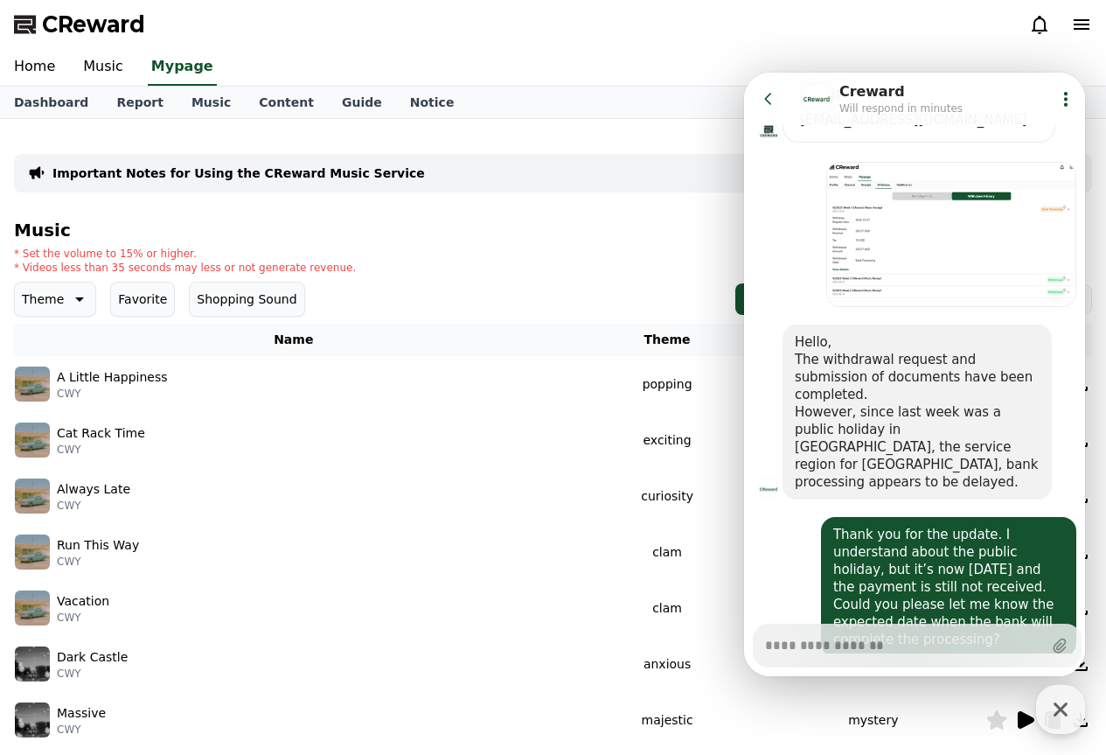
select select "**********"
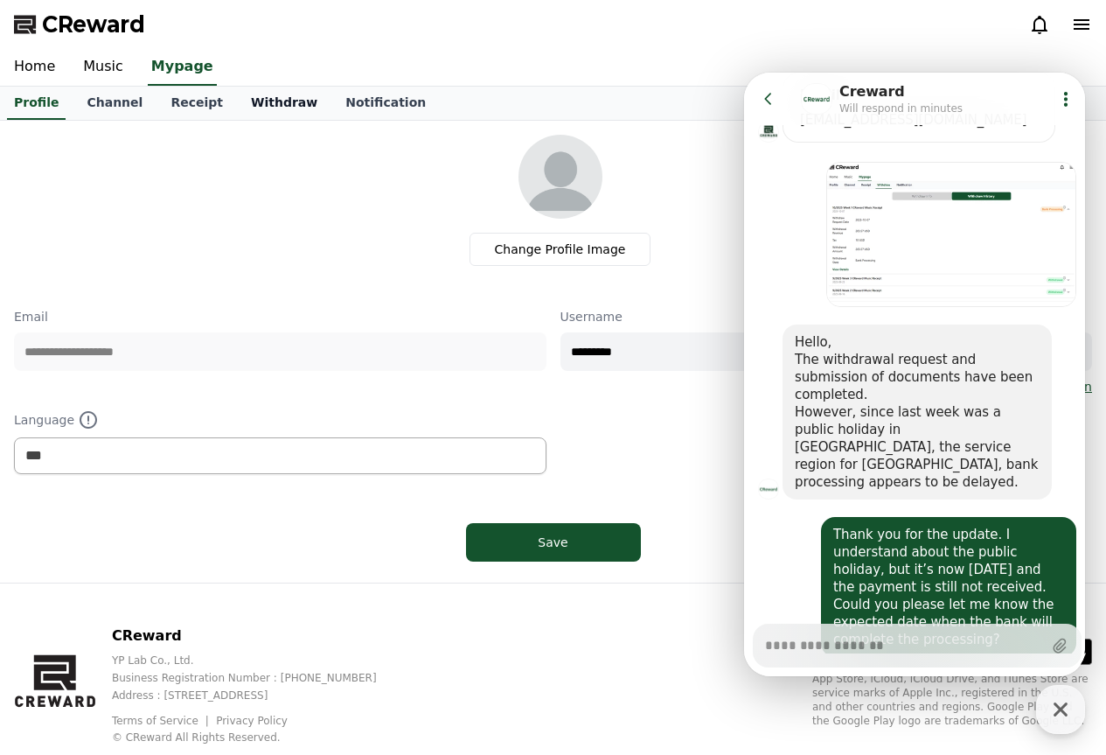
click at [241, 99] on link "Withdraw" at bounding box center [284, 103] width 94 height 33
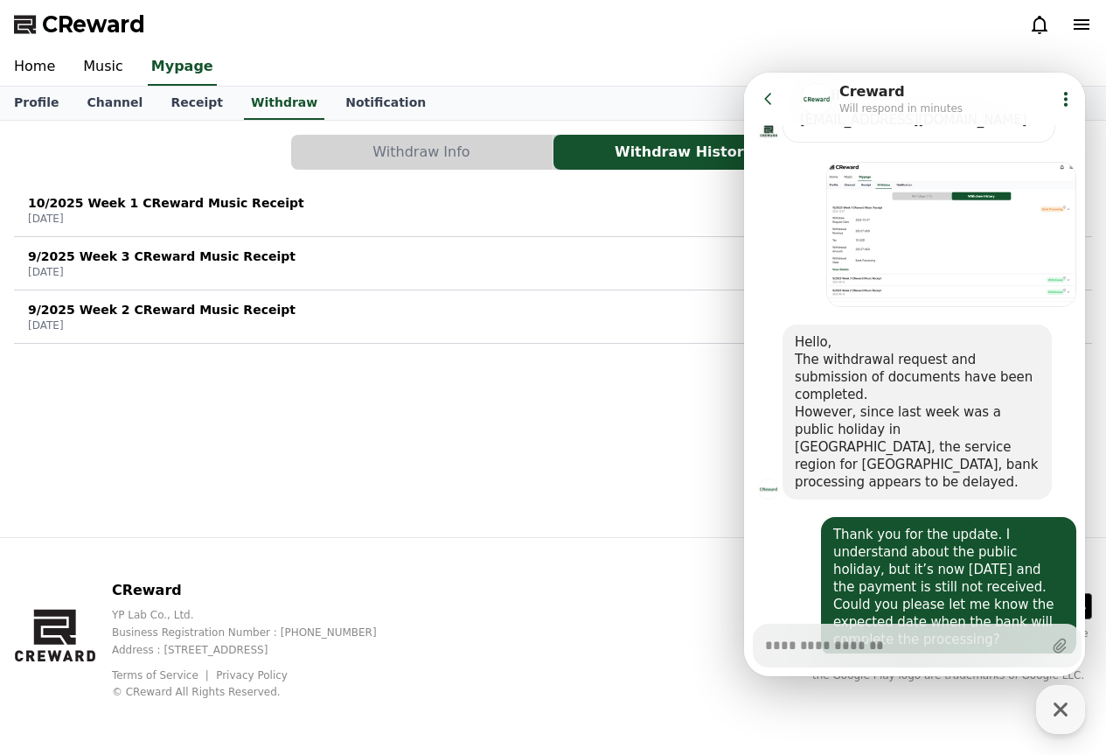
click at [777, 99] on button "Go to previous page" at bounding box center [776, 98] width 46 height 35
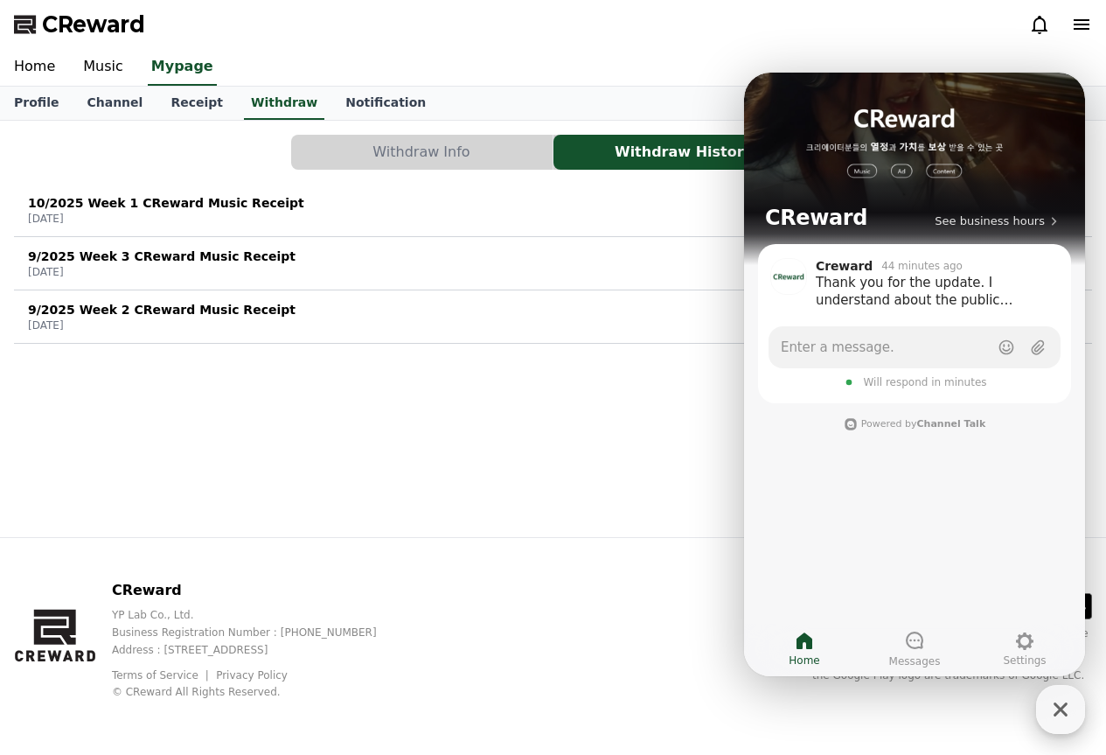
click at [1055, 700] on icon "button" at bounding box center [1060, 708] width 31 height 31
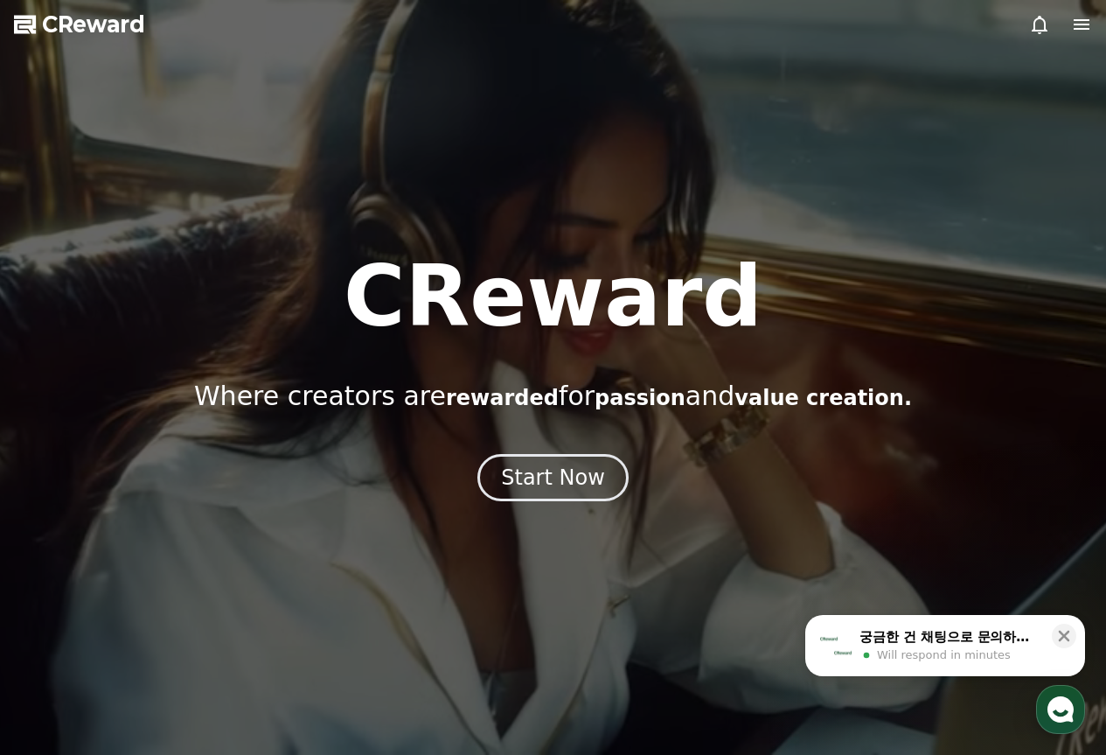
click at [1056, 712] on icon "button" at bounding box center [1060, 708] width 31 height 31
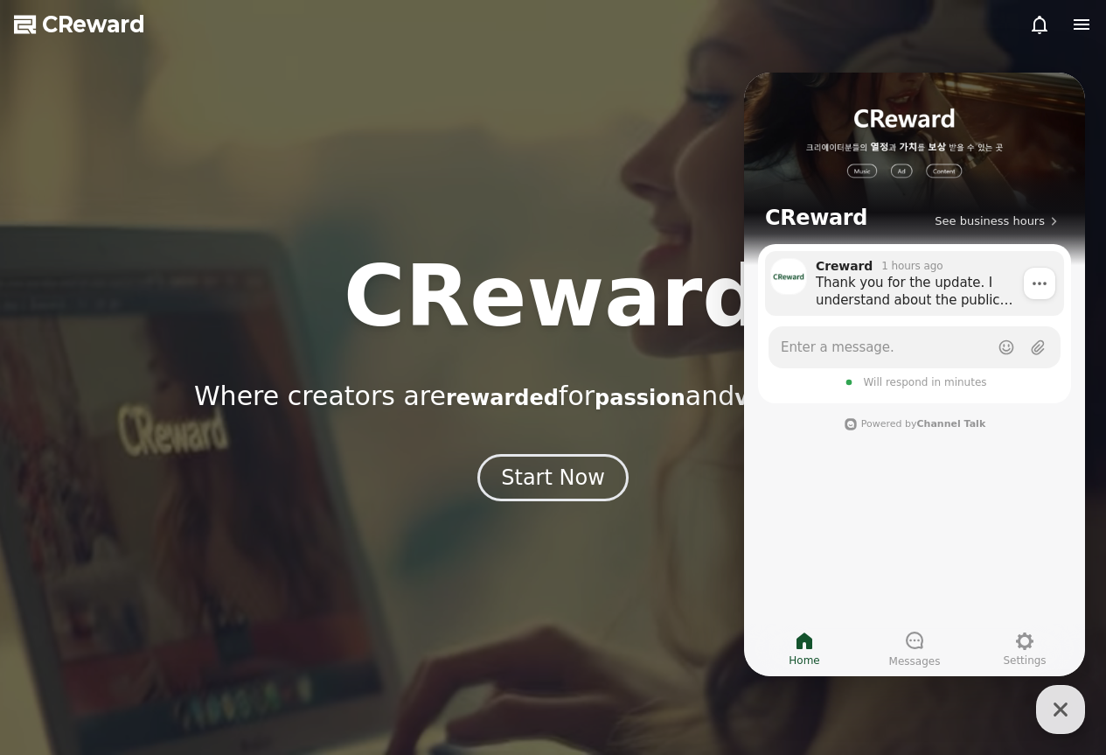
click at [888, 305] on div "Thank you for the update. I understand about the public holiday, but it’s now T…" at bounding box center [934, 291] width 236 height 35
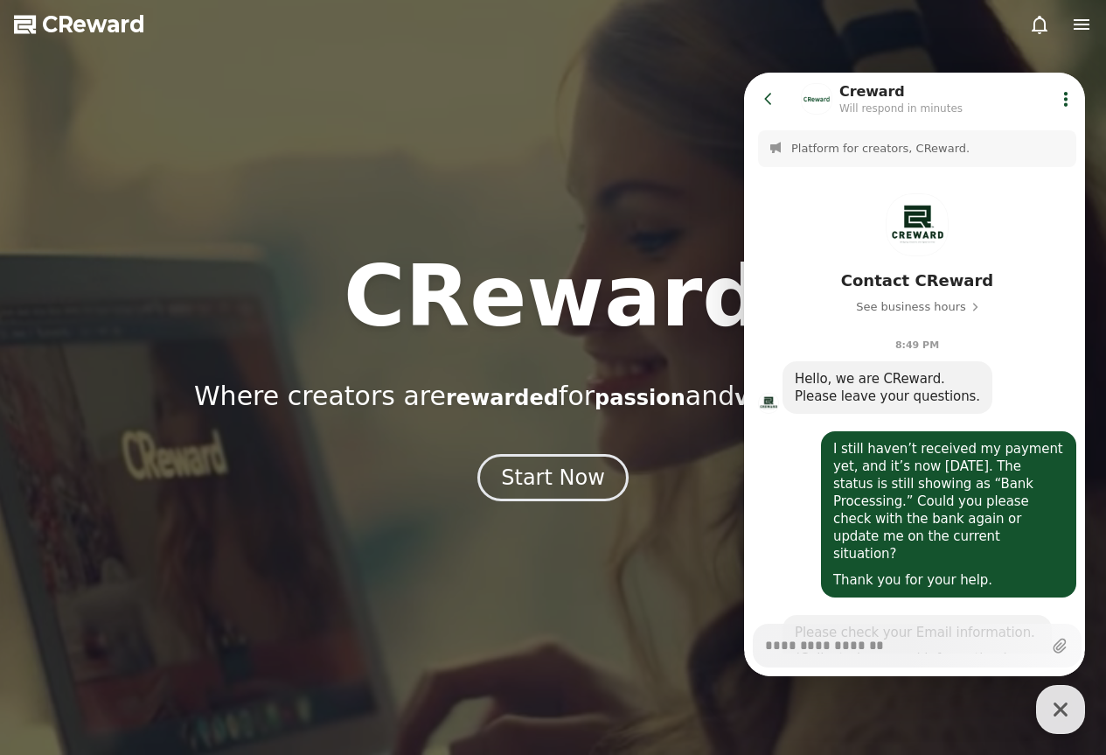
scroll to position [694, 0]
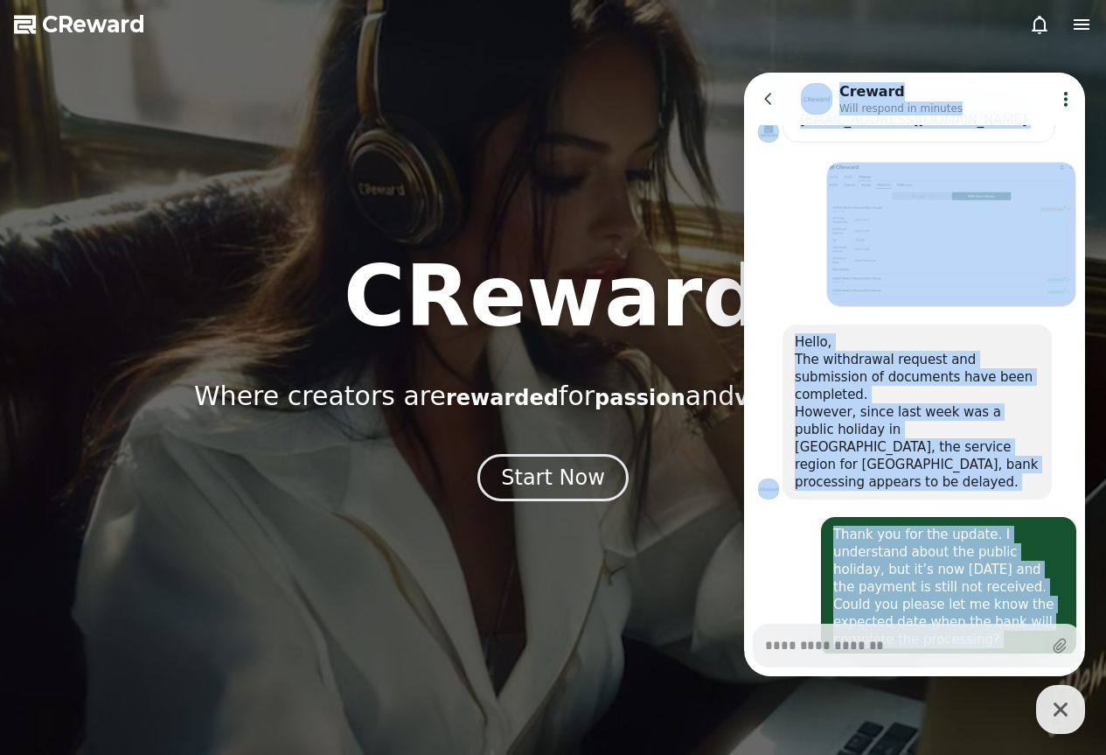
click at [858, 73] on html "Go to previous page Chat Room Creward Will respond in minutes Show userchat act…" at bounding box center [914, 73] width 341 height 0
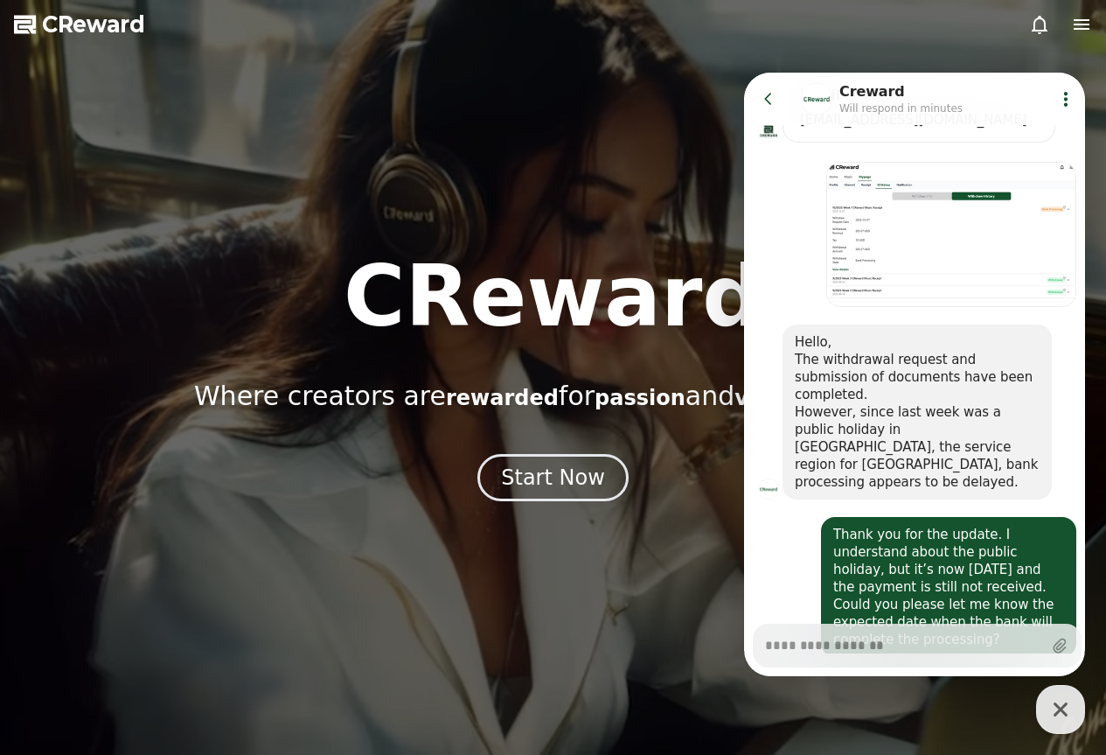
click at [865, 644] on textarea "Messenger Input Textarea" at bounding box center [903, 639] width 277 height 30
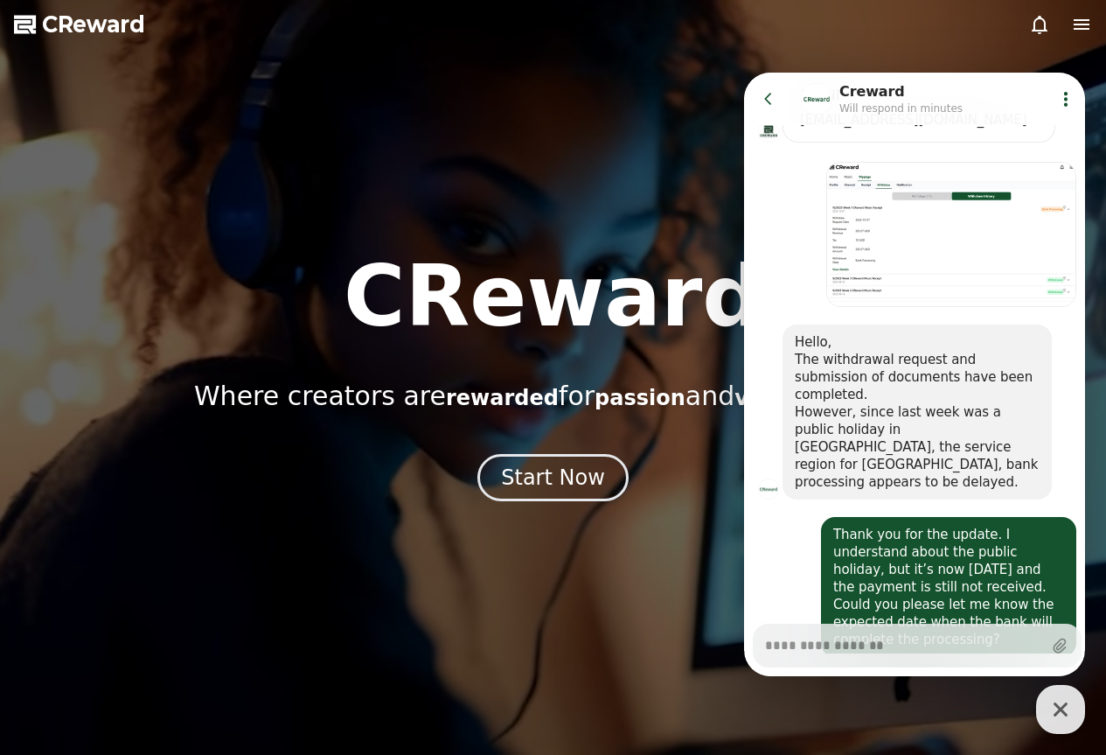
type textarea "*"
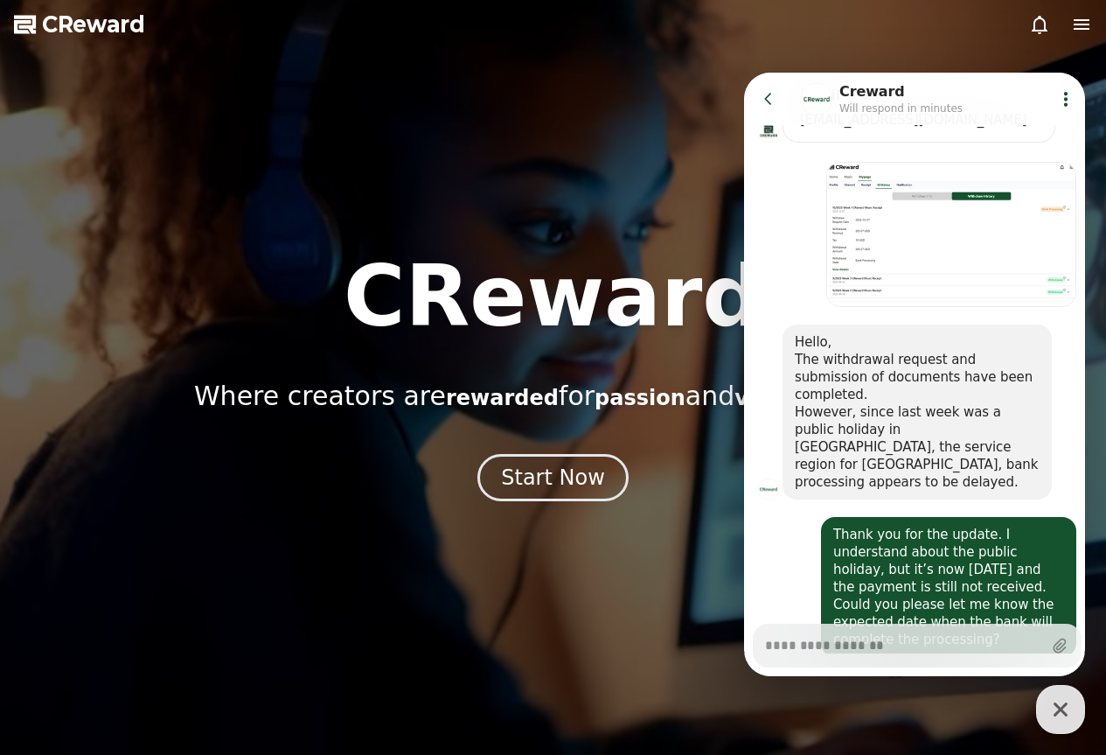
type textarea "*"
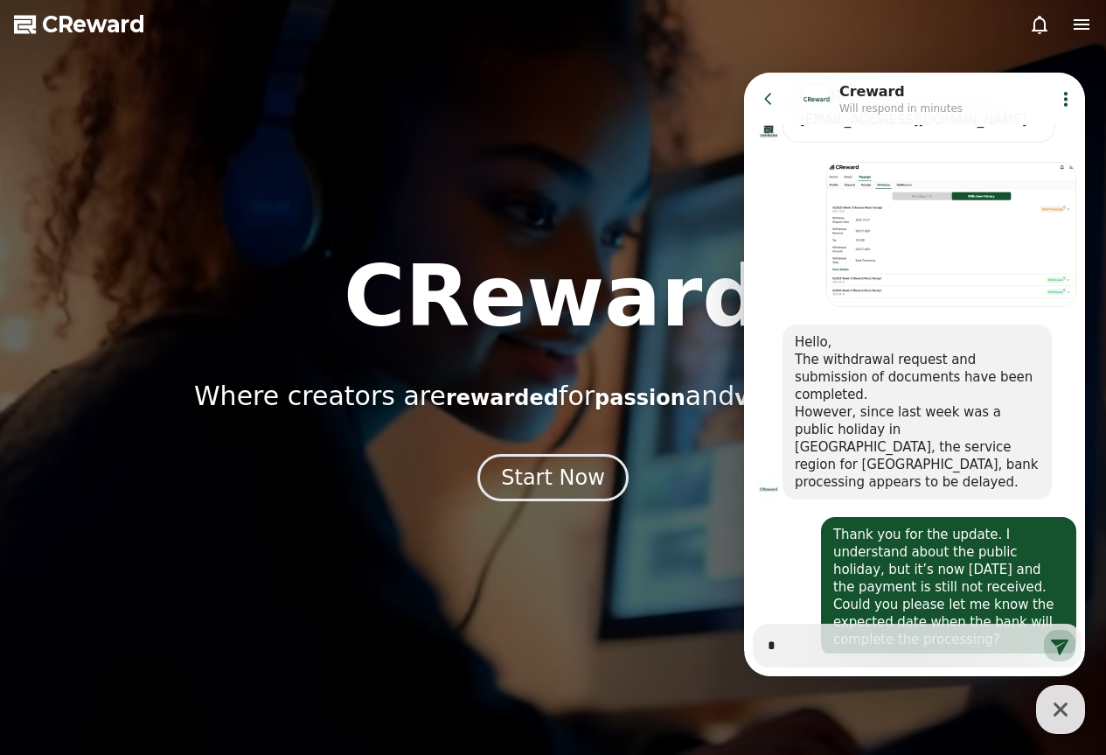
type textarea "*"
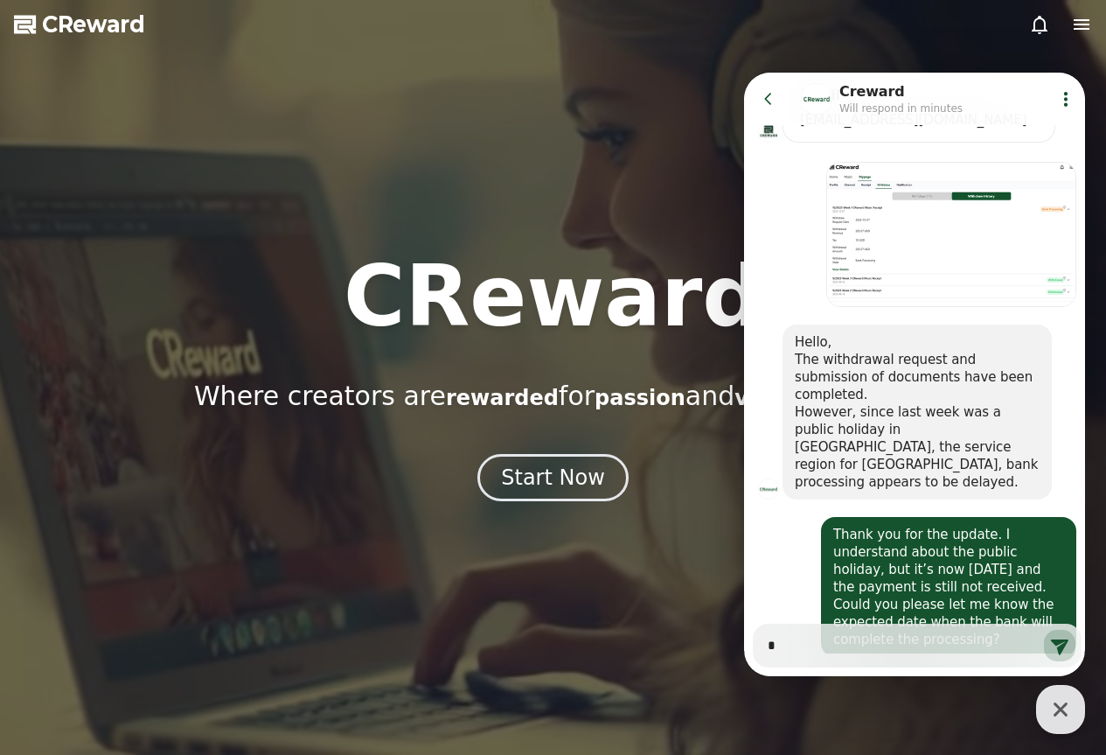
type textarea "**"
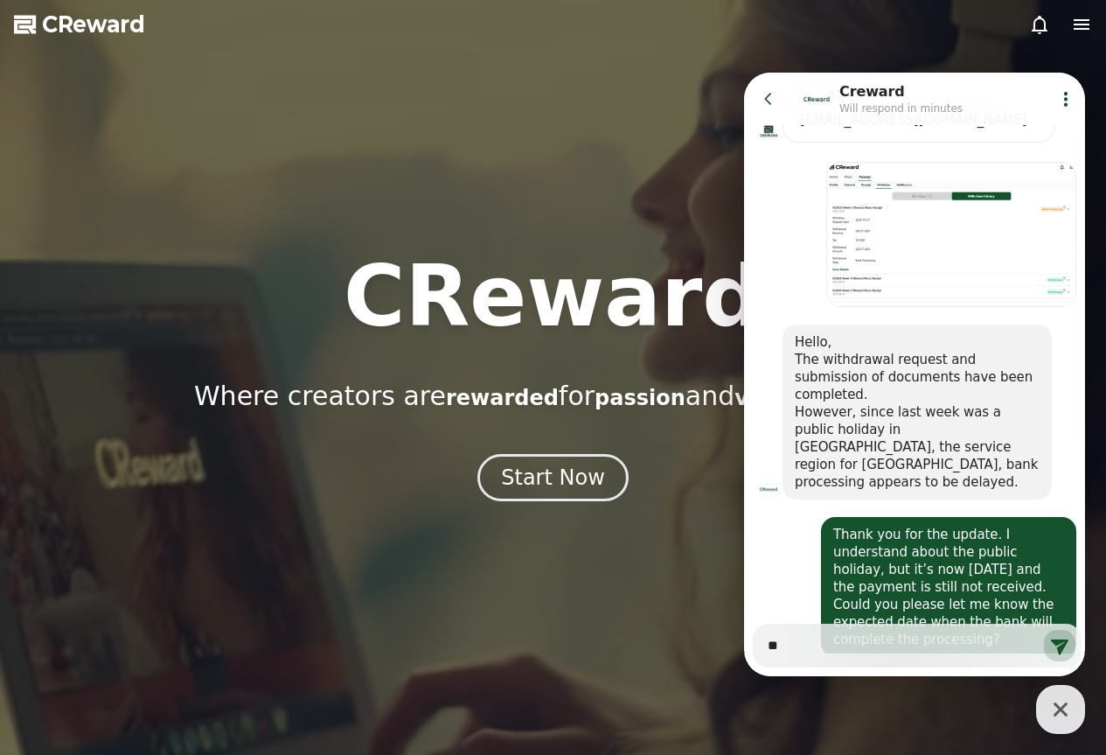
type textarea "*"
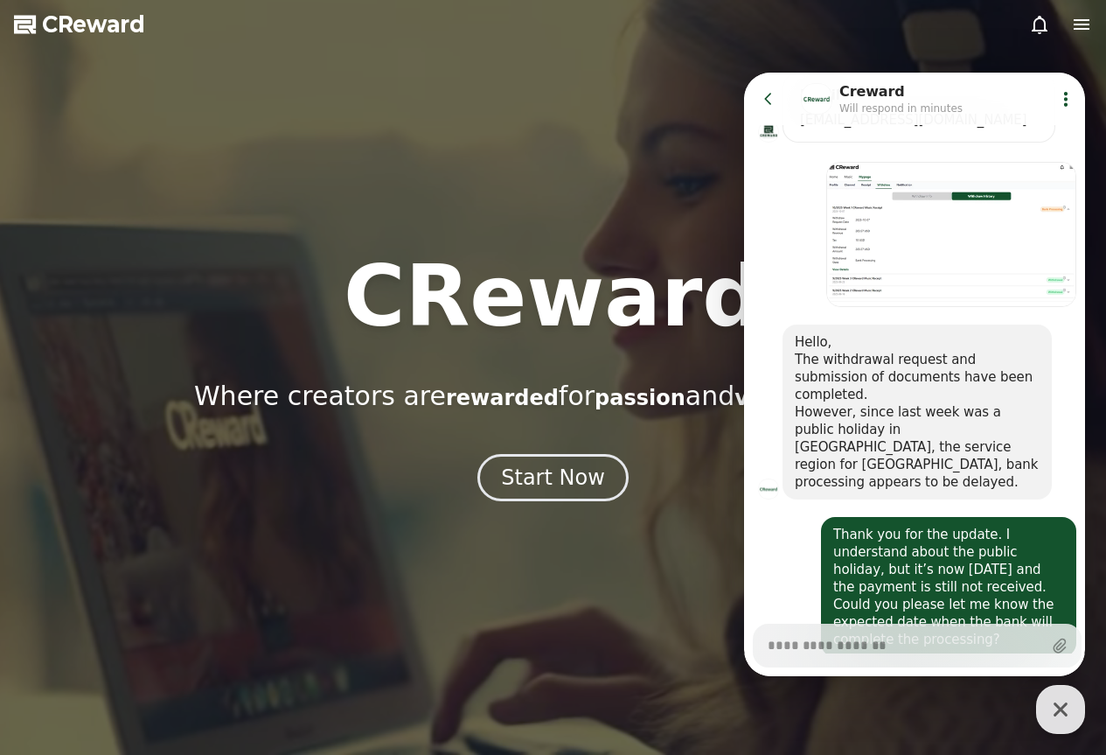
scroll to position [782, 0]
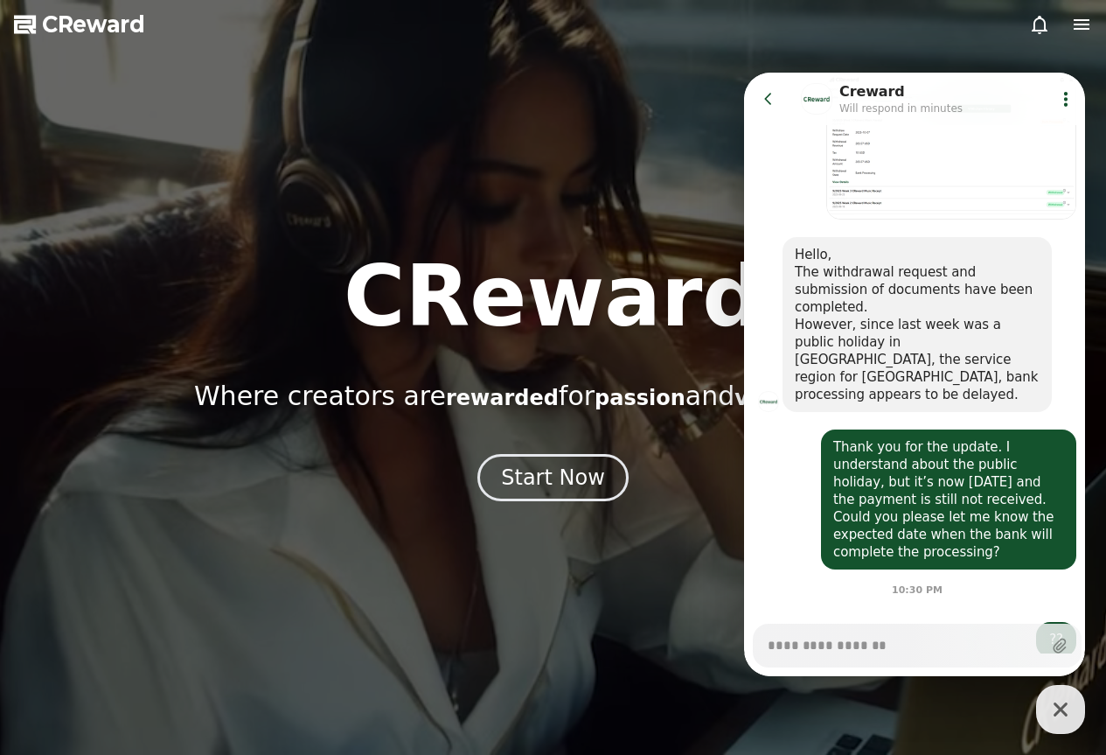
click at [369, 362] on div "CReward Where creators are rewarded for passion and value creation." at bounding box center [553, 332] width 1106 height 157
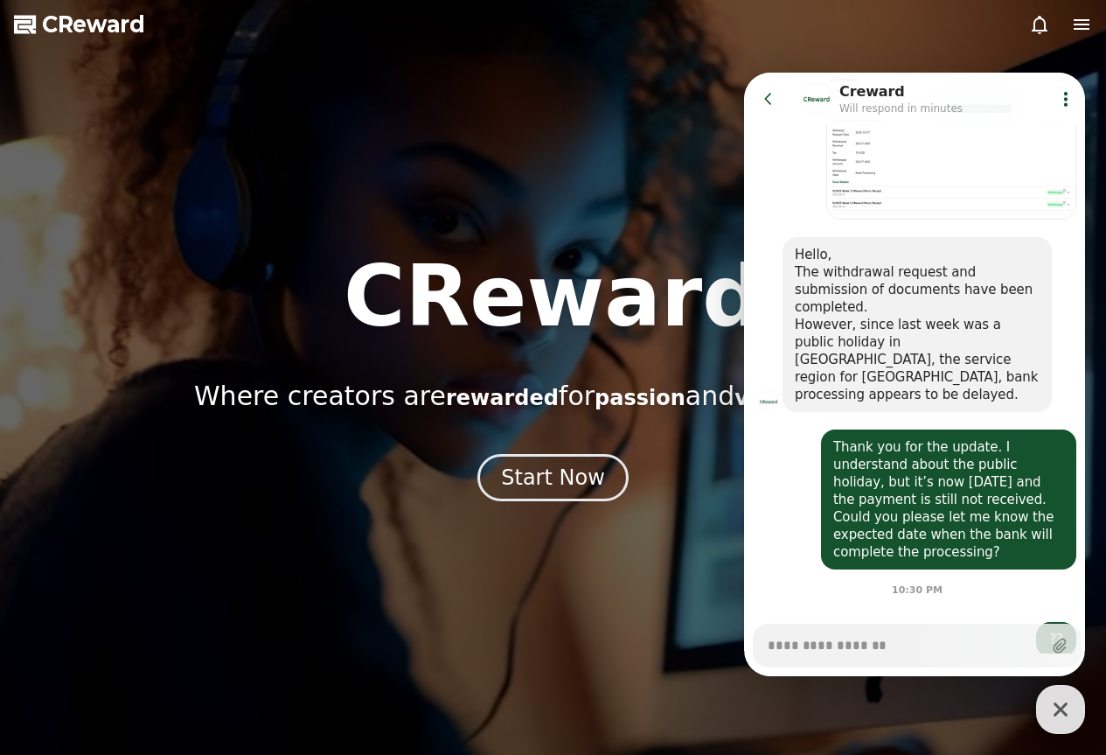
click at [1061, 710] on icon "button" at bounding box center [1061, 709] width 14 height 14
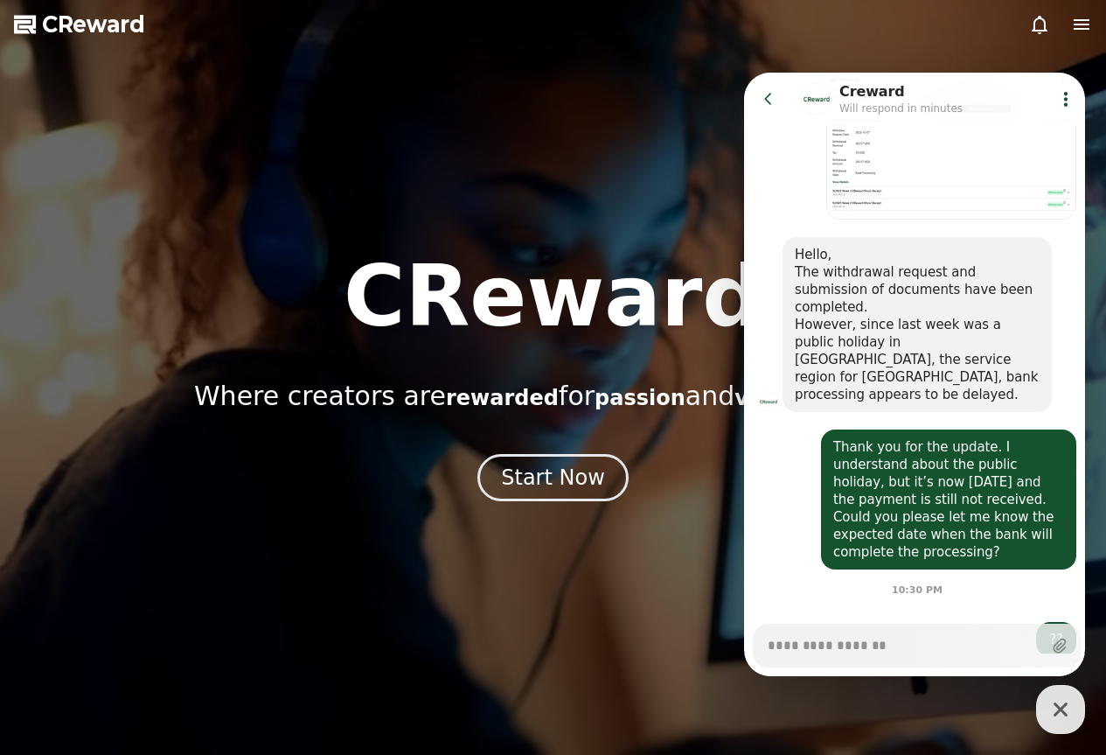
type textarea "*"
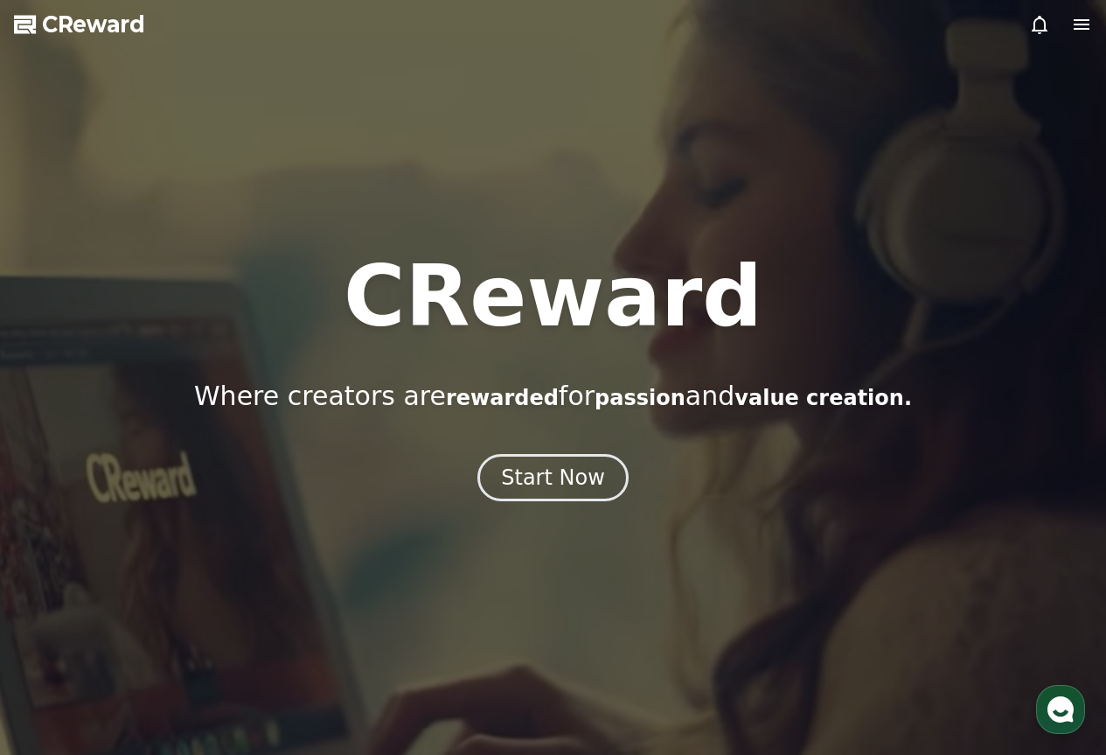
click at [1088, 18] on icon at bounding box center [1081, 24] width 21 height 21
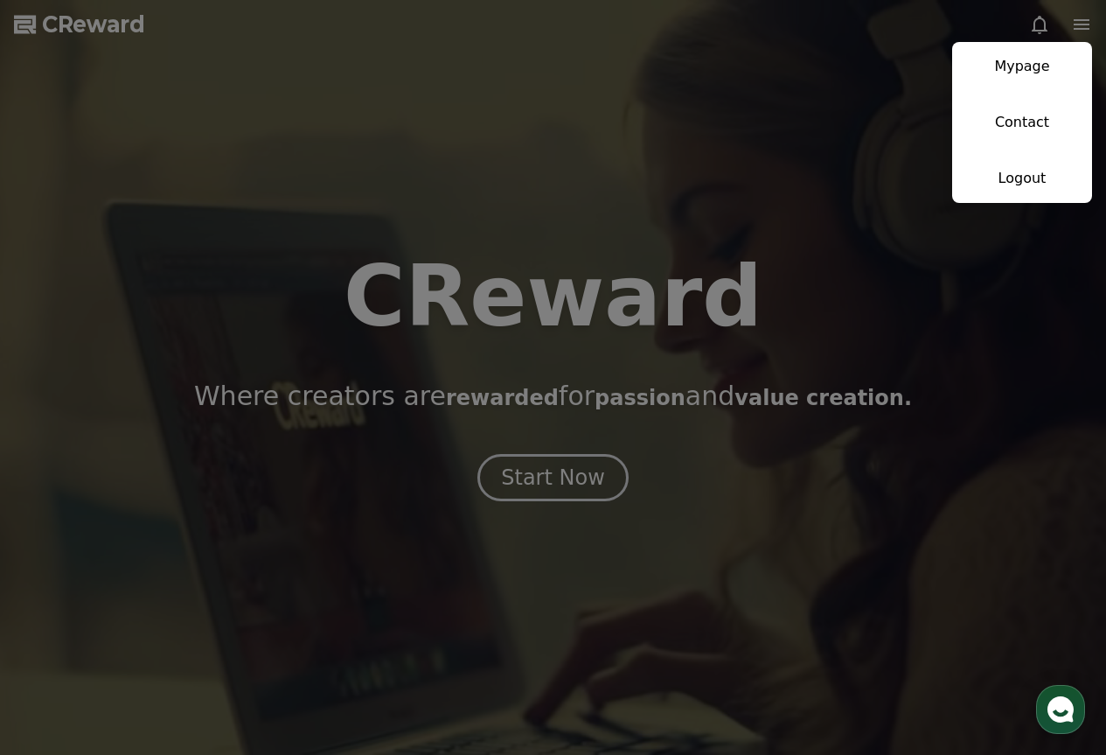
click at [563, 376] on button "close" at bounding box center [553, 377] width 1106 height 755
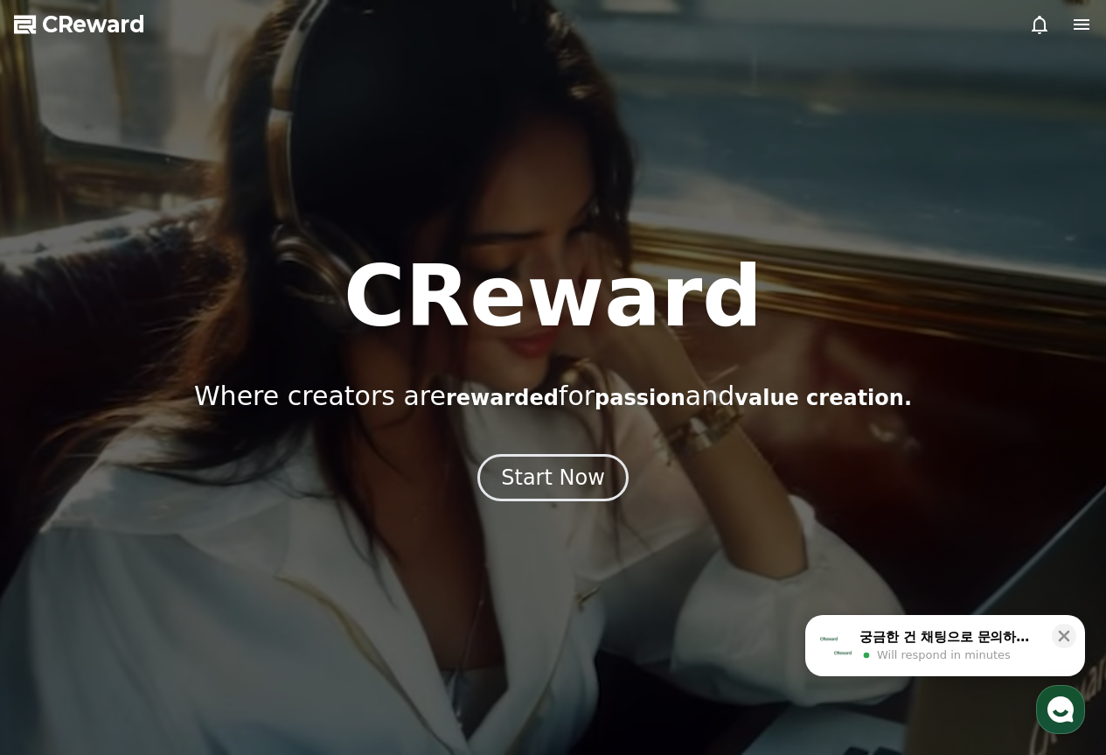
click at [1056, 714] on icon "button" at bounding box center [1060, 708] width 31 height 31
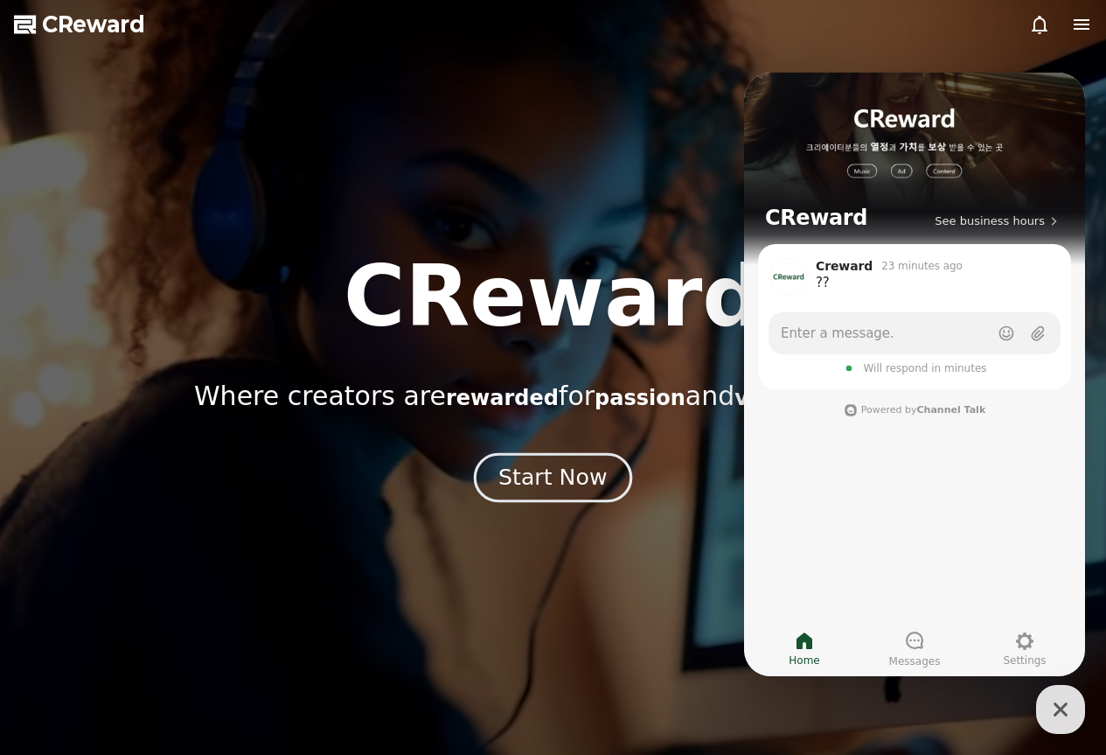
click at [589, 472] on div "Start Now" at bounding box center [552, 478] width 108 height 30
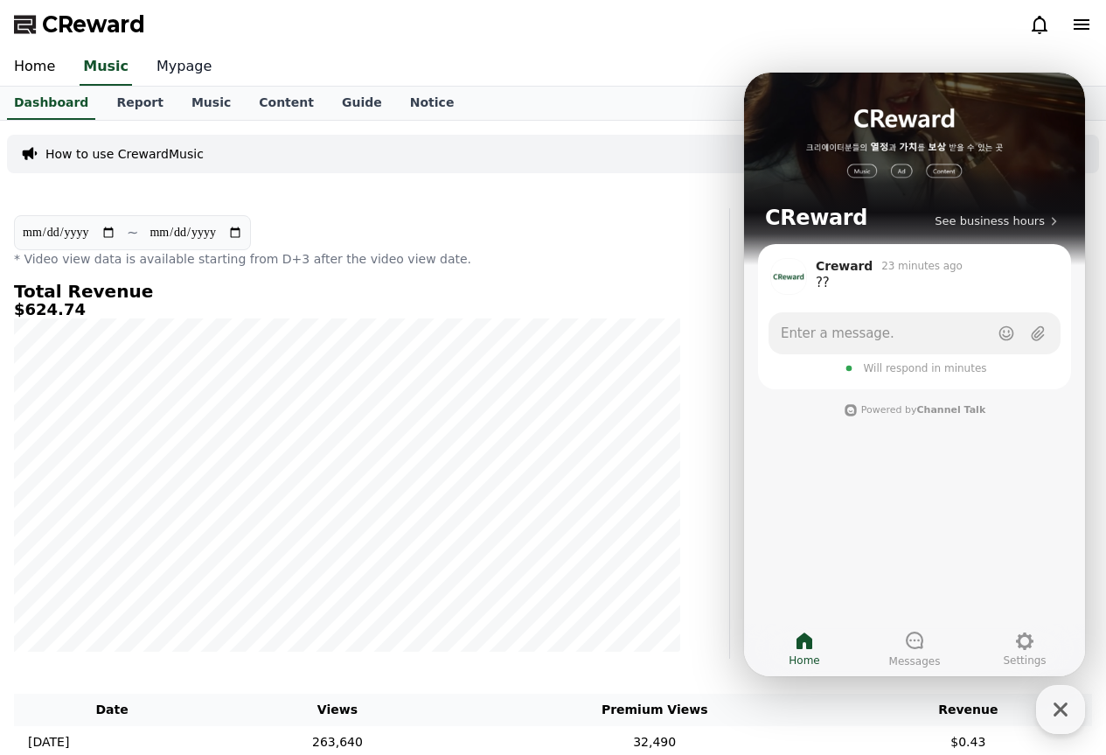
click at [180, 59] on link "Mypage" at bounding box center [184, 67] width 83 height 37
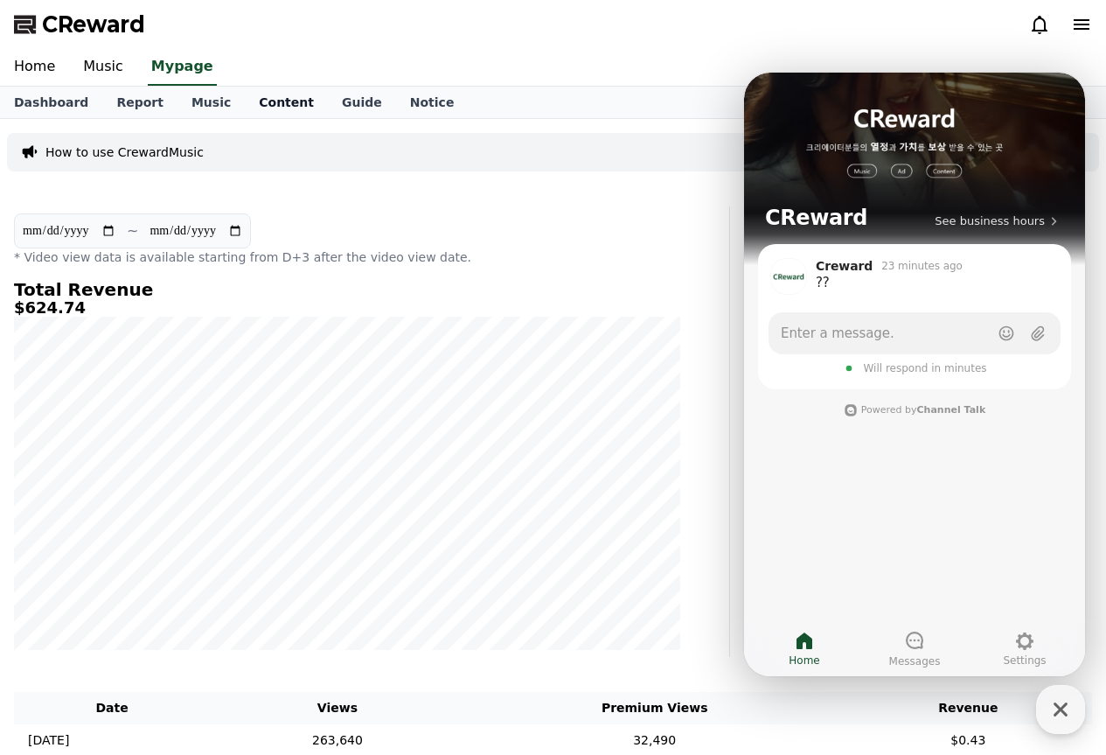
select select "**********"
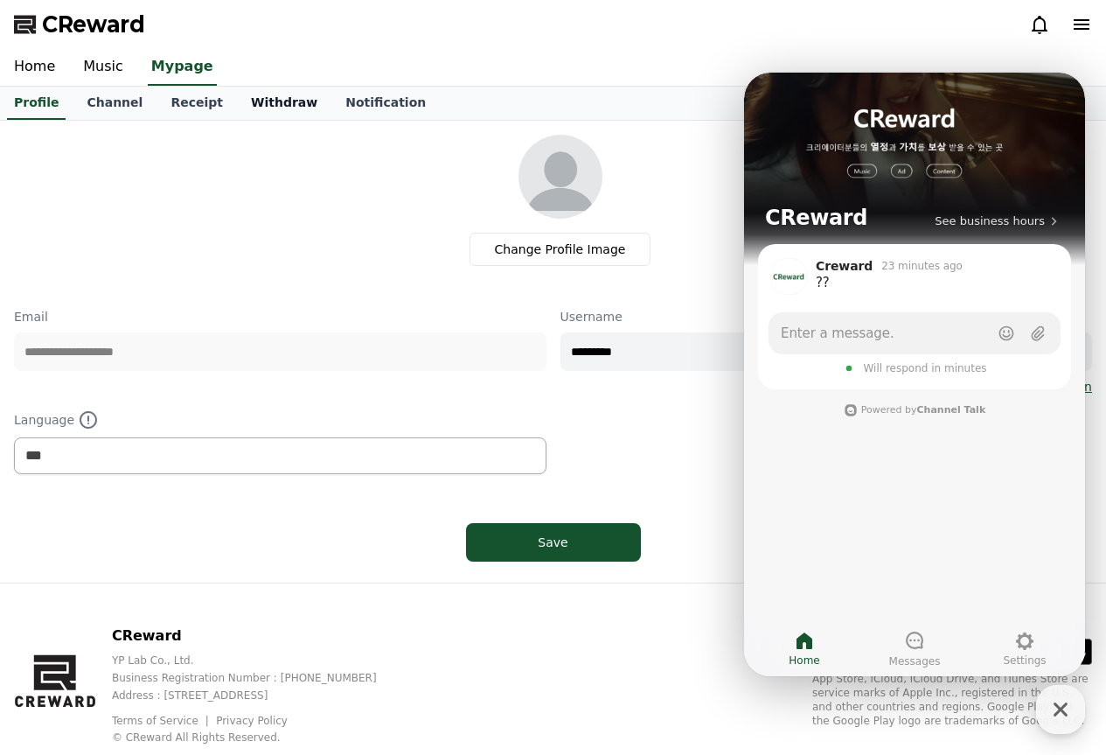
click at [248, 93] on link "Withdraw" at bounding box center [284, 103] width 94 height 33
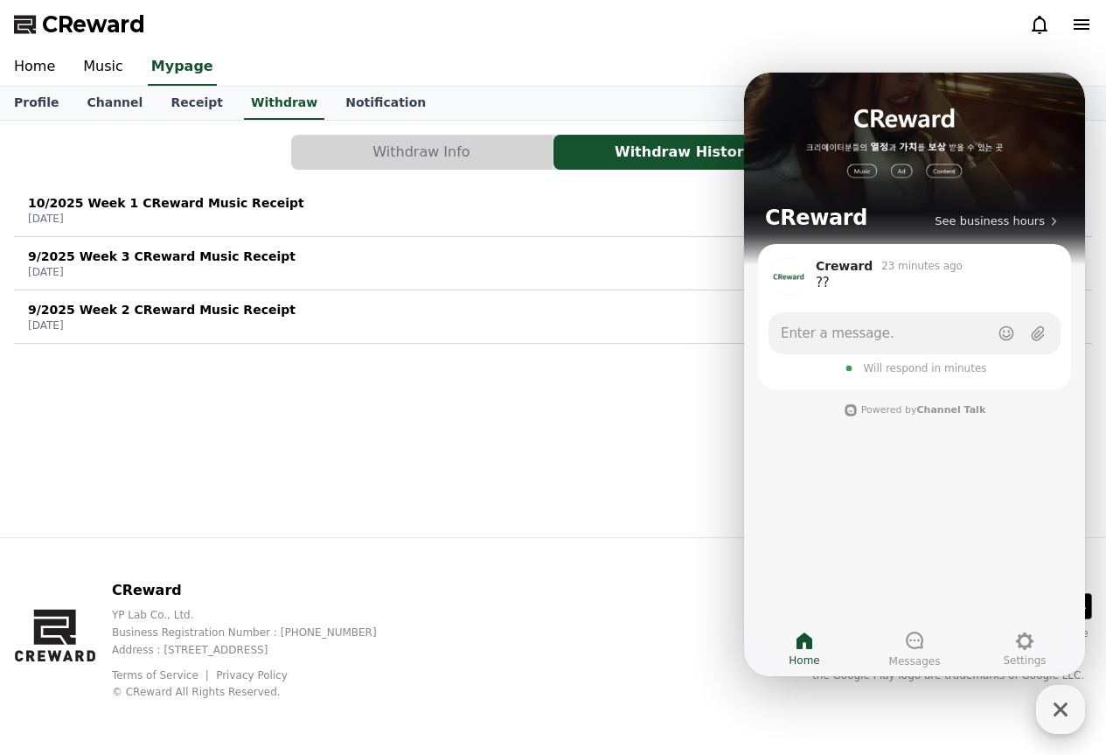
click at [1056, 698] on icon "button" at bounding box center [1060, 708] width 31 height 31
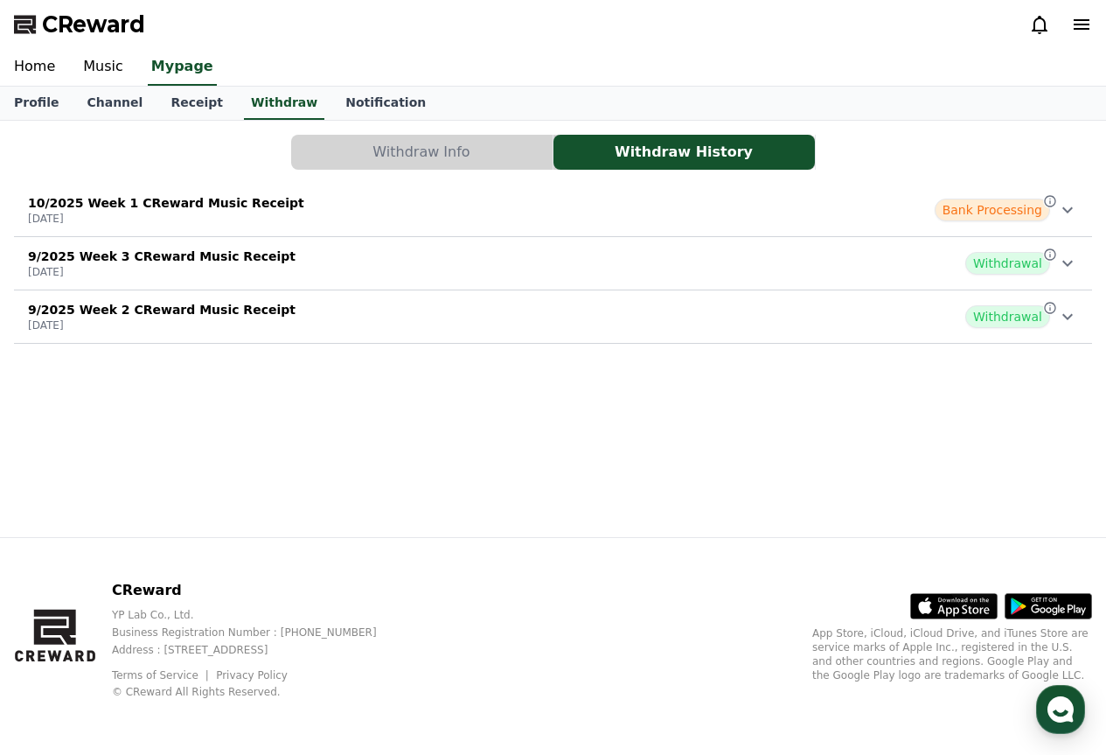
click at [984, 203] on span "Bank Processing" at bounding box center [992, 209] width 115 height 23
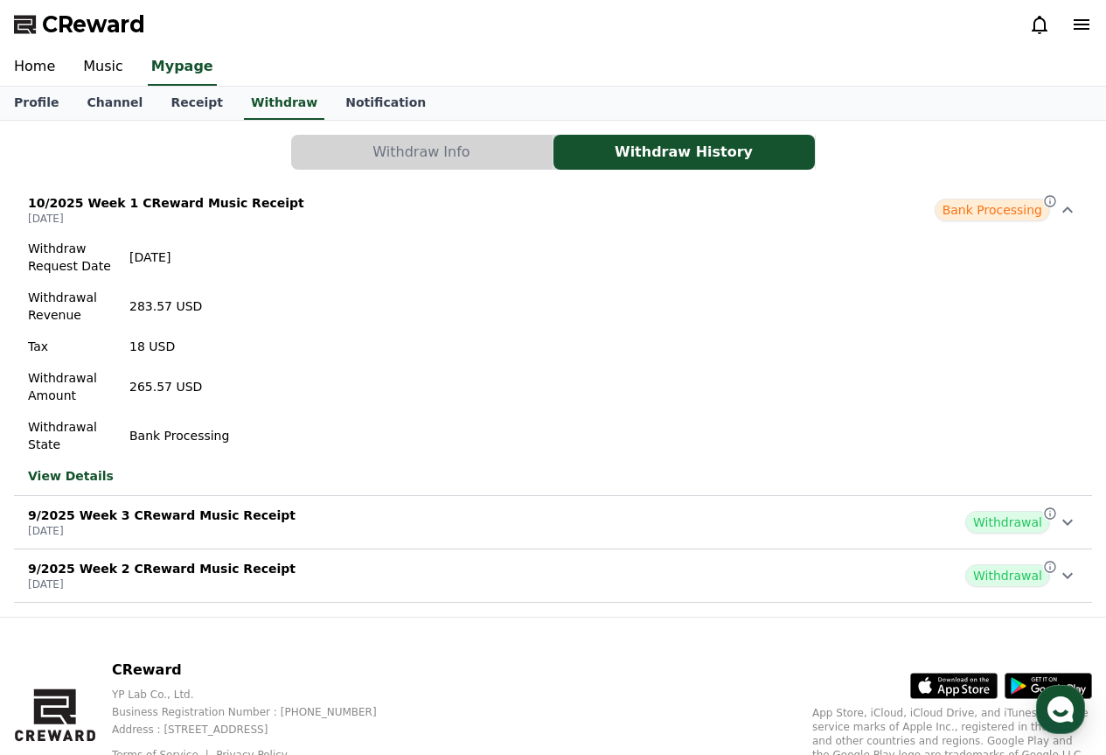
click at [972, 207] on span "Bank Processing" at bounding box center [992, 209] width 115 height 23
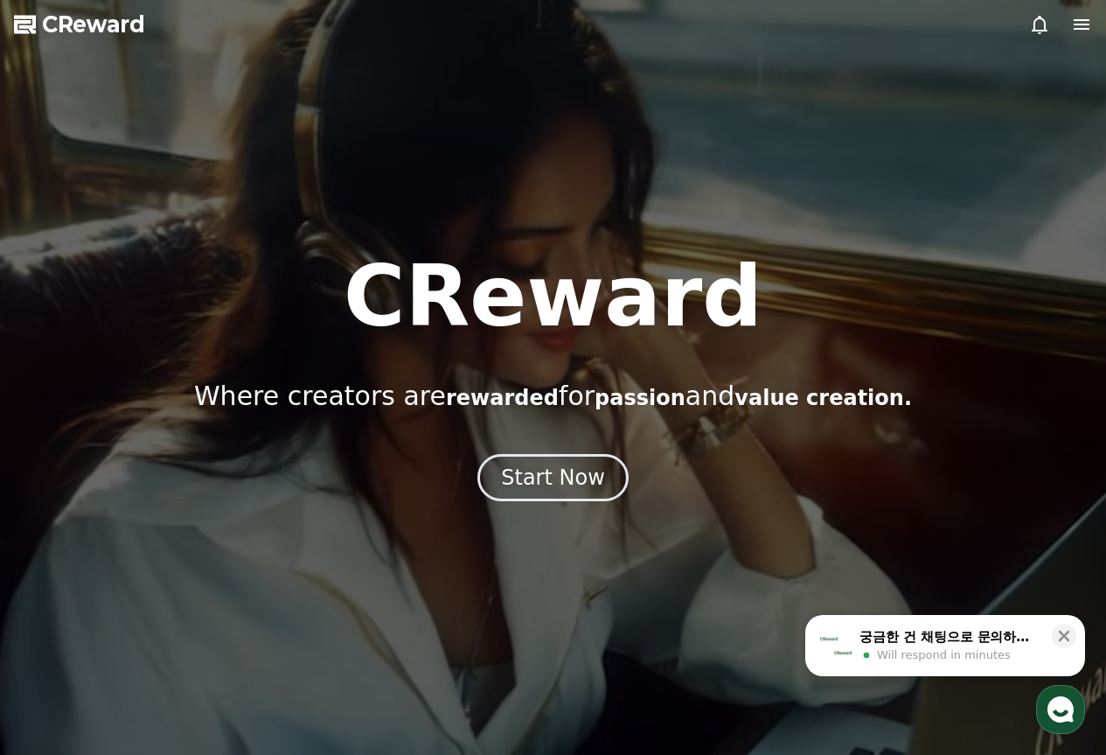
click at [1019, 648] on div "Will respond in minutes" at bounding box center [951, 655] width 182 height 16
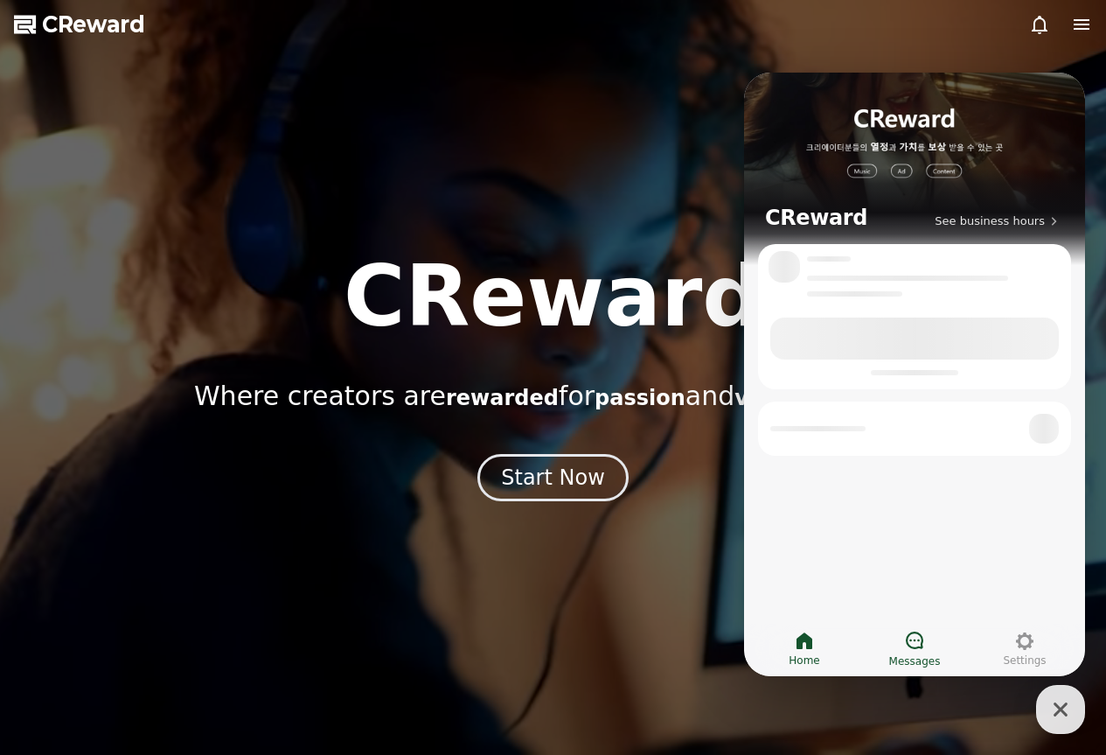
click at [918, 660] on span "Messages" at bounding box center [915, 661] width 52 height 14
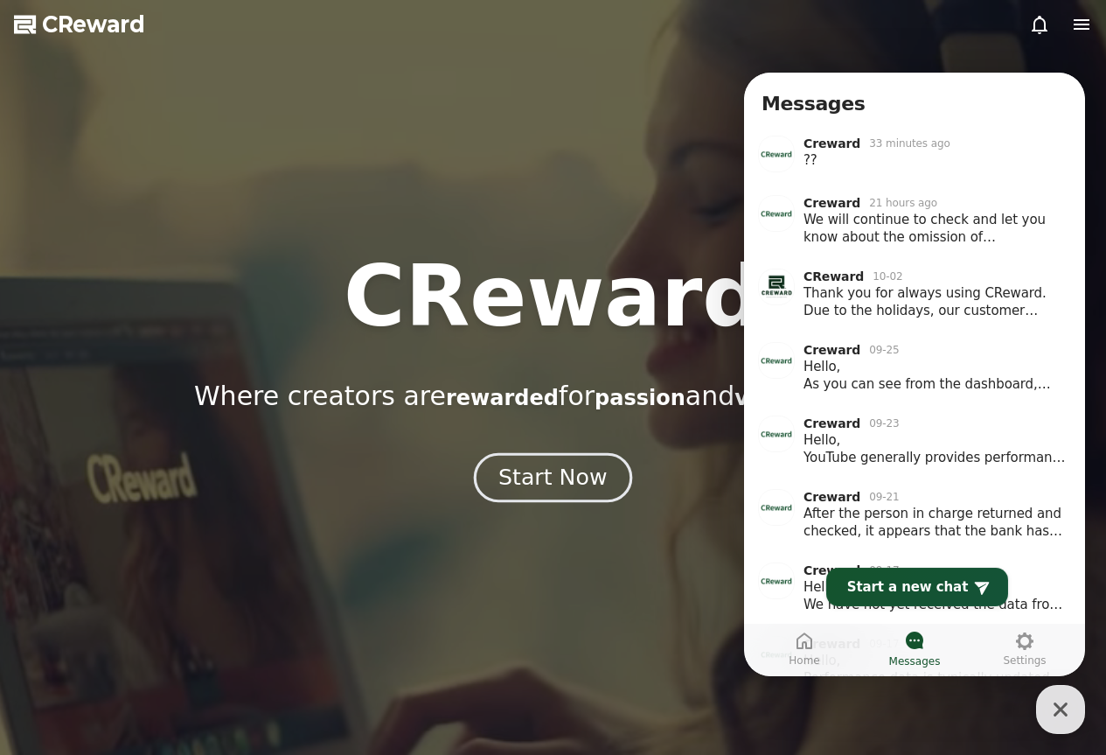
click at [558, 470] on div "Start Now" at bounding box center [552, 478] width 108 height 30
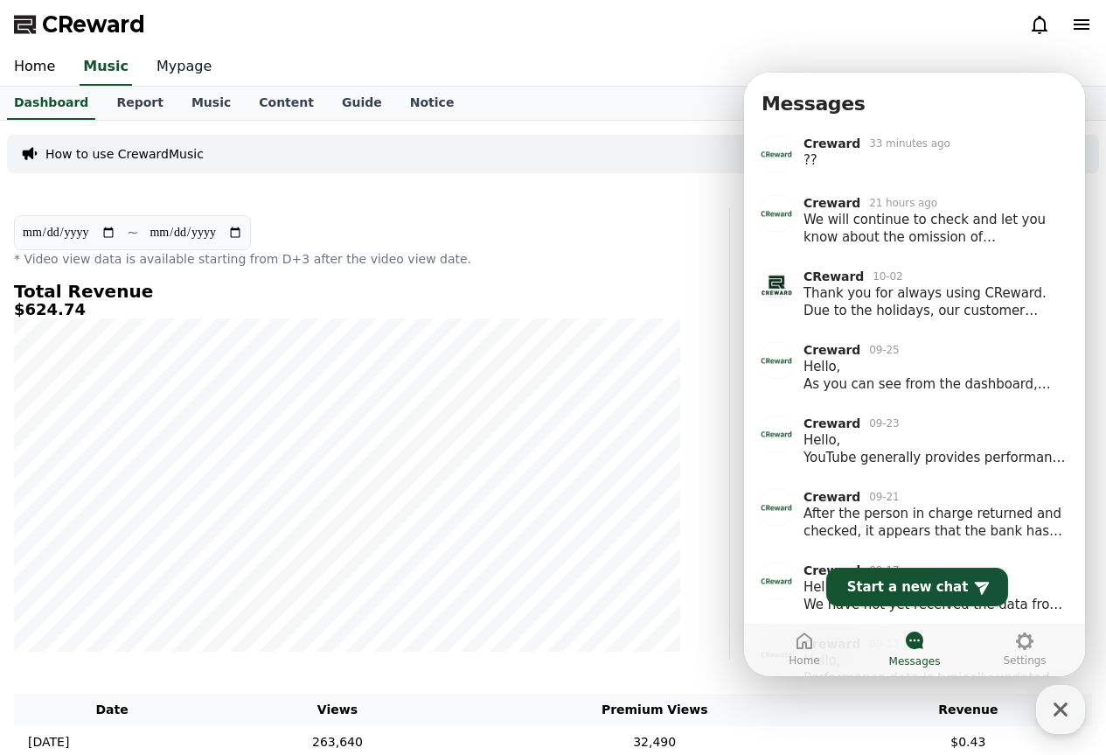
click at [175, 68] on link "Mypage" at bounding box center [184, 67] width 83 height 37
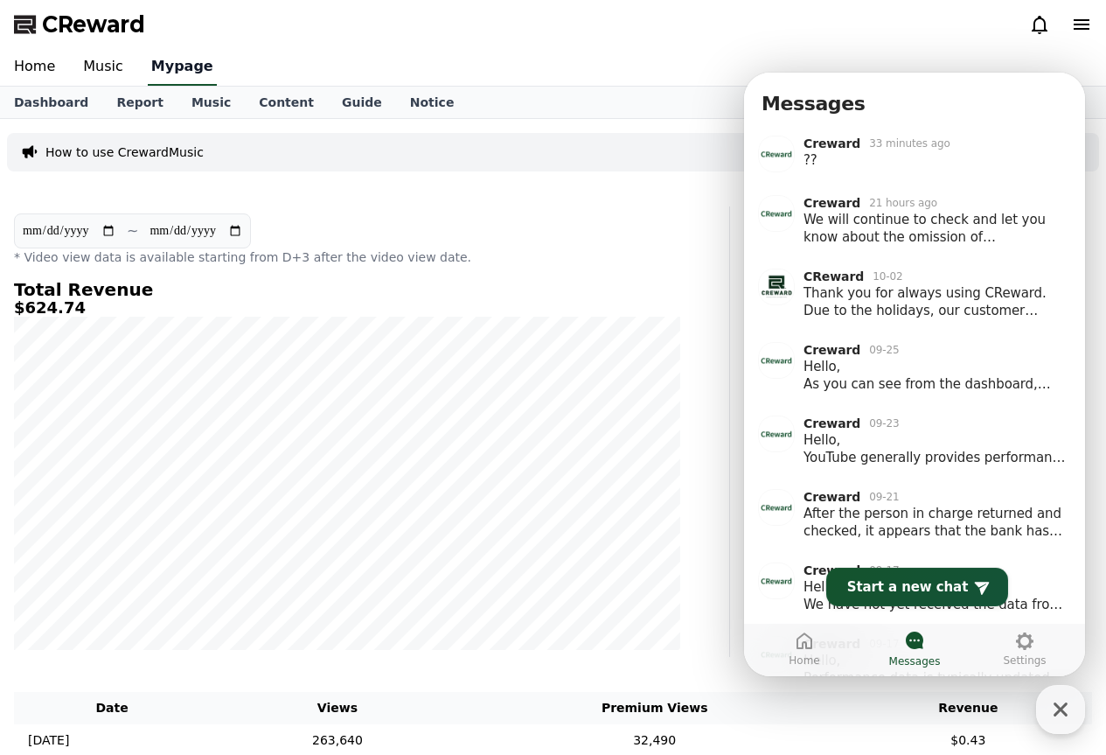
select select "**********"
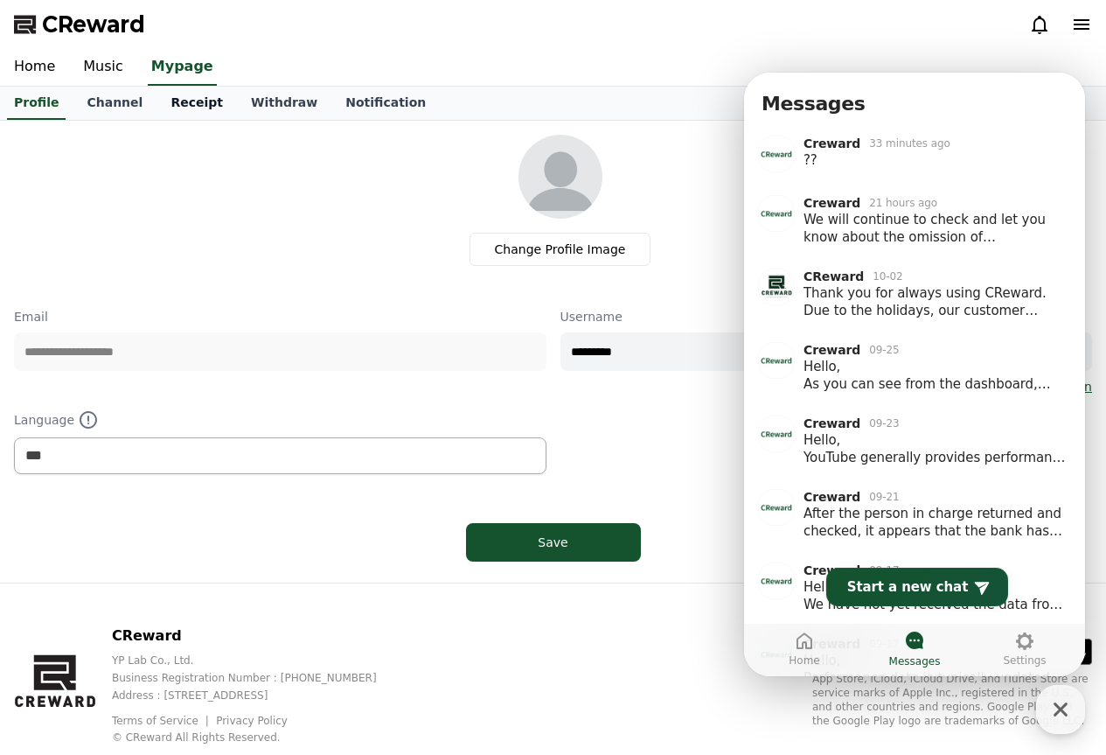
click at [189, 97] on link "Receipt" at bounding box center [197, 103] width 80 height 33
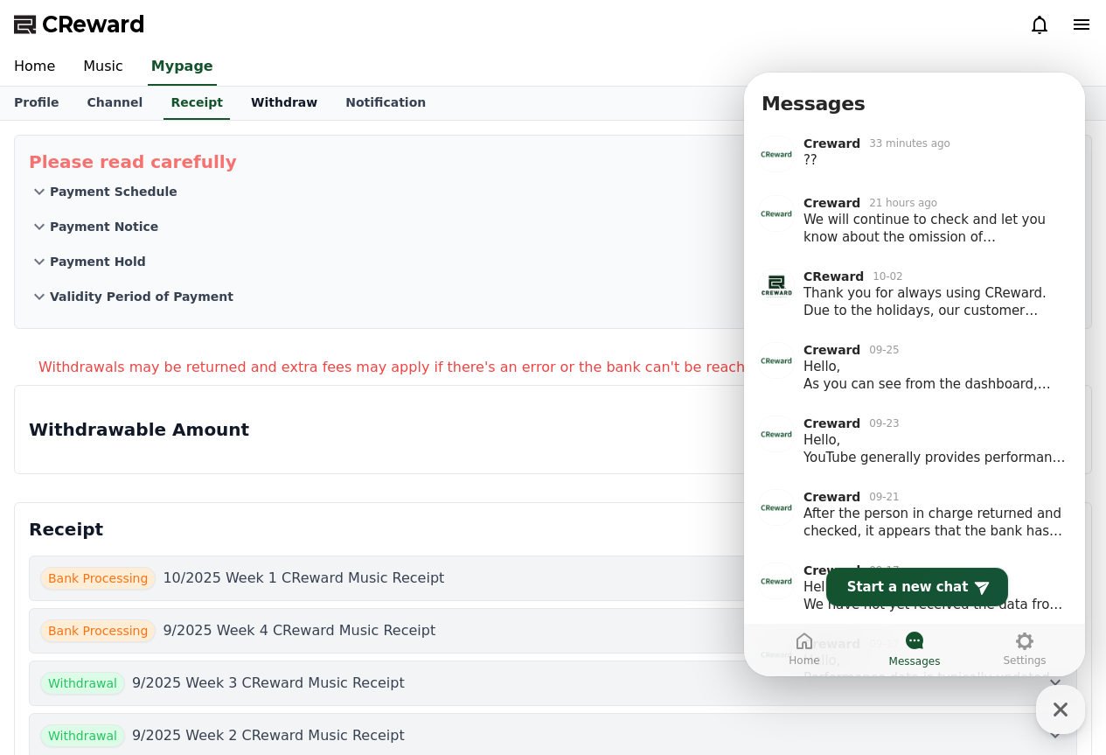
click at [237, 102] on link "Withdraw" at bounding box center [284, 103] width 94 height 33
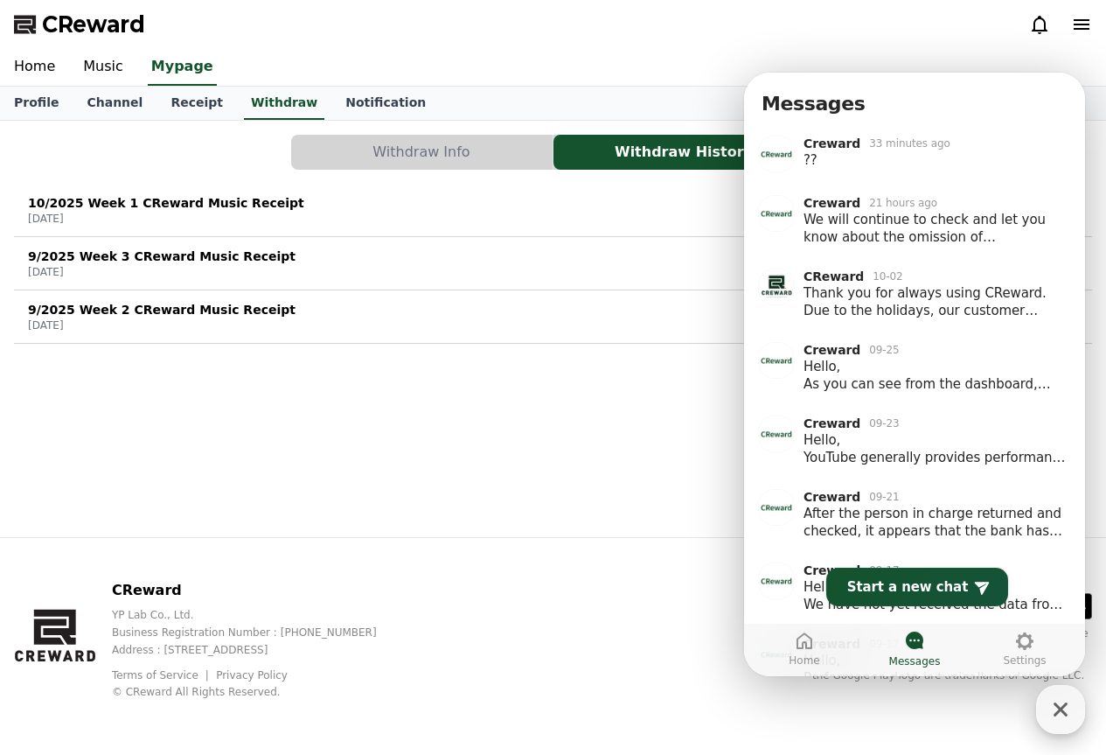
click at [1062, 693] on div "button" at bounding box center [1060, 709] width 49 height 49
